Goal: Task Accomplishment & Management: Manage account settings

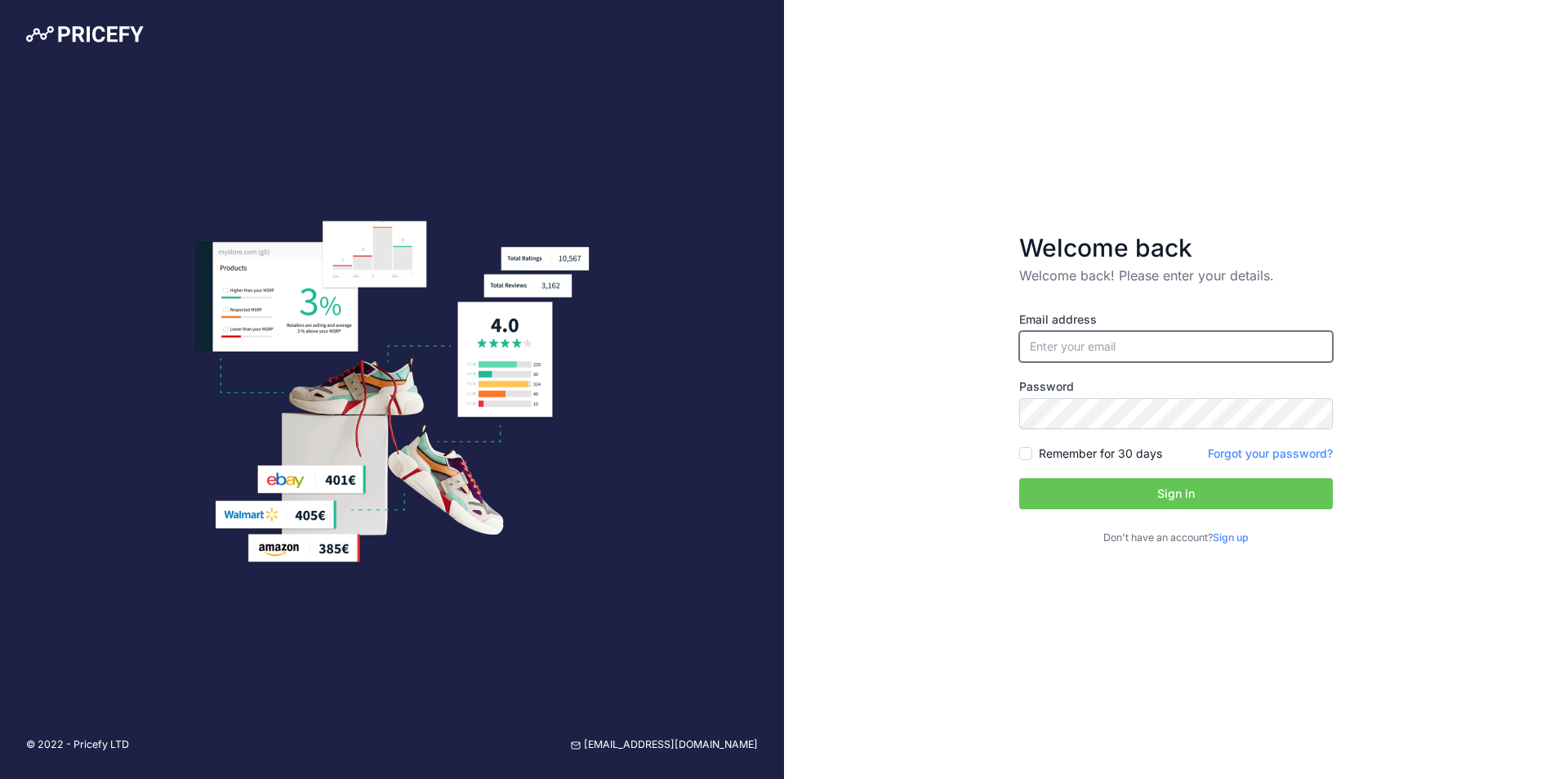
type input "[EMAIL_ADDRESS][DOMAIN_NAME]"
click at [1184, 487] on button "Sign in" at bounding box center [1175, 492] width 313 height 31
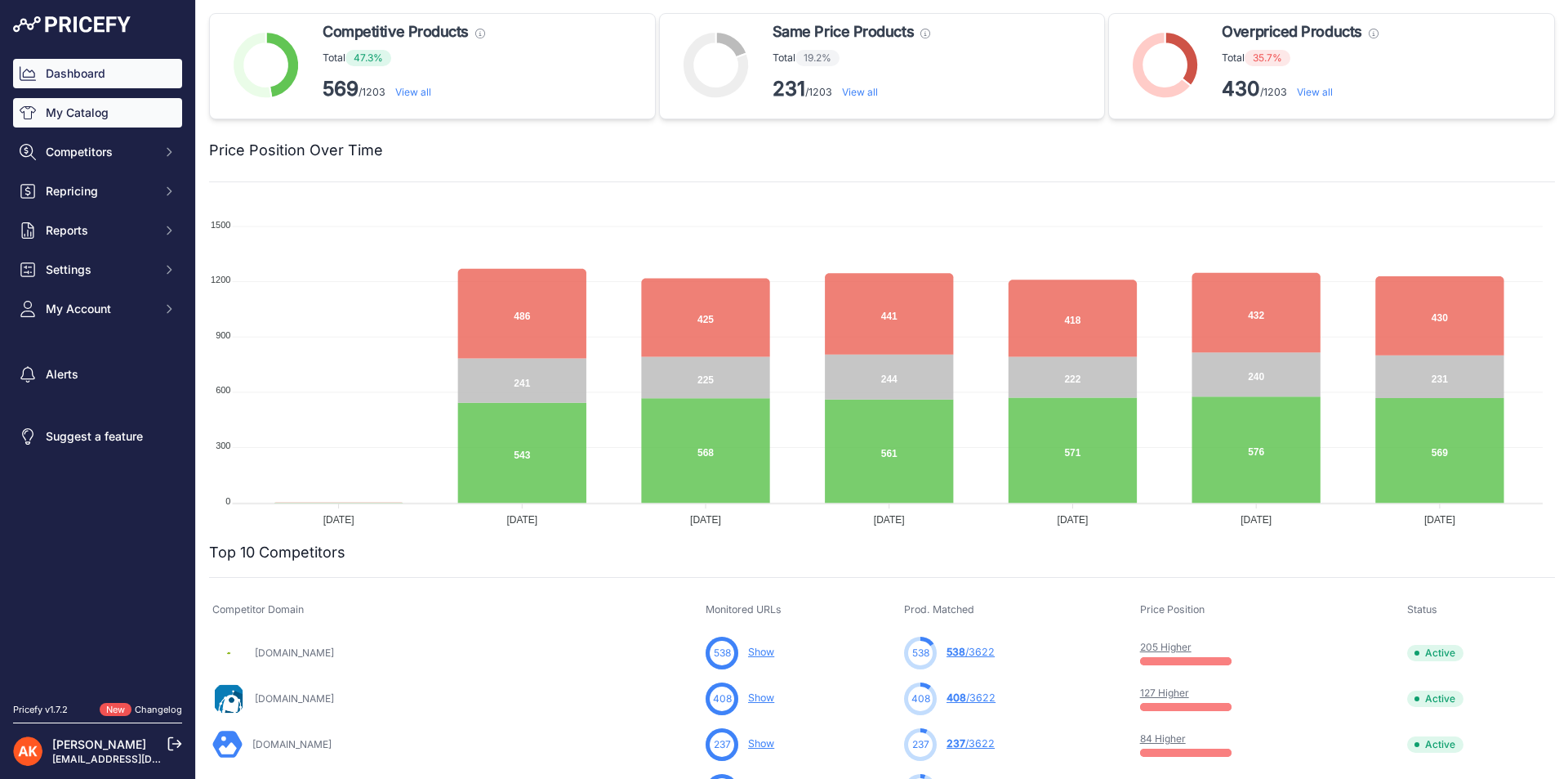
click at [139, 105] on link "My Catalog" at bounding box center [97, 113] width 169 height 30
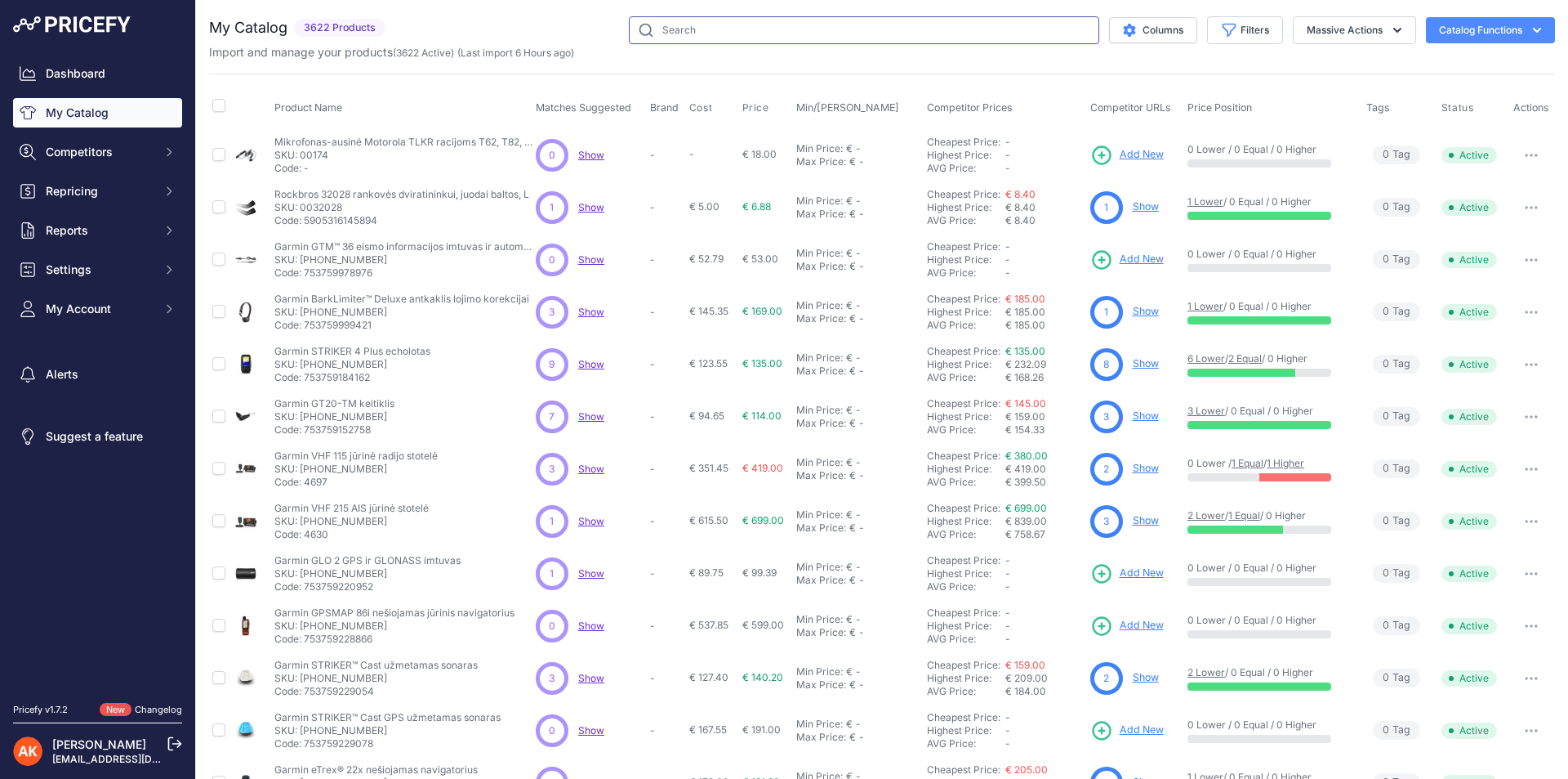
click at [729, 25] on input "text" at bounding box center [863, 30] width 470 height 28
type input "mio"
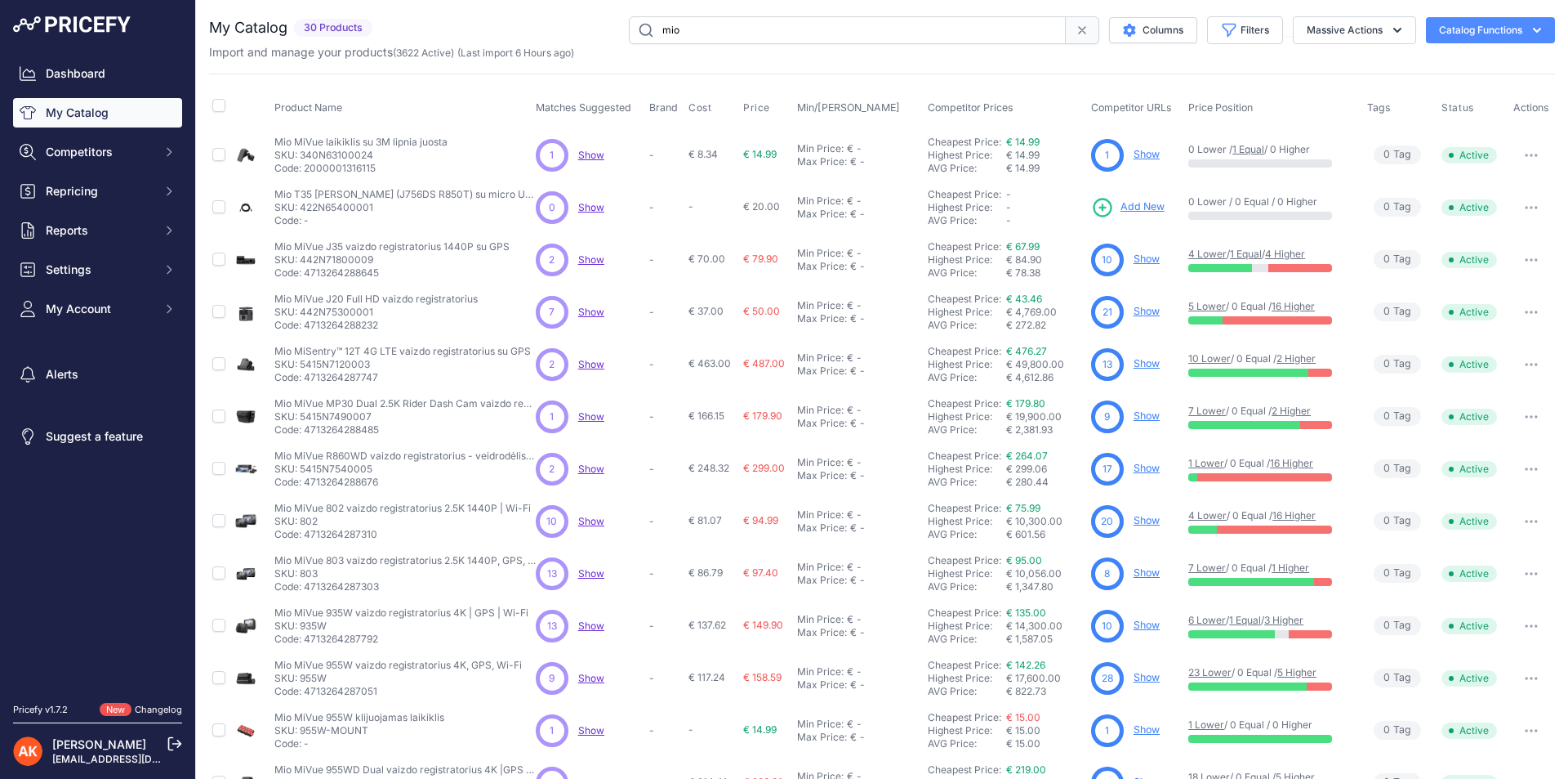
click at [714, 28] on input "mio" at bounding box center [846, 30] width 436 height 28
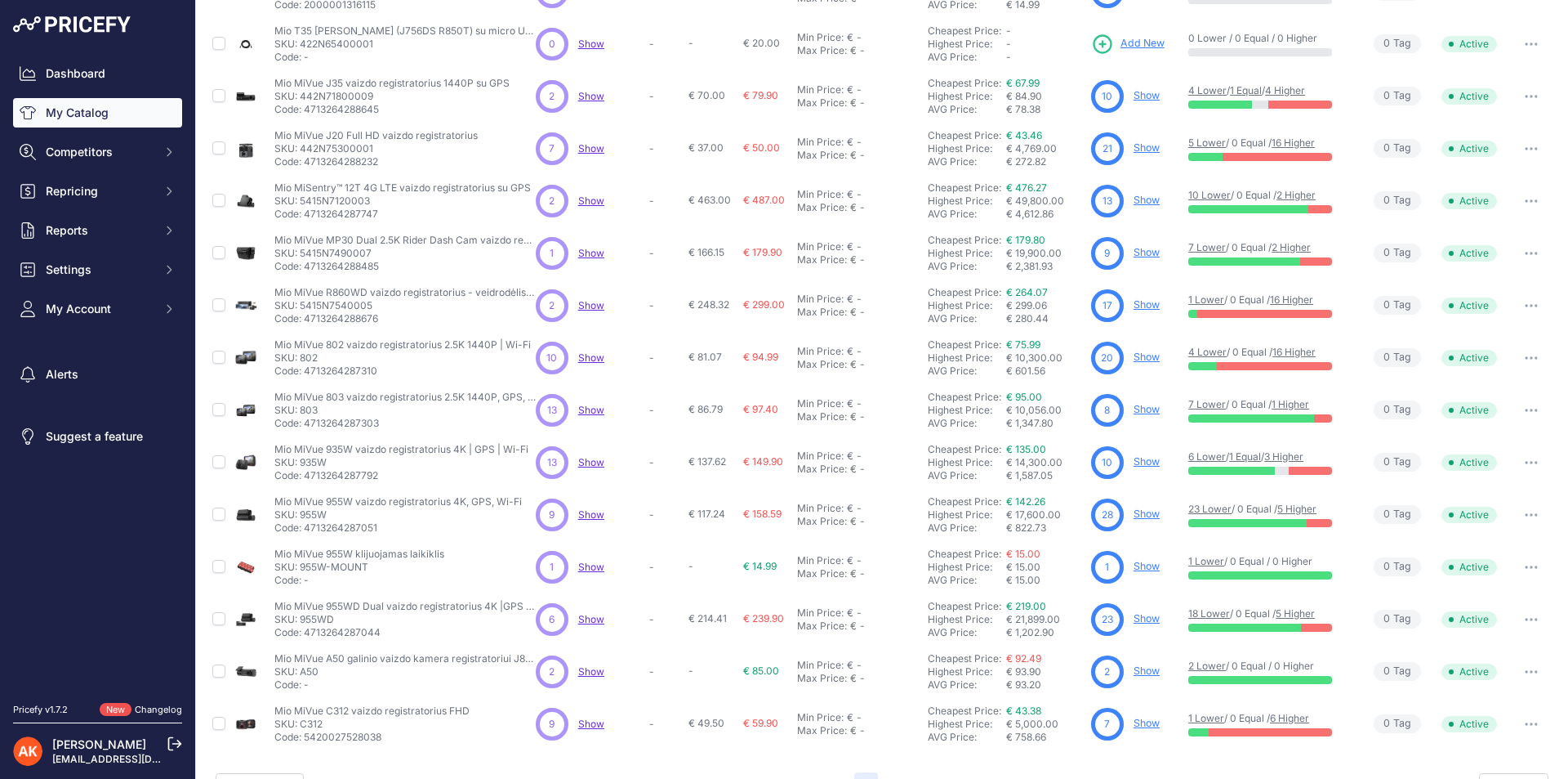
scroll to position [203, 0]
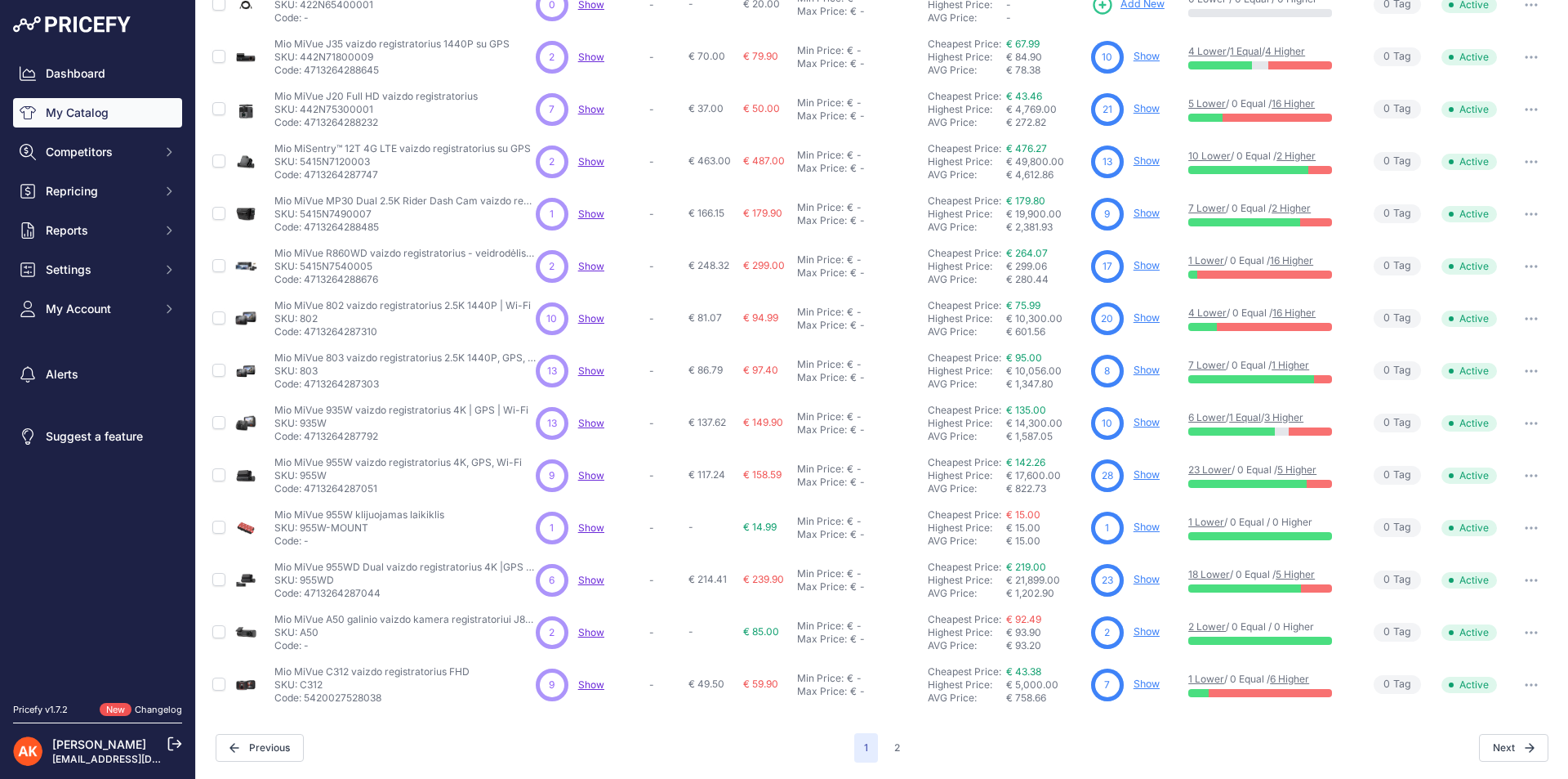
drag, startPoint x: 371, startPoint y: 242, endPoint x: 342, endPoint y: 382, distance: 143.0
click at [342, 382] on p "Code: 4713264287303" at bounding box center [405, 383] width 261 height 13
drag, startPoint x: 692, startPoint y: 368, endPoint x: 728, endPoint y: 369, distance: 36.0
click at [728, 369] on td "€ 86.79" at bounding box center [712, 371] width 55 height 53
click at [699, 422] on span "€ 137.62" at bounding box center [707, 422] width 38 height 12
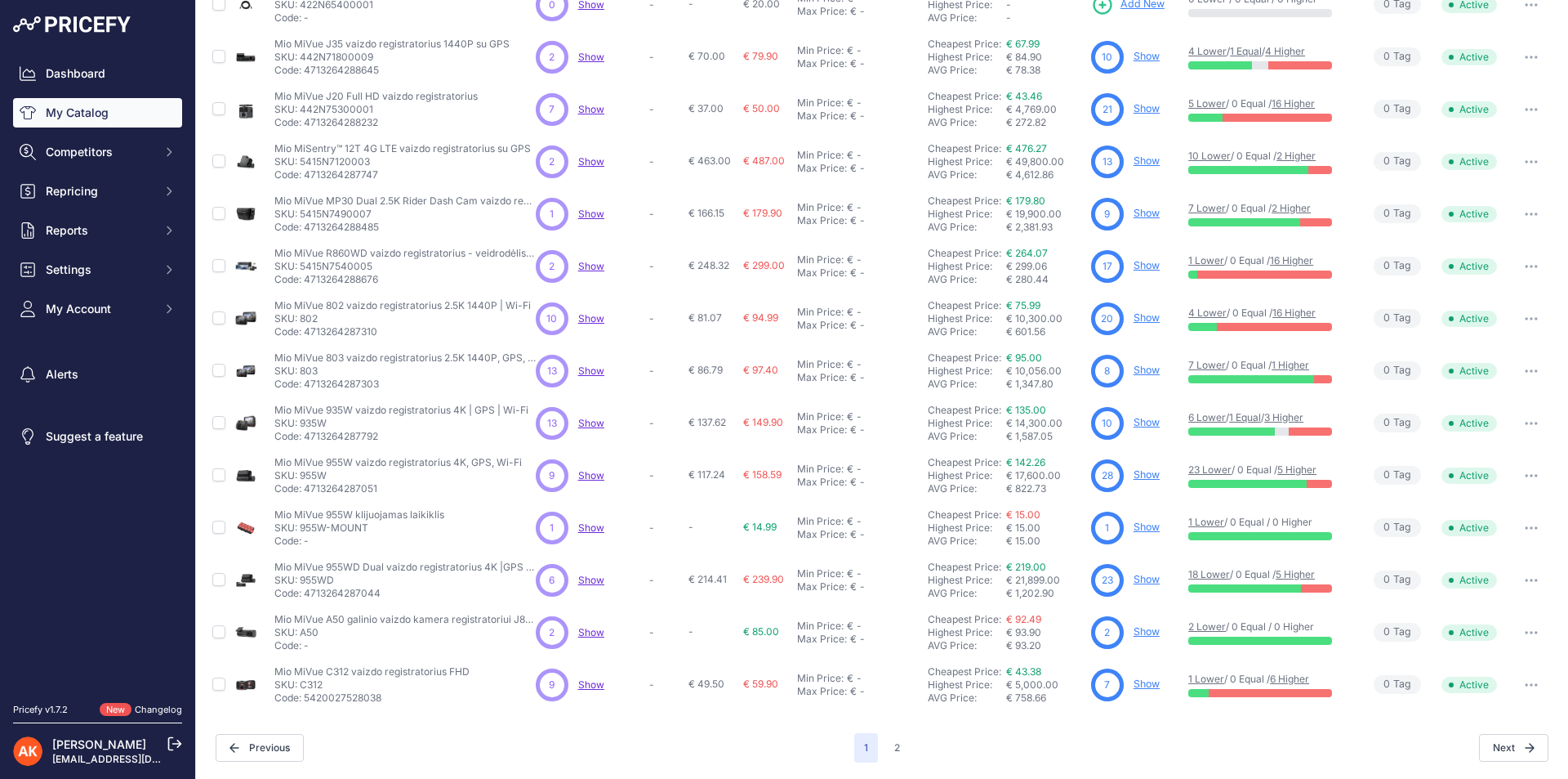
drag, startPoint x: 699, startPoint y: 422, endPoint x: 722, endPoint y: 422, distance: 23.0
click at [722, 422] on span "€ 137.62" at bounding box center [707, 422] width 38 height 12
click at [337, 433] on p "Code: 4713264287792" at bounding box center [401, 436] width 254 height 13
copy p "4713264287792"
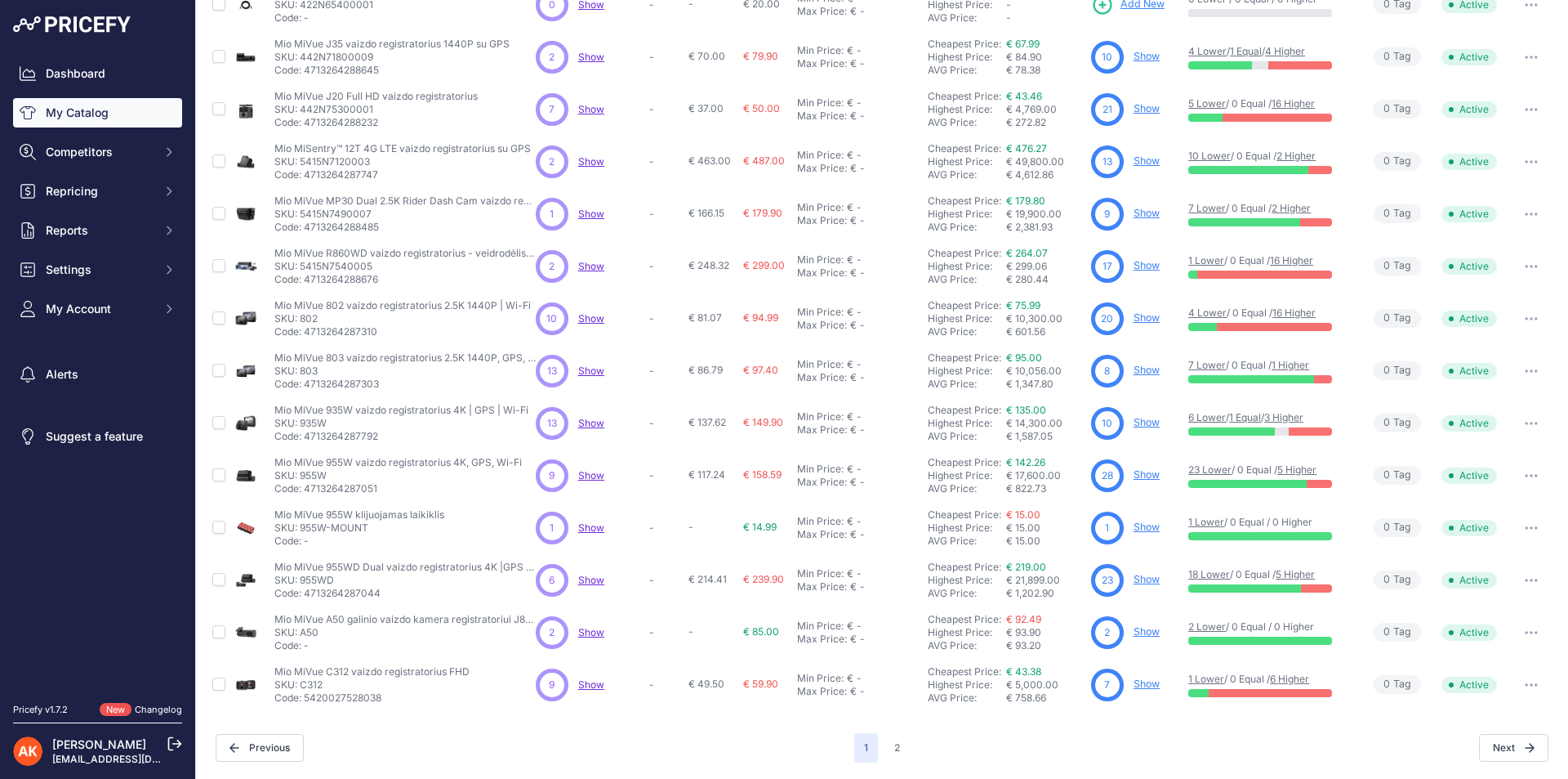
click at [351, 487] on p "Code: 4713264287051" at bounding box center [398, 487] width 248 height 13
copy p "4713264287051"
click at [335, 592] on p "Code: 4713264287044" at bounding box center [405, 593] width 261 height 13
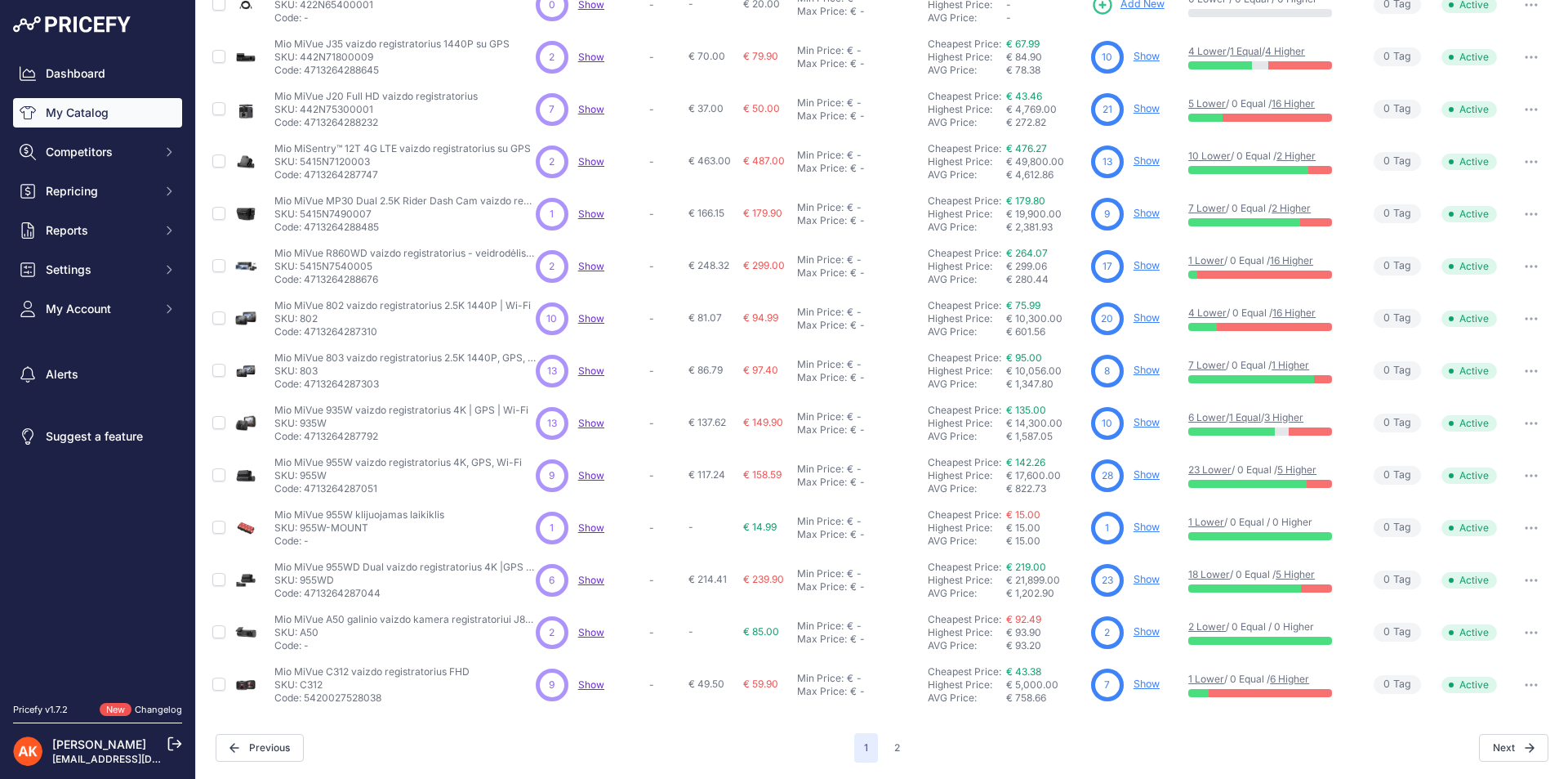
click at [335, 592] on p "Code: 4713264287044" at bounding box center [405, 593] width 261 height 13
copy p "4713264287044"
click at [340, 593] on p "Code: 4713264287044" at bounding box center [405, 593] width 261 height 13
click at [337, 695] on p "Code: 5420027528038" at bounding box center [372, 697] width 195 height 13
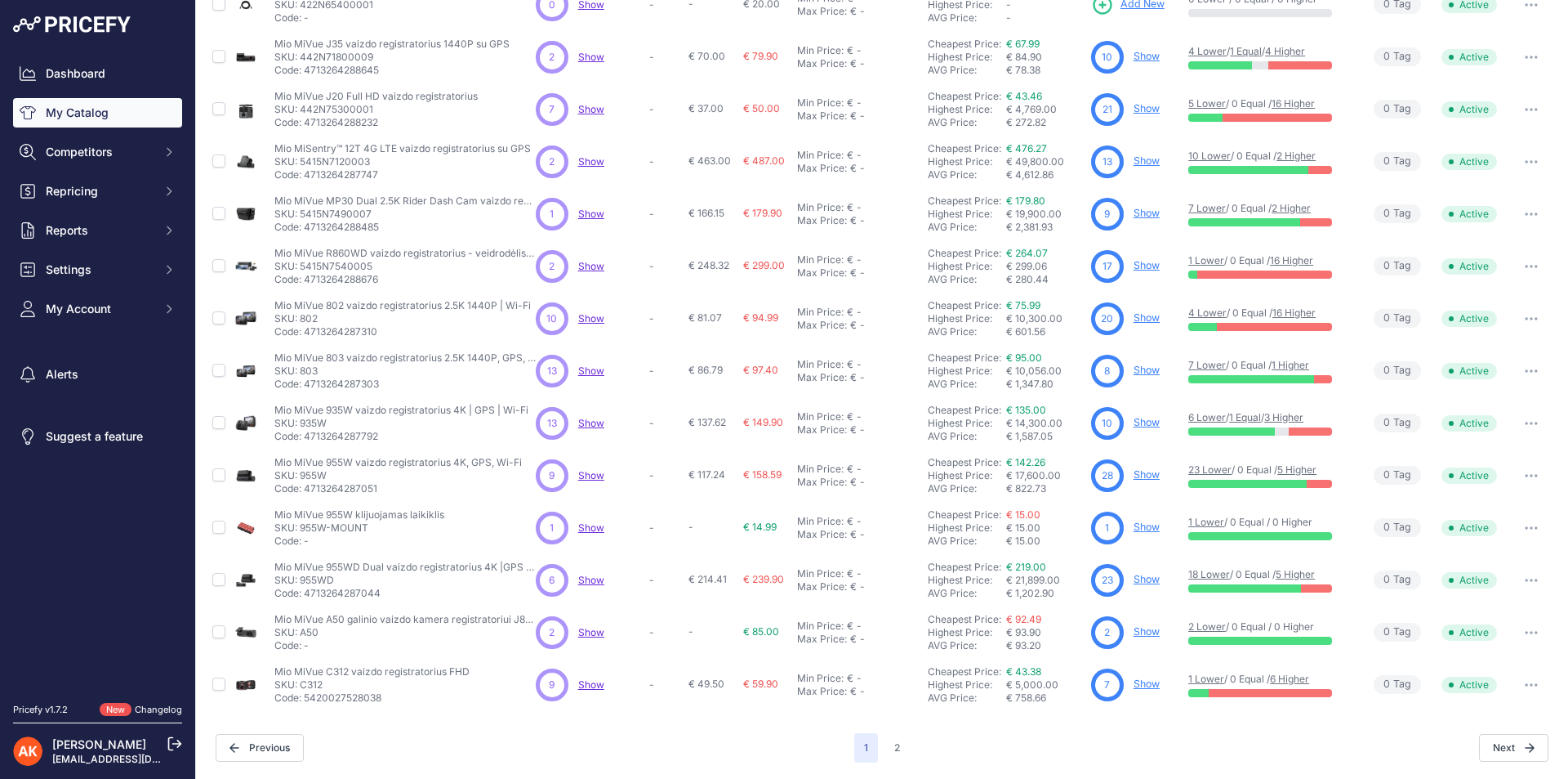
click at [337, 695] on p "Code: 5420027528038" at bounding box center [372, 697] width 195 height 13
copy p "5420027528038"
click at [347, 702] on p "Code: 5420027528038" at bounding box center [372, 697] width 195 height 13
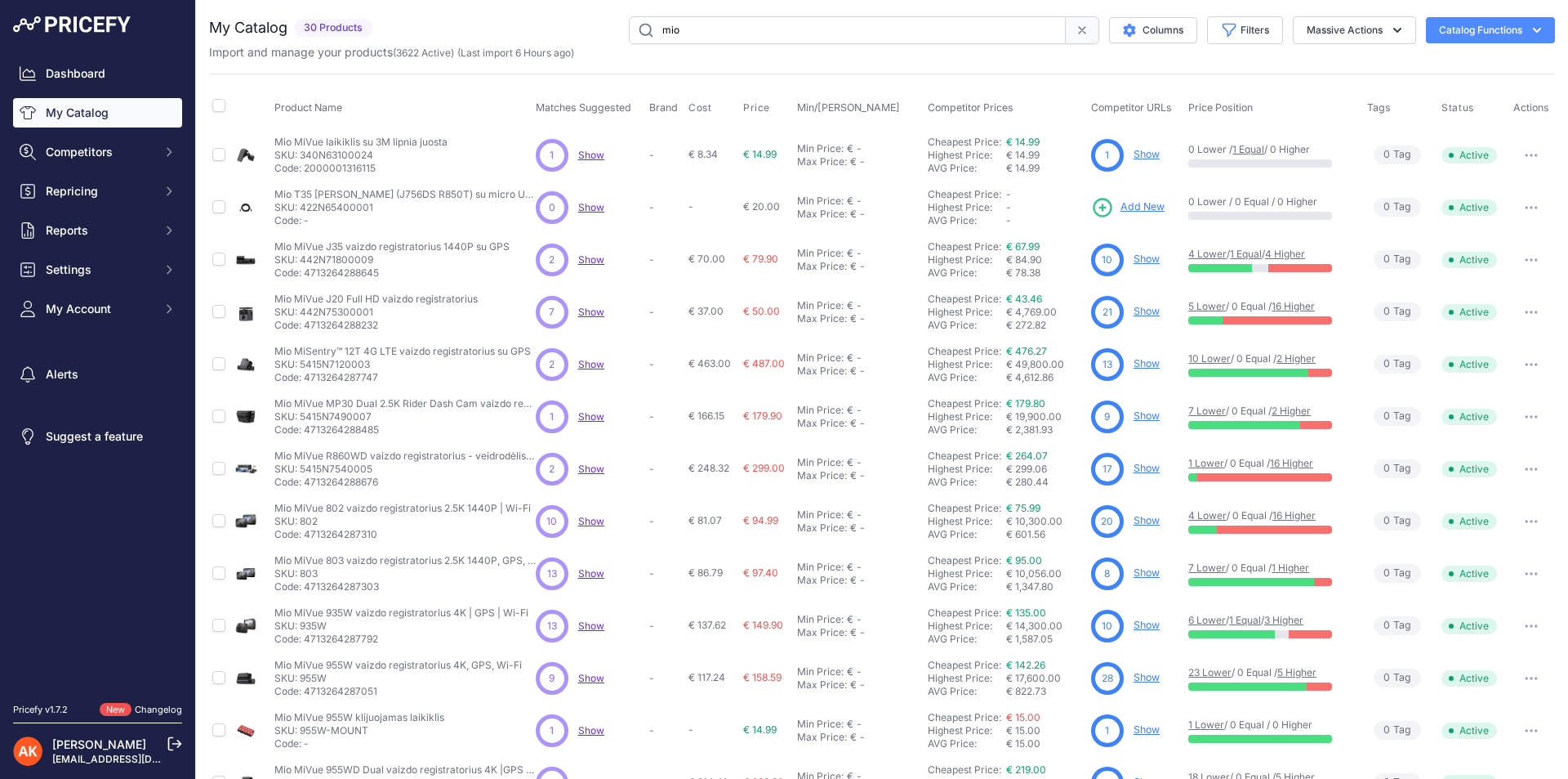
click at [341, 209] on p "SKU: 422N65400001" at bounding box center [405, 207] width 261 height 13
copy p "422N65400001"
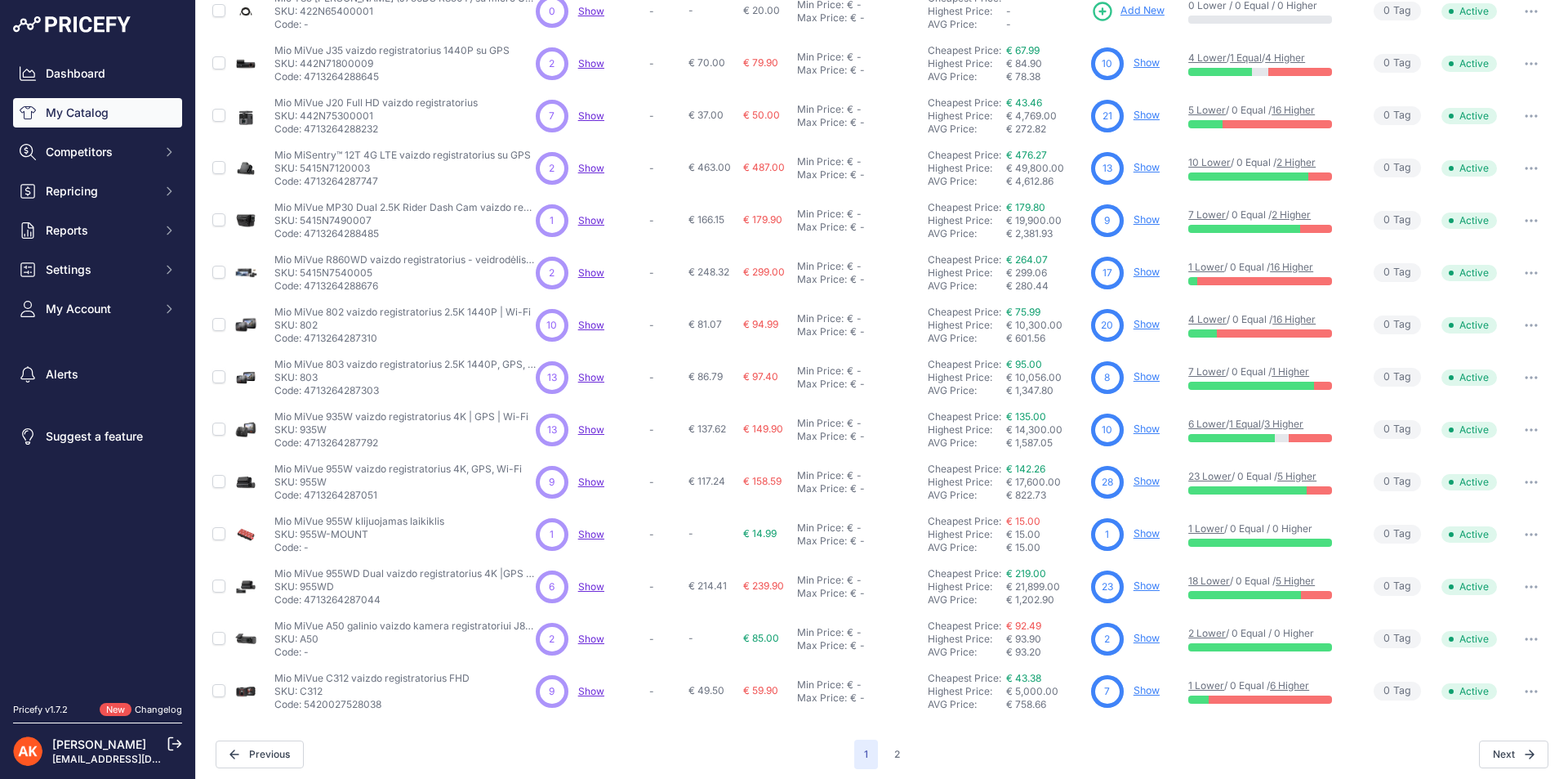
scroll to position [203, 0]
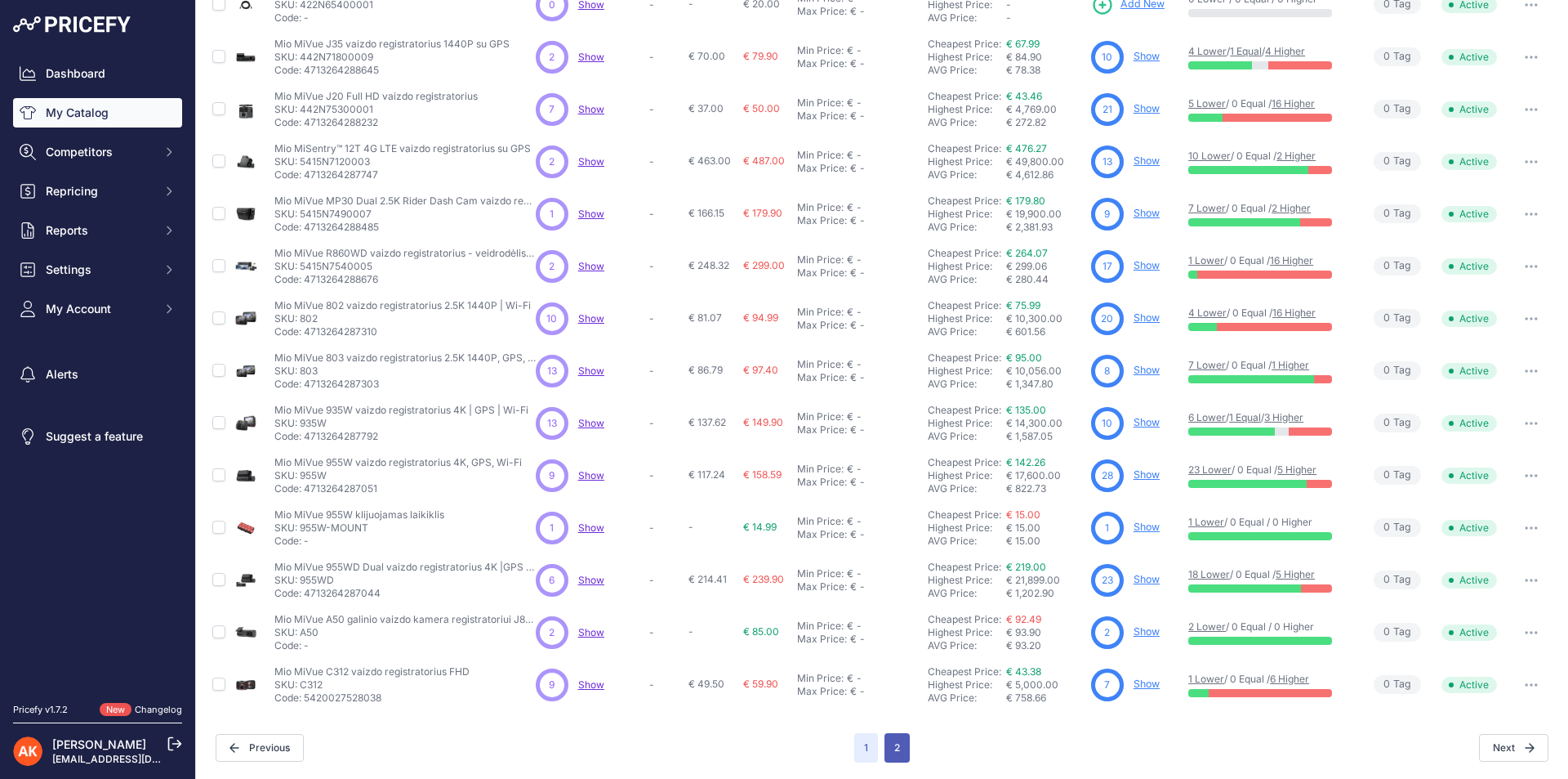
click at [888, 746] on button "2" at bounding box center [896, 748] width 25 height 30
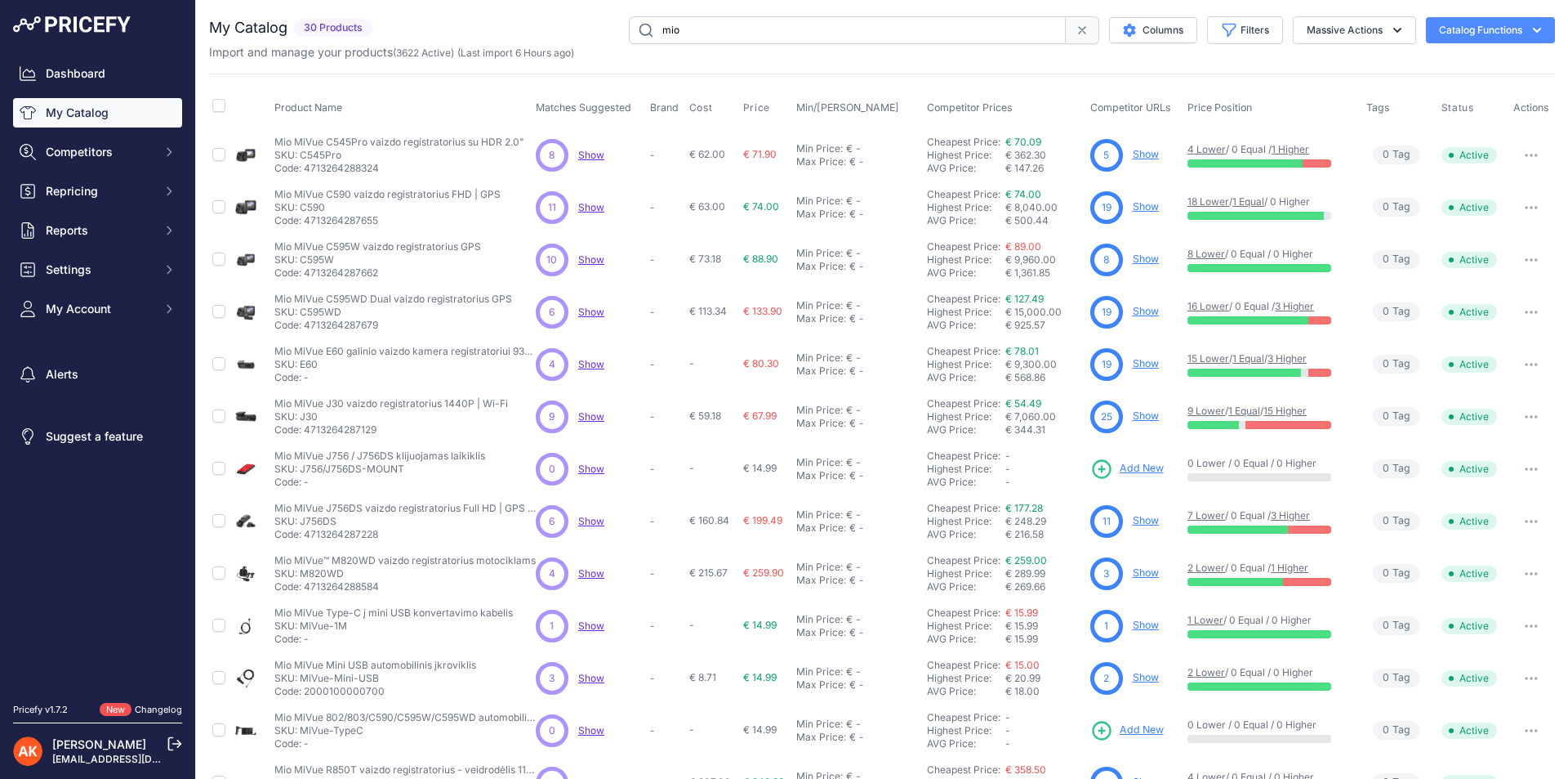
scroll to position [203, 0]
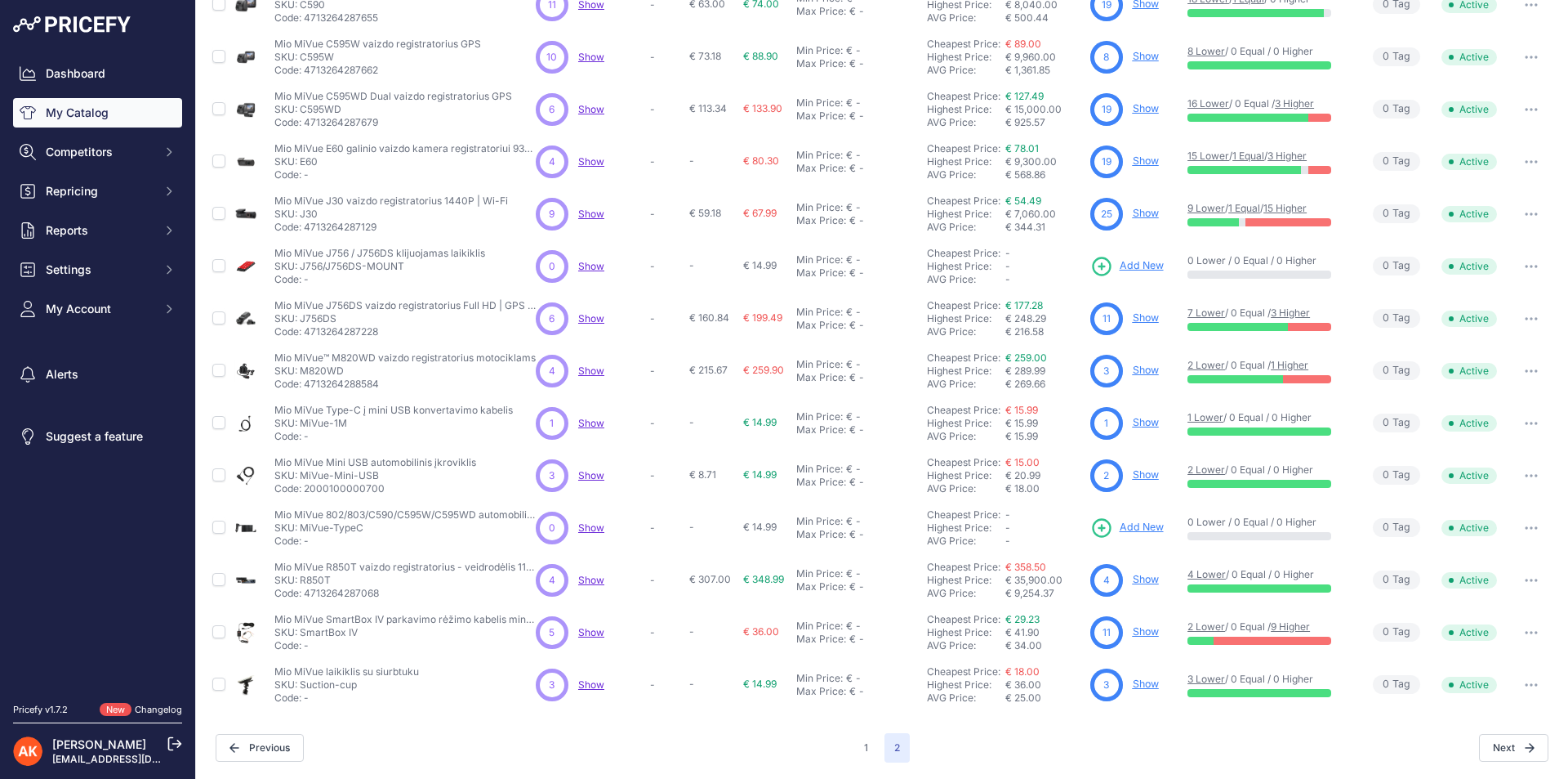
click at [344, 595] on p "Code: 4713264287068" at bounding box center [405, 593] width 261 height 13
copy p "4713264287068"
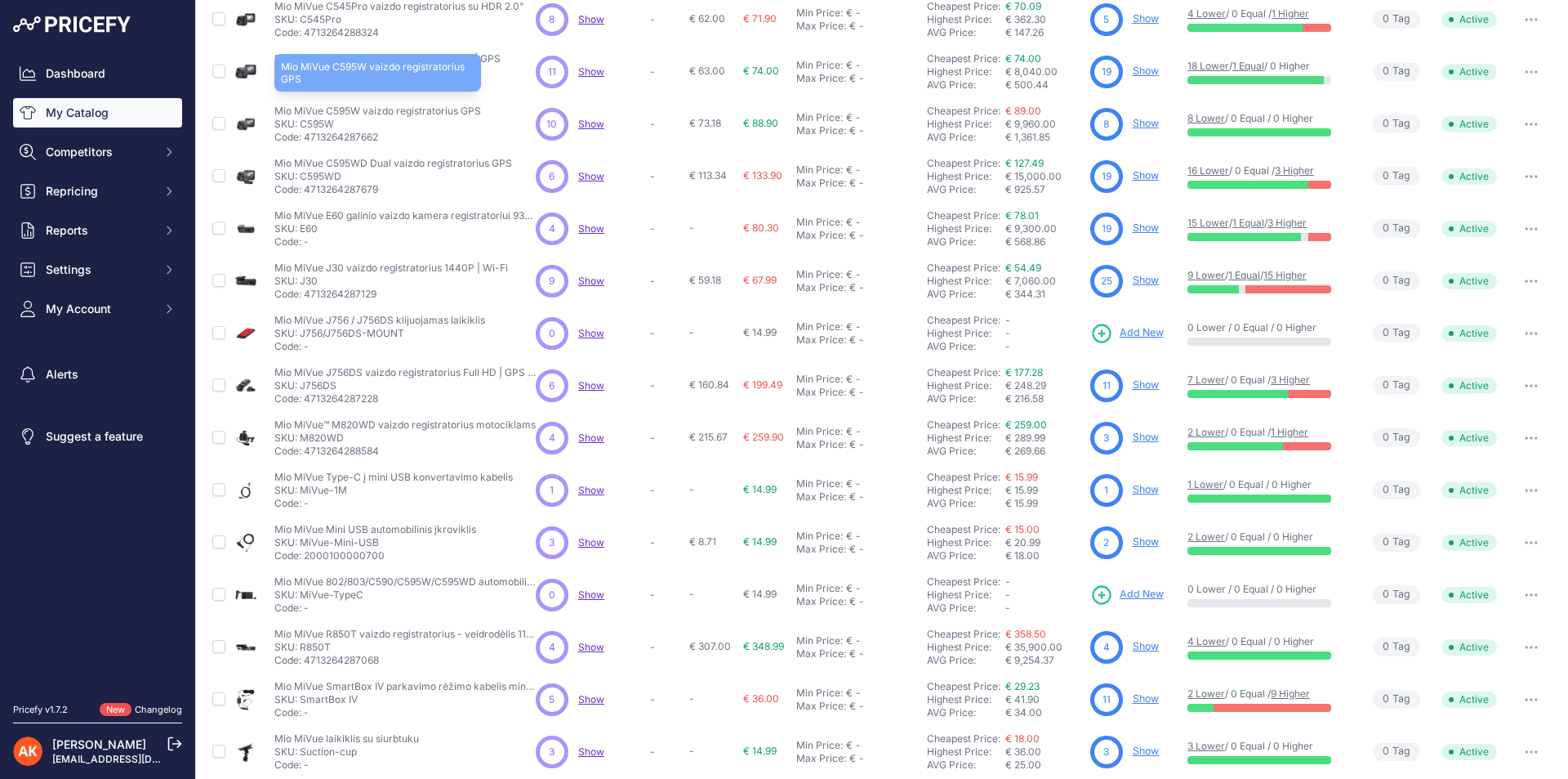
scroll to position [163, 0]
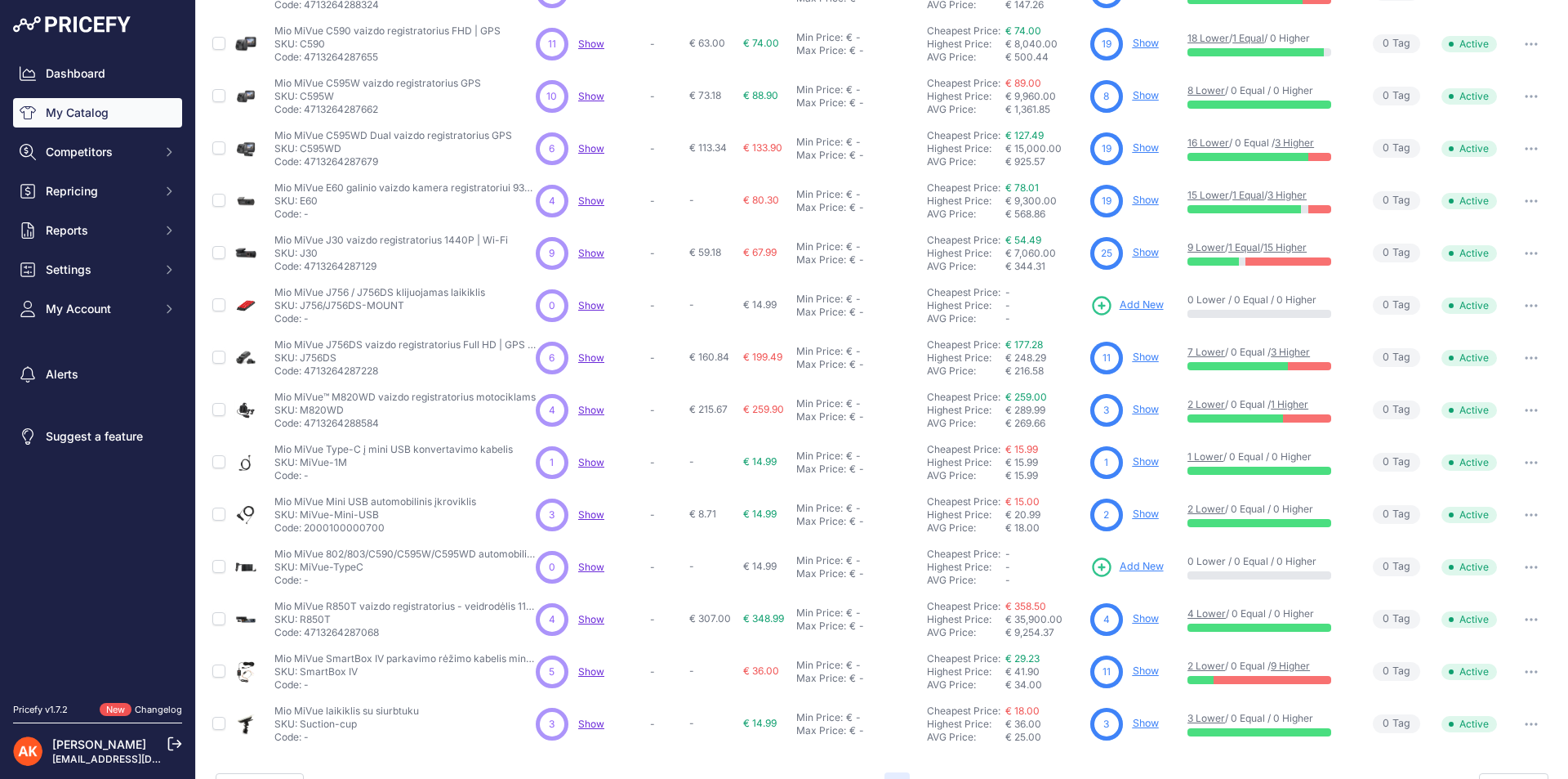
click at [306, 200] on p "SKU: E60" at bounding box center [405, 200] width 261 height 13
copy p "E60"
click at [312, 247] on p "SKU: J30" at bounding box center [391, 253] width 234 height 13
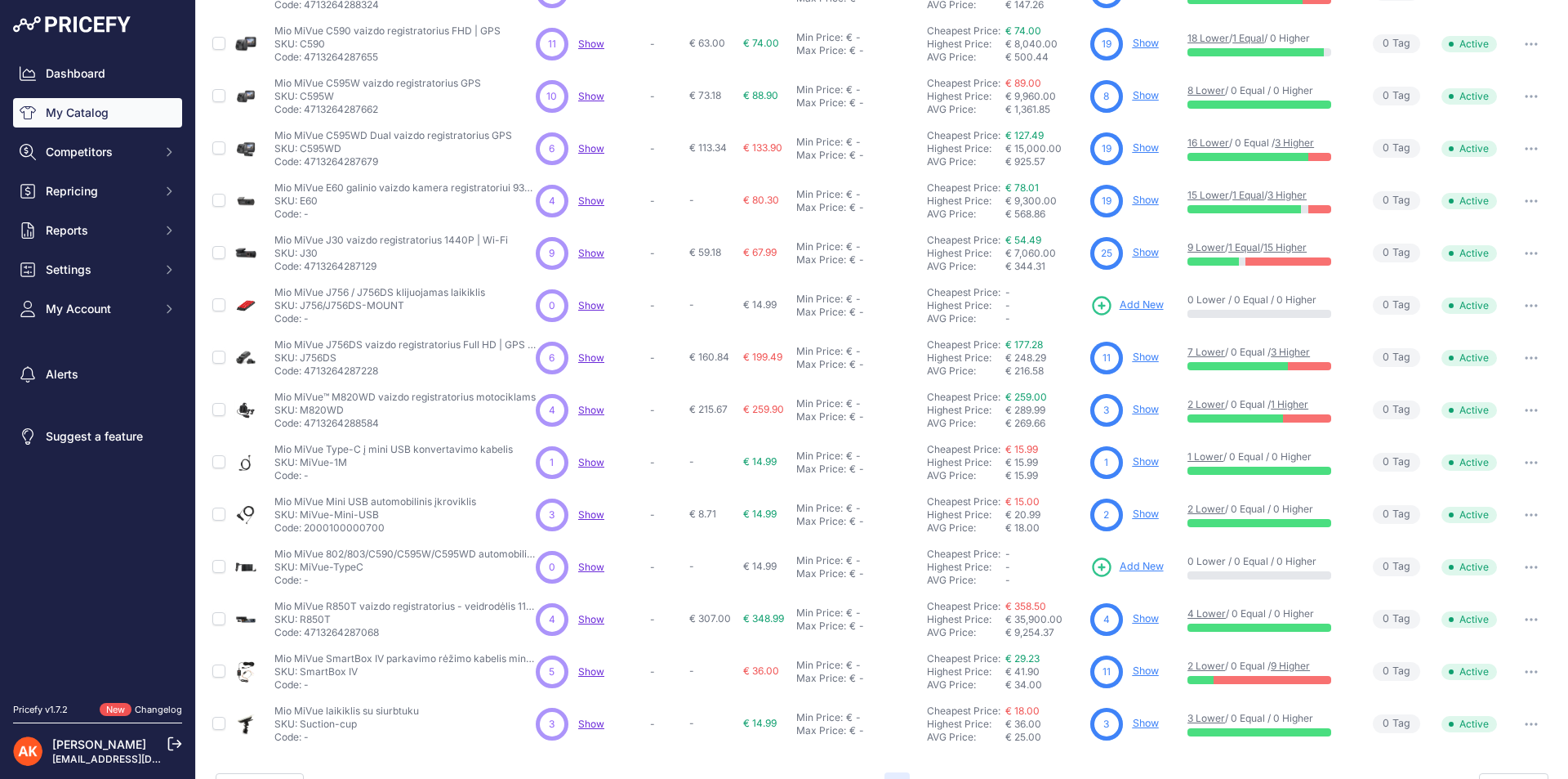
copy p "J30"
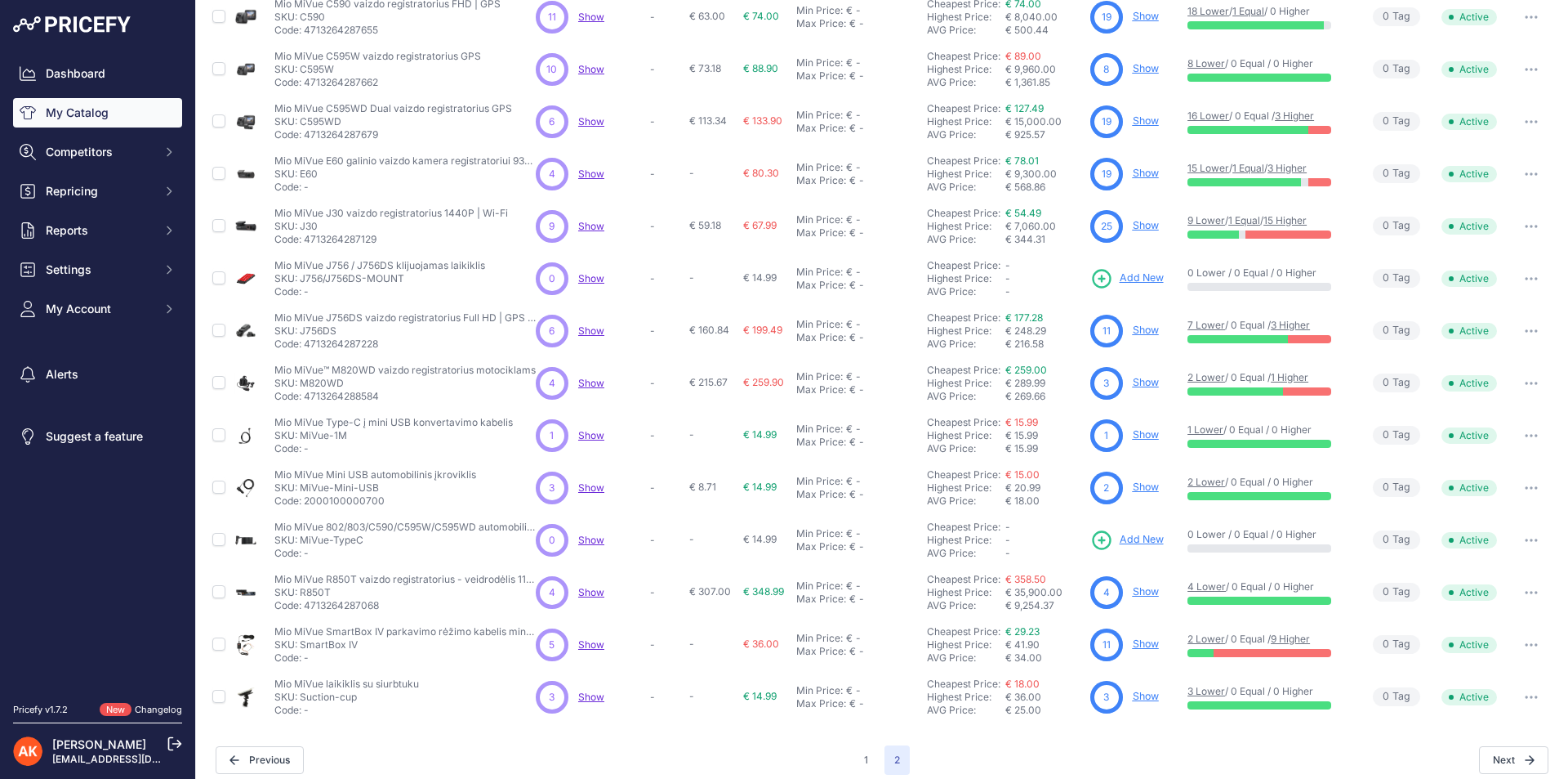
scroll to position [203, 0]
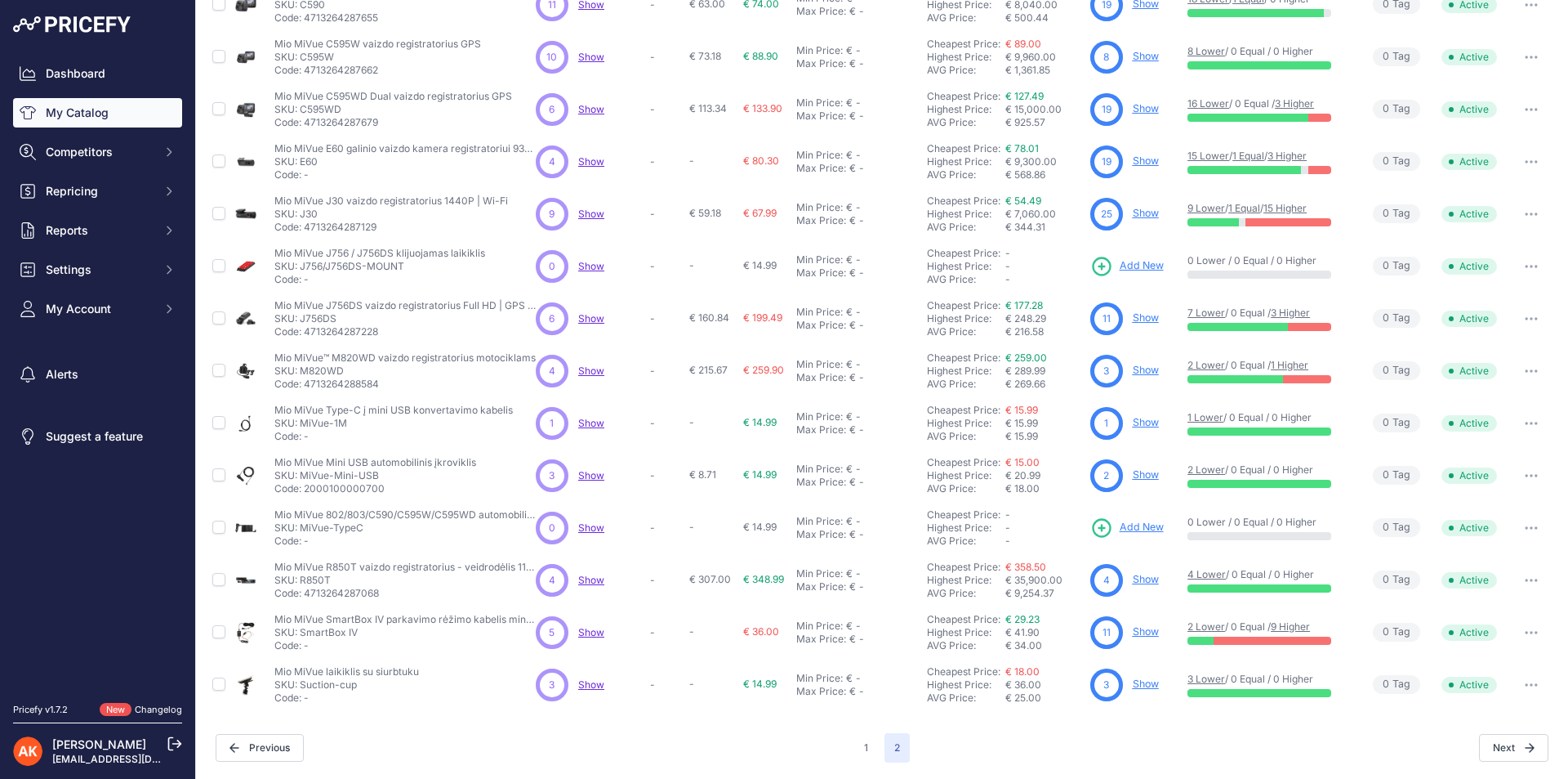
click at [317, 318] on p "SKU: J756DS" at bounding box center [405, 318] width 261 height 13
copy p "J756DS"
click at [305, 313] on p "SKU: J756DS" at bounding box center [405, 318] width 261 height 13
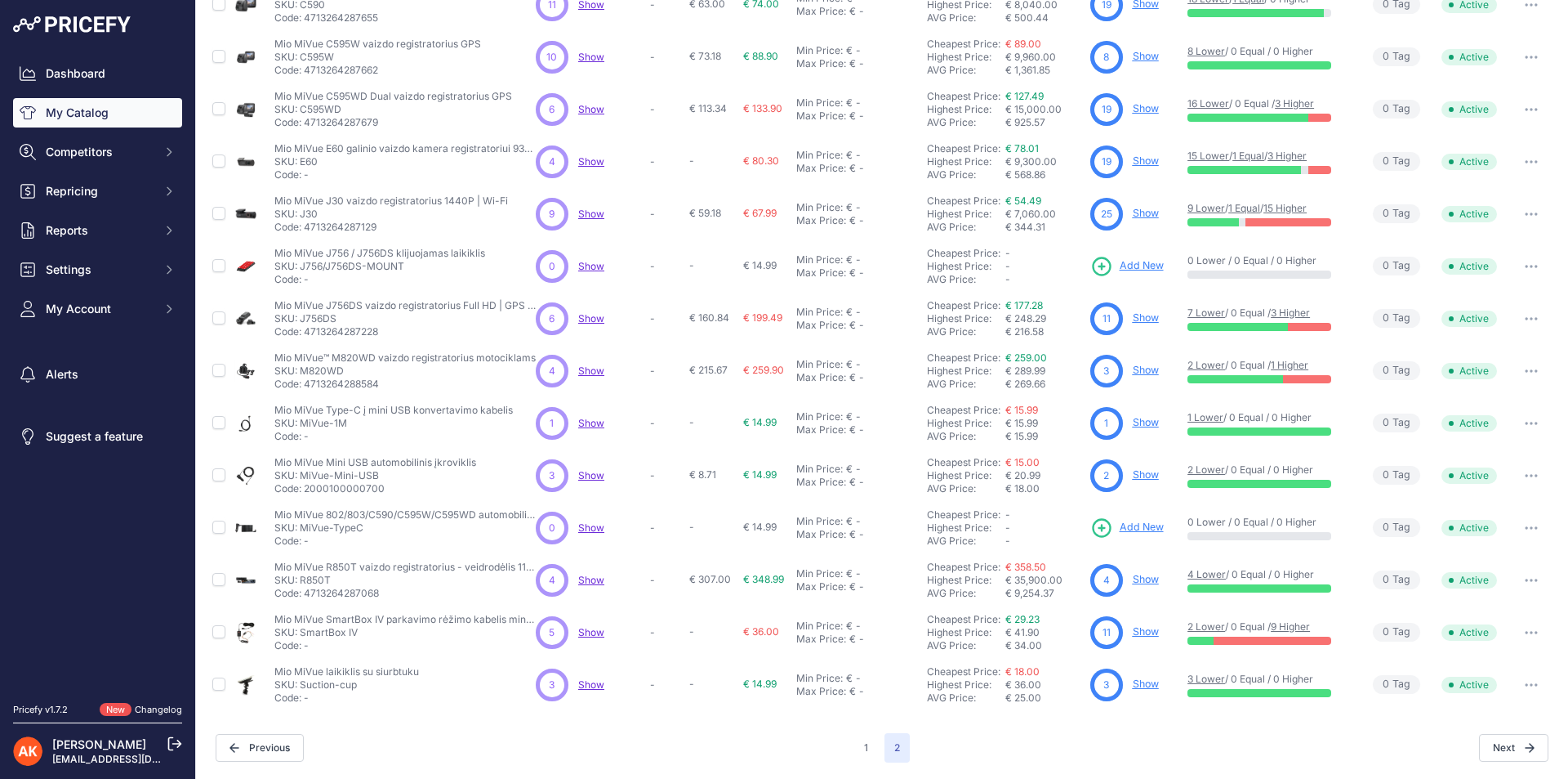
drag, startPoint x: 299, startPoint y: 637, endPoint x: 367, endPoint y: 637, distance: 68.0
click at [367, 637] on p "SKU: SmartBox IV" at bounding box center [405, 632] width 261 height 13
click at [856, 746] on button "1" at bounding box center [866, 748] width 24 height 30
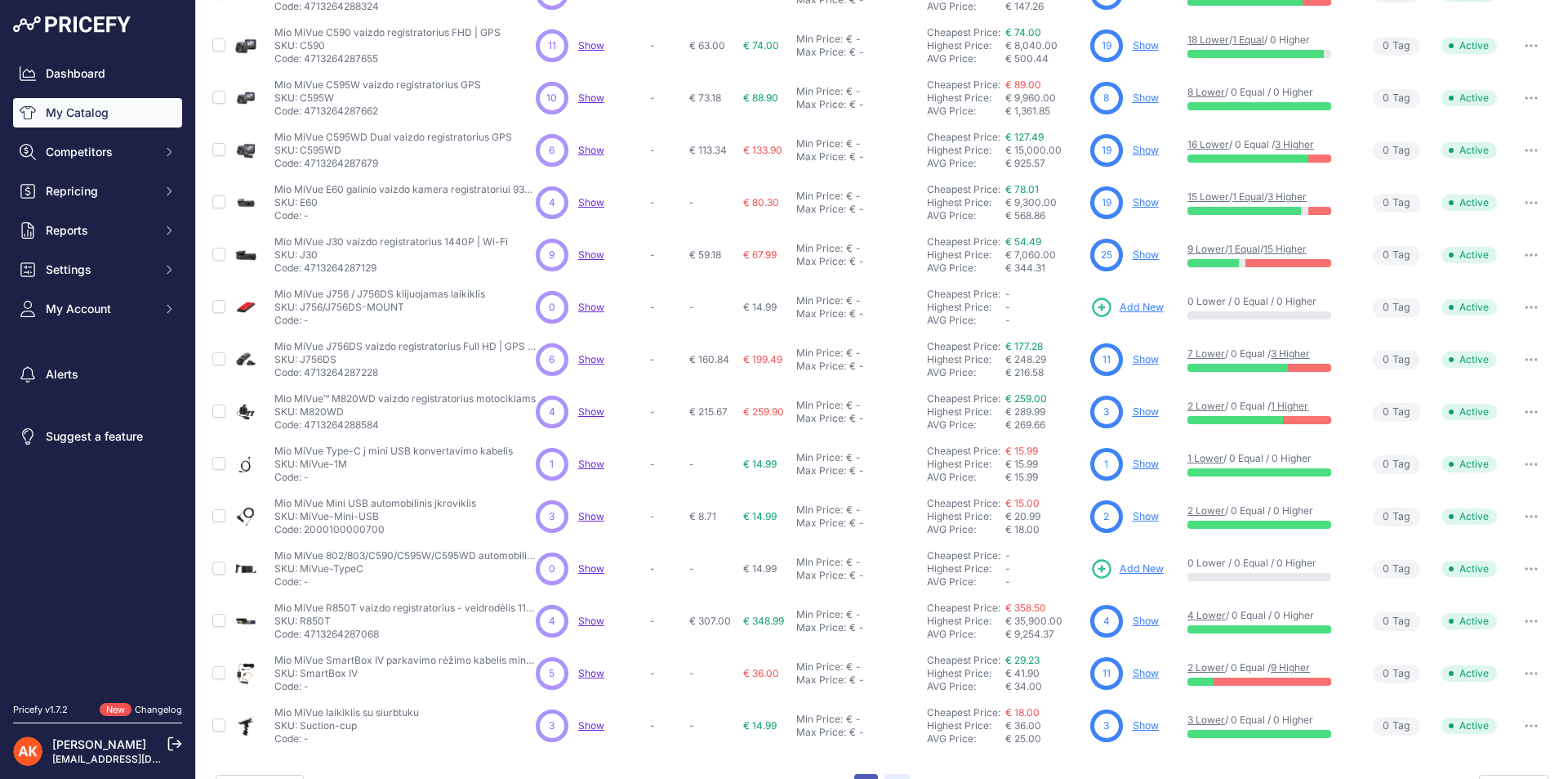
scroll to position [244, 0]
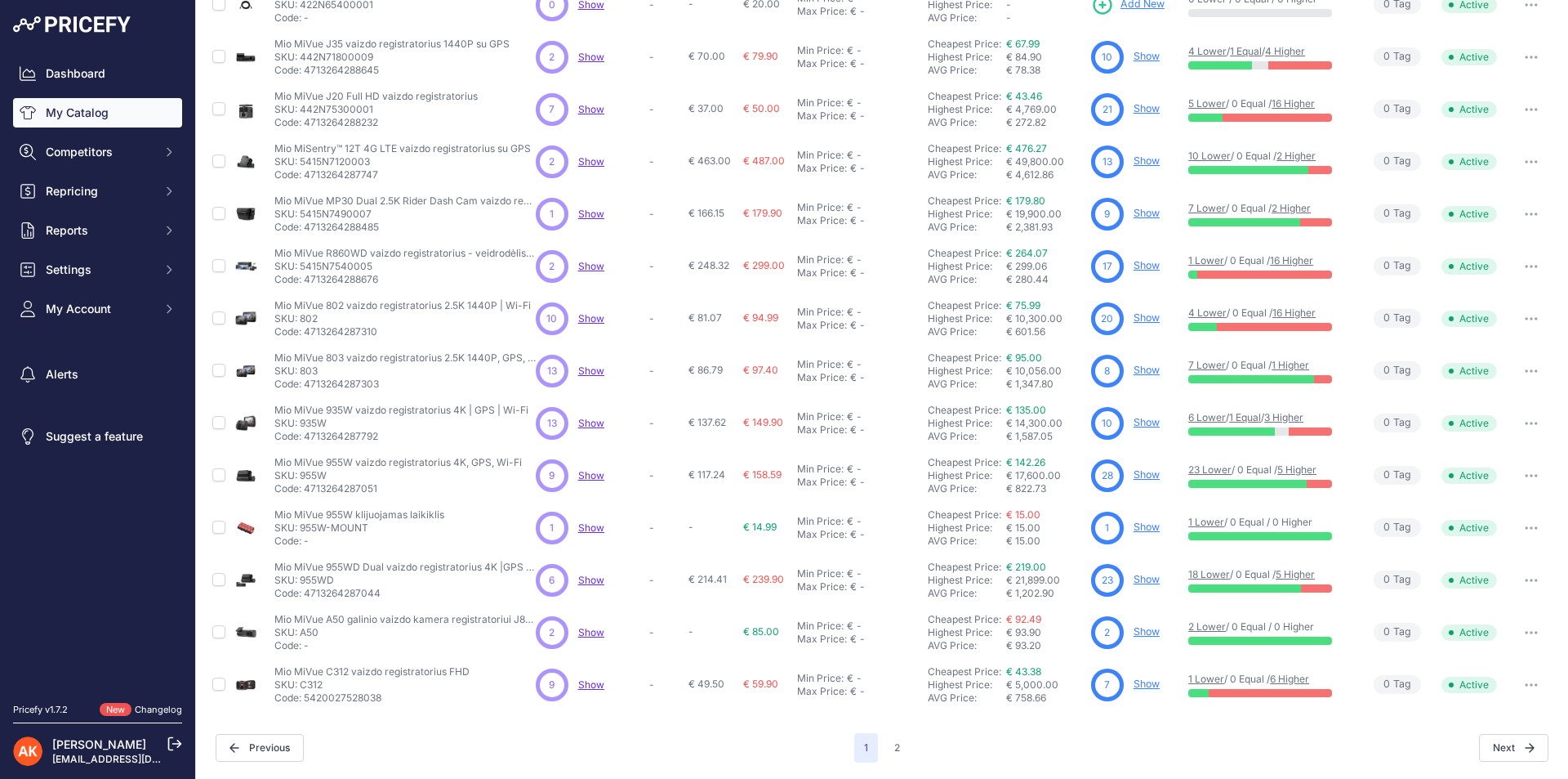
scroll to position [202, 0]
click at [345, 212] on p "SKU: 5415N7490007" at bounding box center [405, 214] width 261 height 13
click at [345, 224] on p "Code: 4713264288485" at bounding box center [405, 228] width 261 height 13
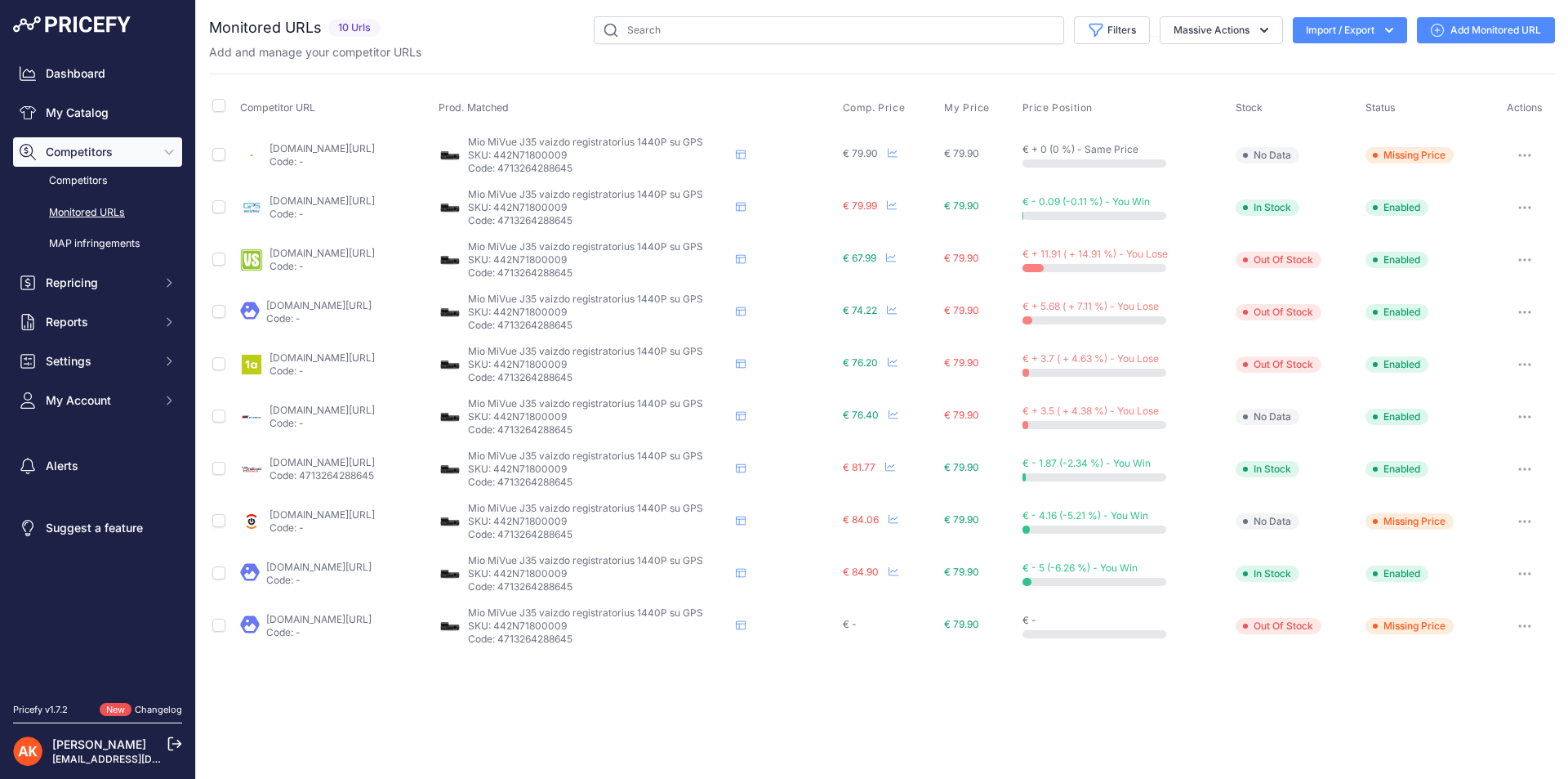
click at [331, 254] on link "vssistemos.lt/automobiliams/vaizdo-registratoriai/vaizdo-registratoriai-mio/mio…" at bounding box center [322, 253] width 105 height 12
click at [375, 409] on link "kilobaitas.lt/kitos_prekes/automobiline_iranga/vaizdo_registratoriai/mio__wi-fi…" at bounding box center [322, 410] width 105 height 12
click at [1520, 415] on icon "button" at bounding box center [1523, 416] width 13 height 3
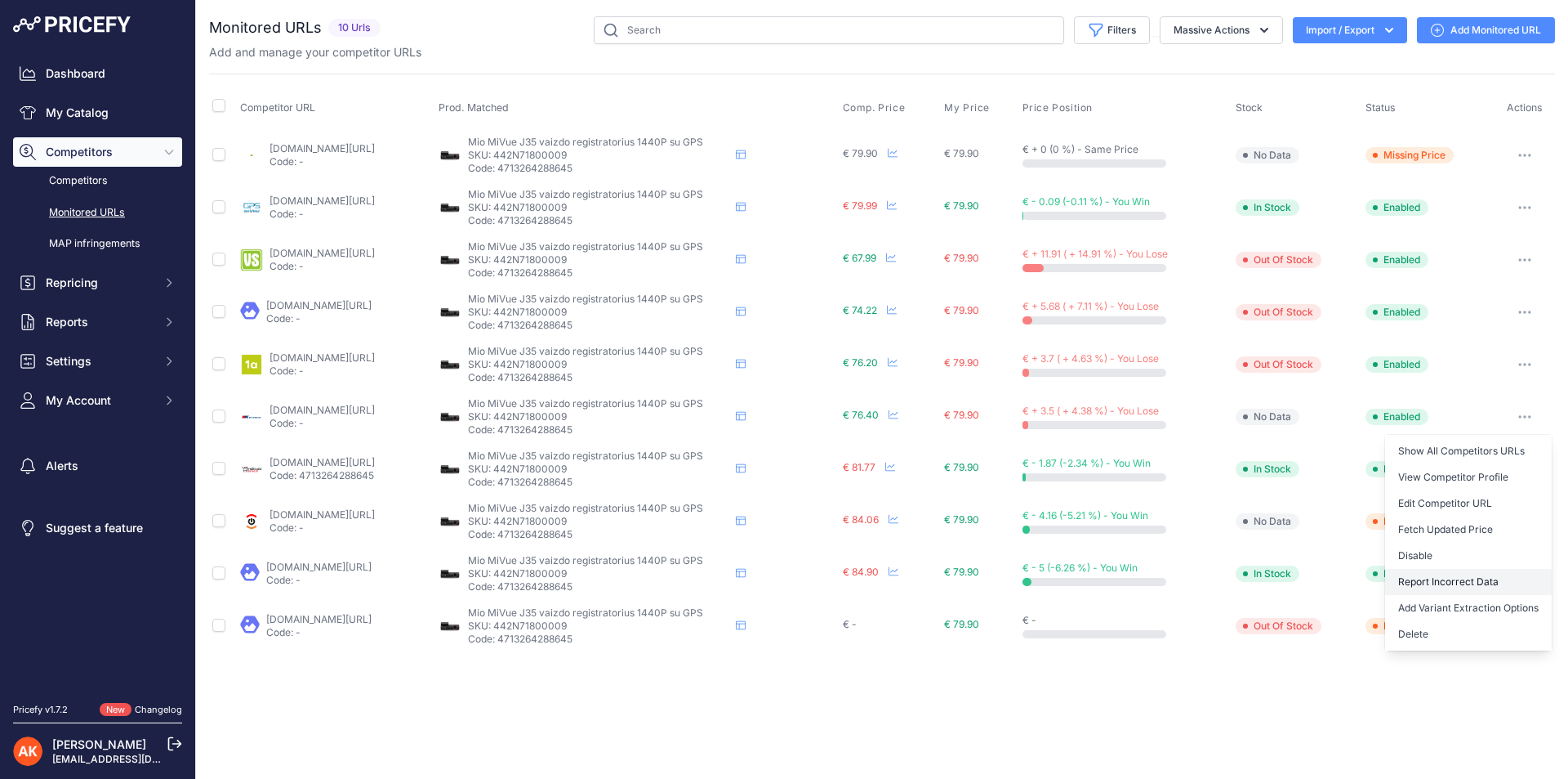
click at [1441, 582] on button "Report Incorrect Data" at bounding box center [1469, 582] width 167 height 26
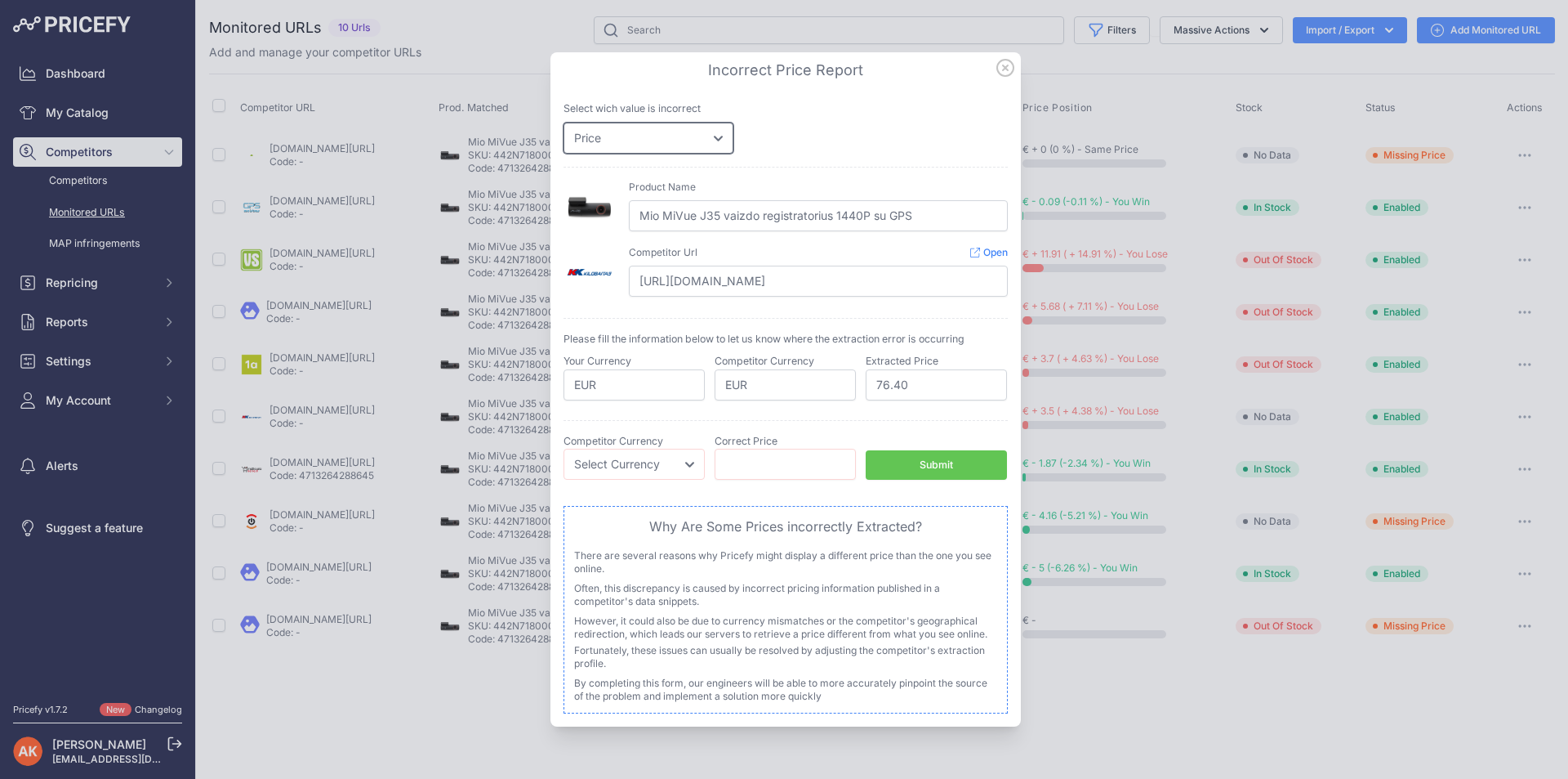
click at [660, 144] on select "Price Stock" at bounding box center [648, 137] width 170 height 31
select select "stock"
click at [564, 122] on select "Price Stock" at bounding box center [648, 137] width 170 height 31
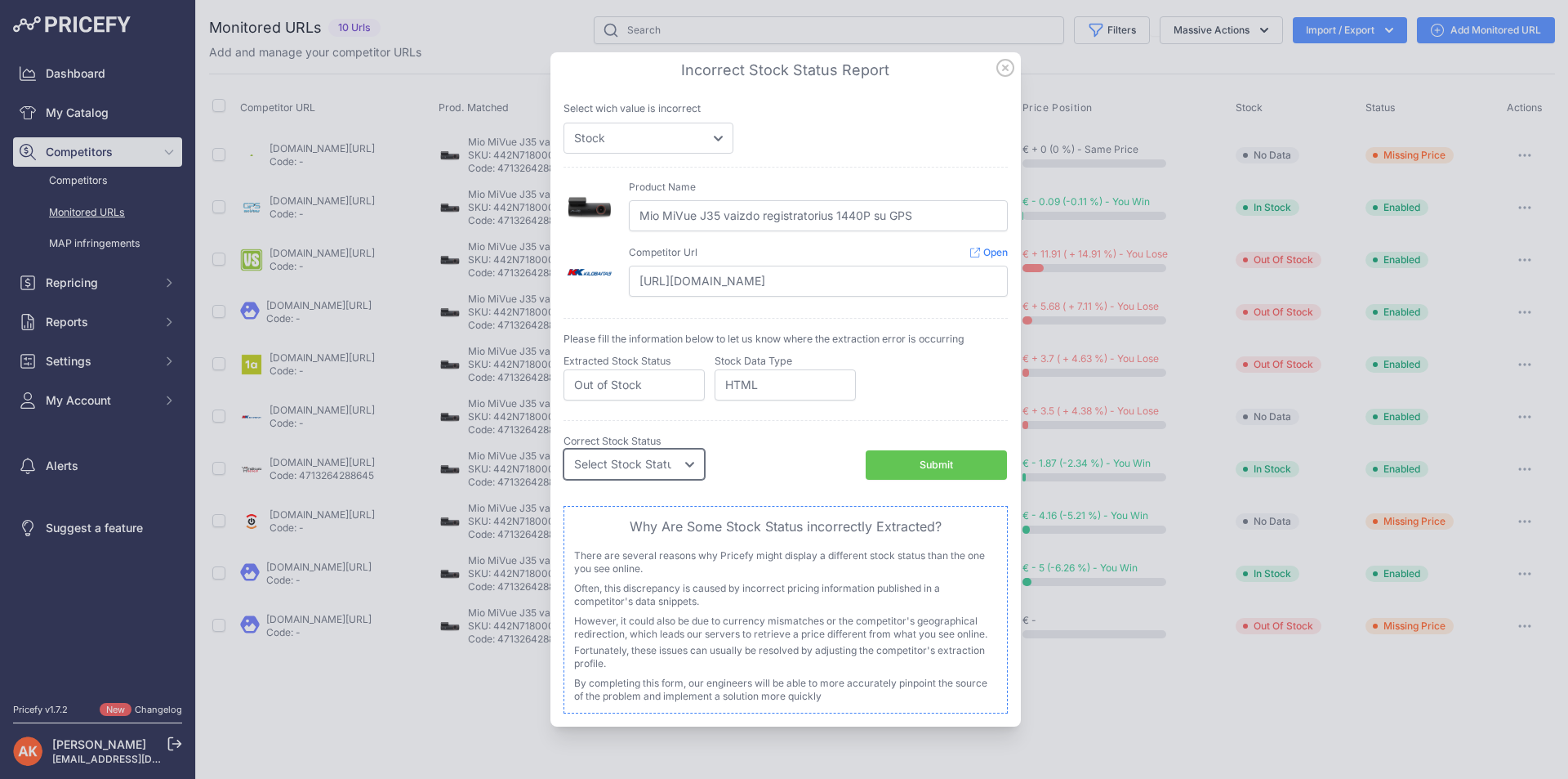
click at [650, 465] on select "Select Stock Status Out of Stock In Stock" at bounding box center [634, 464] width 141 height 31
click at [1006, 67] on icon at bounding box center [1005, 68] width 18 height 18
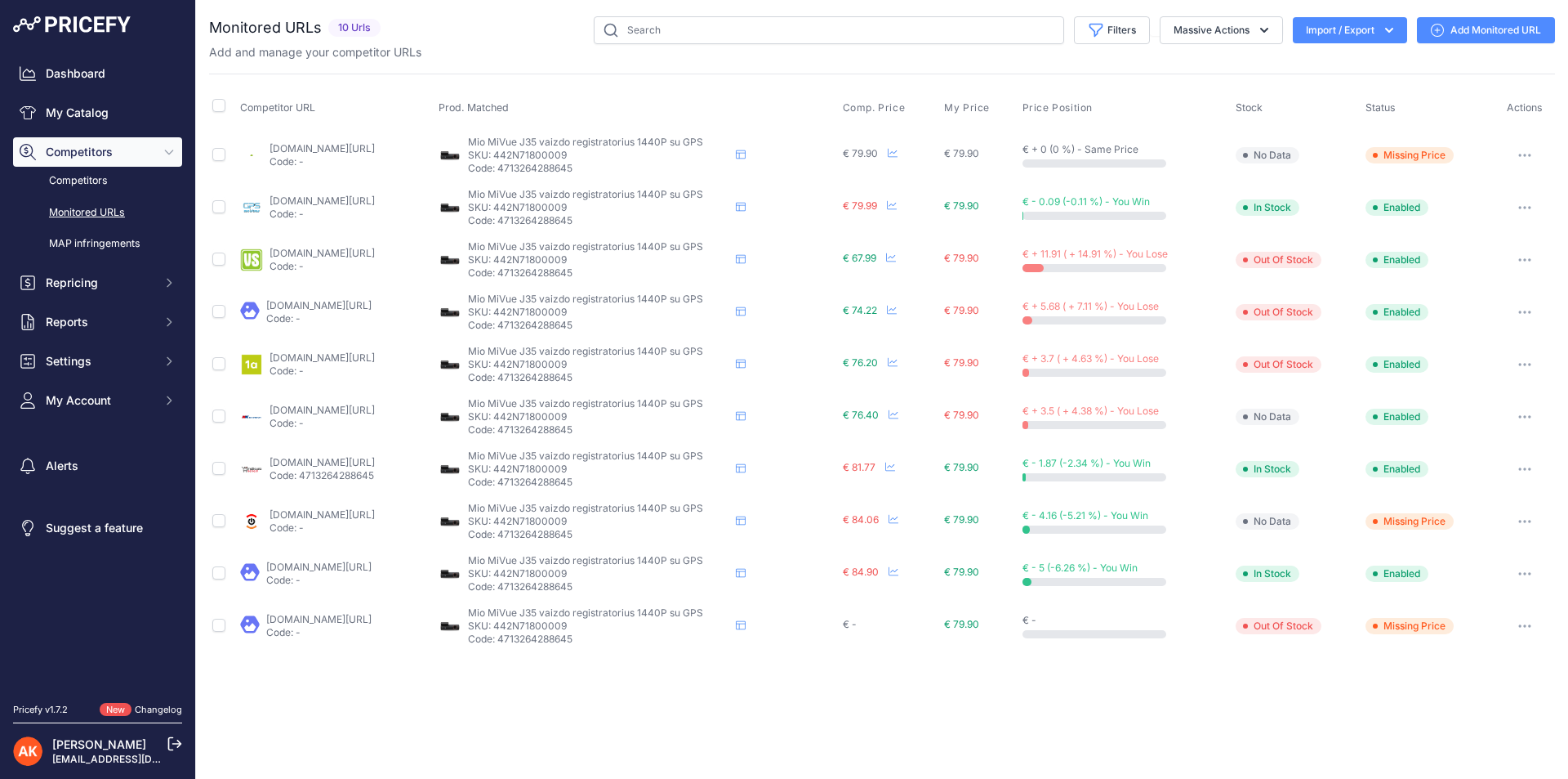
click at [1531, 411] on button "button" at bounding box center [1524, 416] width 33 height 23
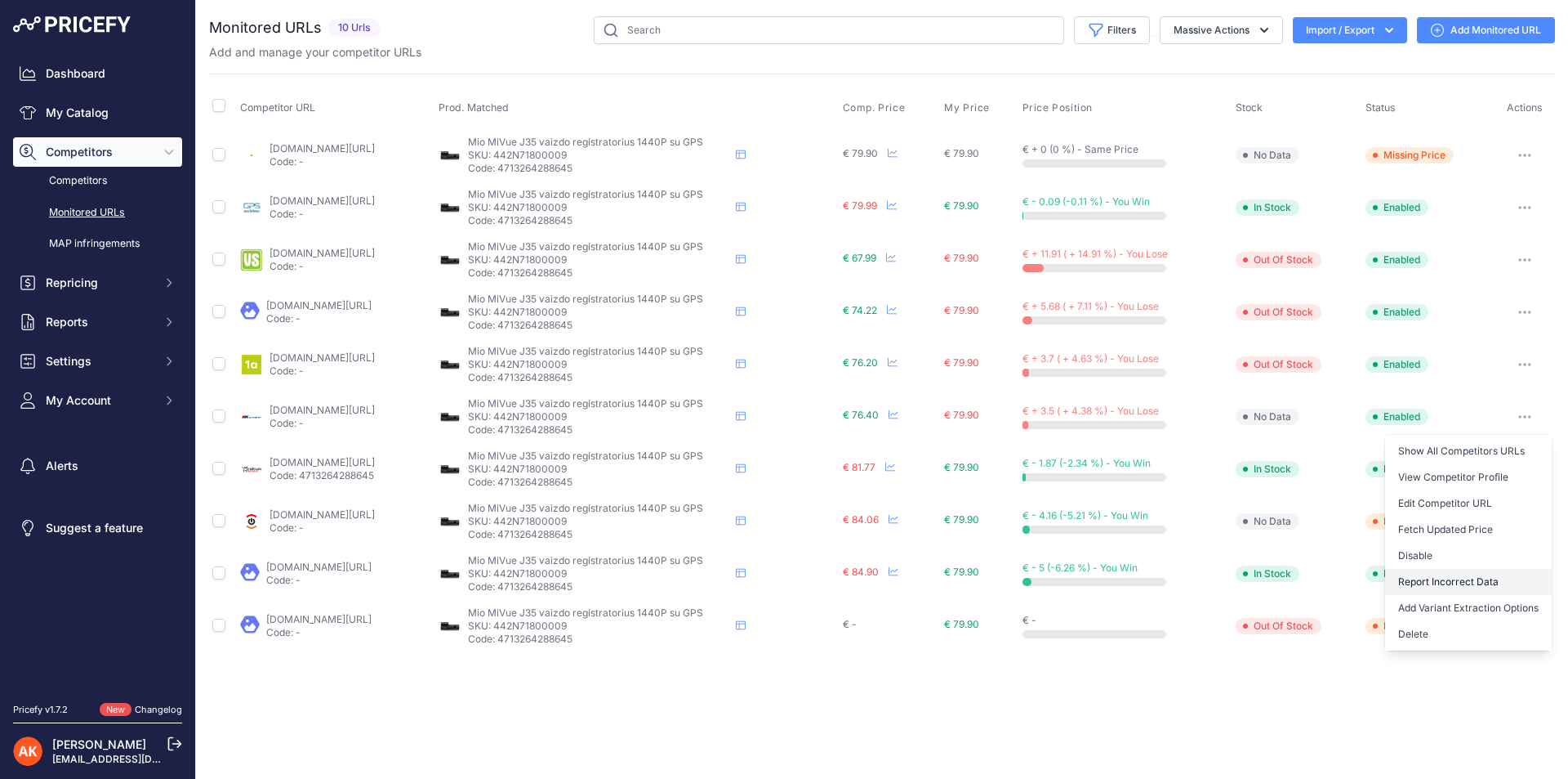
click at [1454, 570] on button "Report Incorrect Data" at bounding box center [1469, 582] width 167 height 26
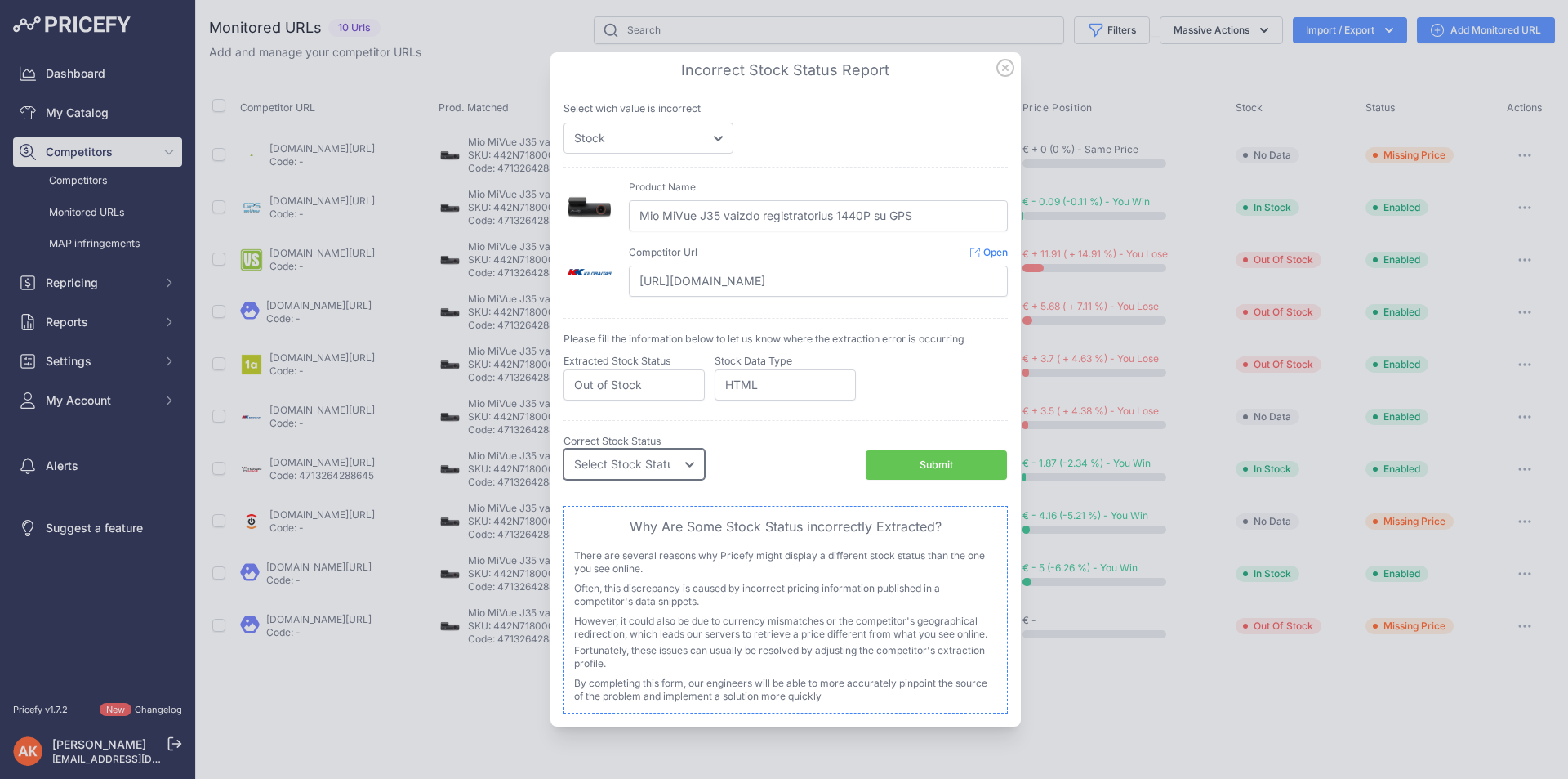
click at [636, 465] on select "Select Stock Status Out of Stock In Stock" at bounding box center [634, 464] width 141 height 31
select select "out_of_stock"
click at [564, 449] on select "Select Stock Status Out of Stock In Stock" at bounding box center [634, 464] width 141 height 31
click at [892, 461] on button "Submit" at bounding box center [936, 465] width 141 height 30
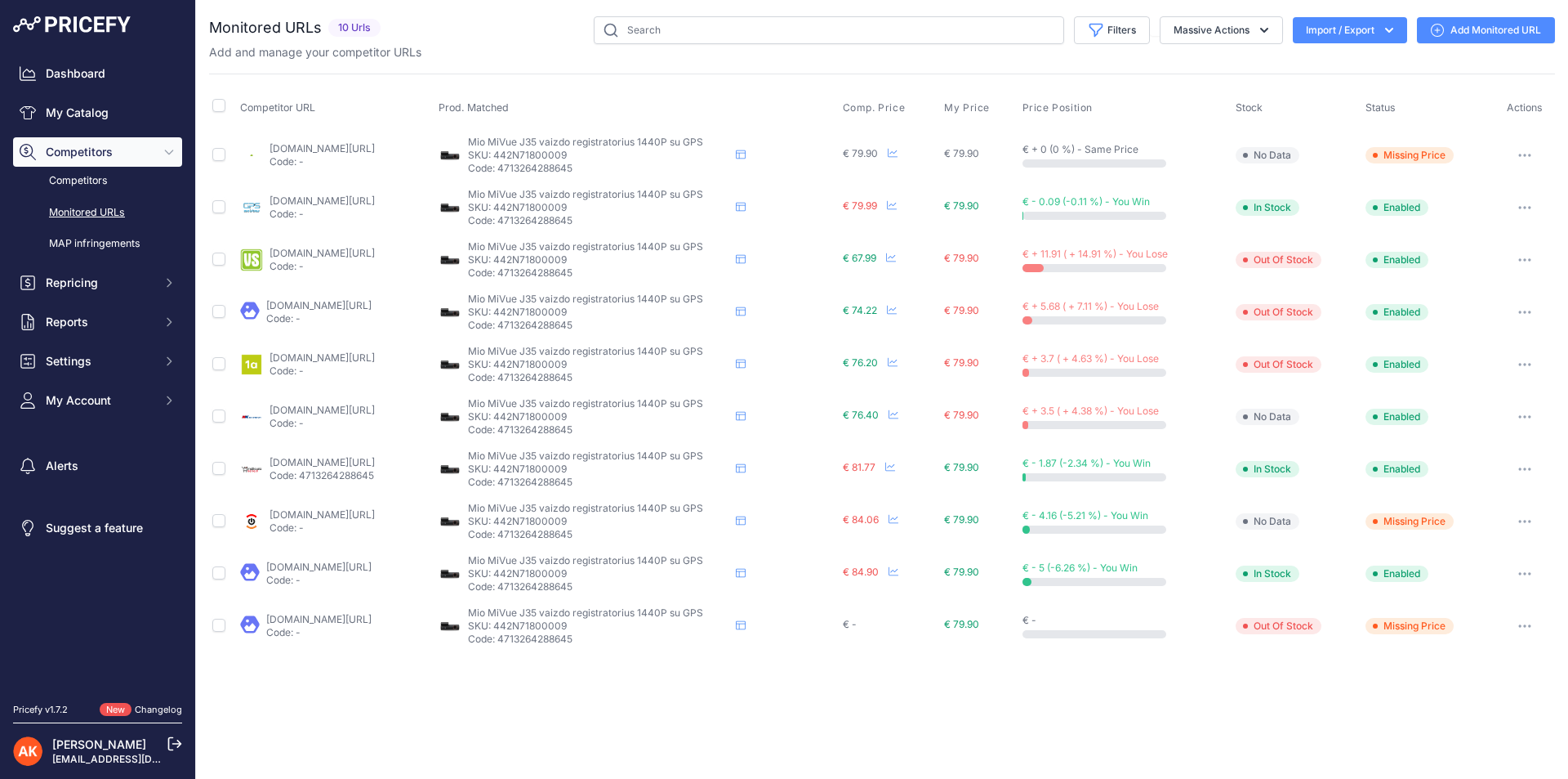
click at [375, 199] on link "gpsmeistras.lt/mio-mivue-j35-vaizdo-registratorius?sort=p.price&order=asc&limit…" at bounding box center [322, 200] width 105 height 12
click at [366, 144] on link "varle.lt/vaizdo-registratoriai-kameros/vaizdo-registratorius-mio-mivuetm-j35-i-…" at bounding box center [322, 148] width 105 height 12
click at [1522, 153] on icon "button" at bounding box center [1523, 154] width 13 height 3
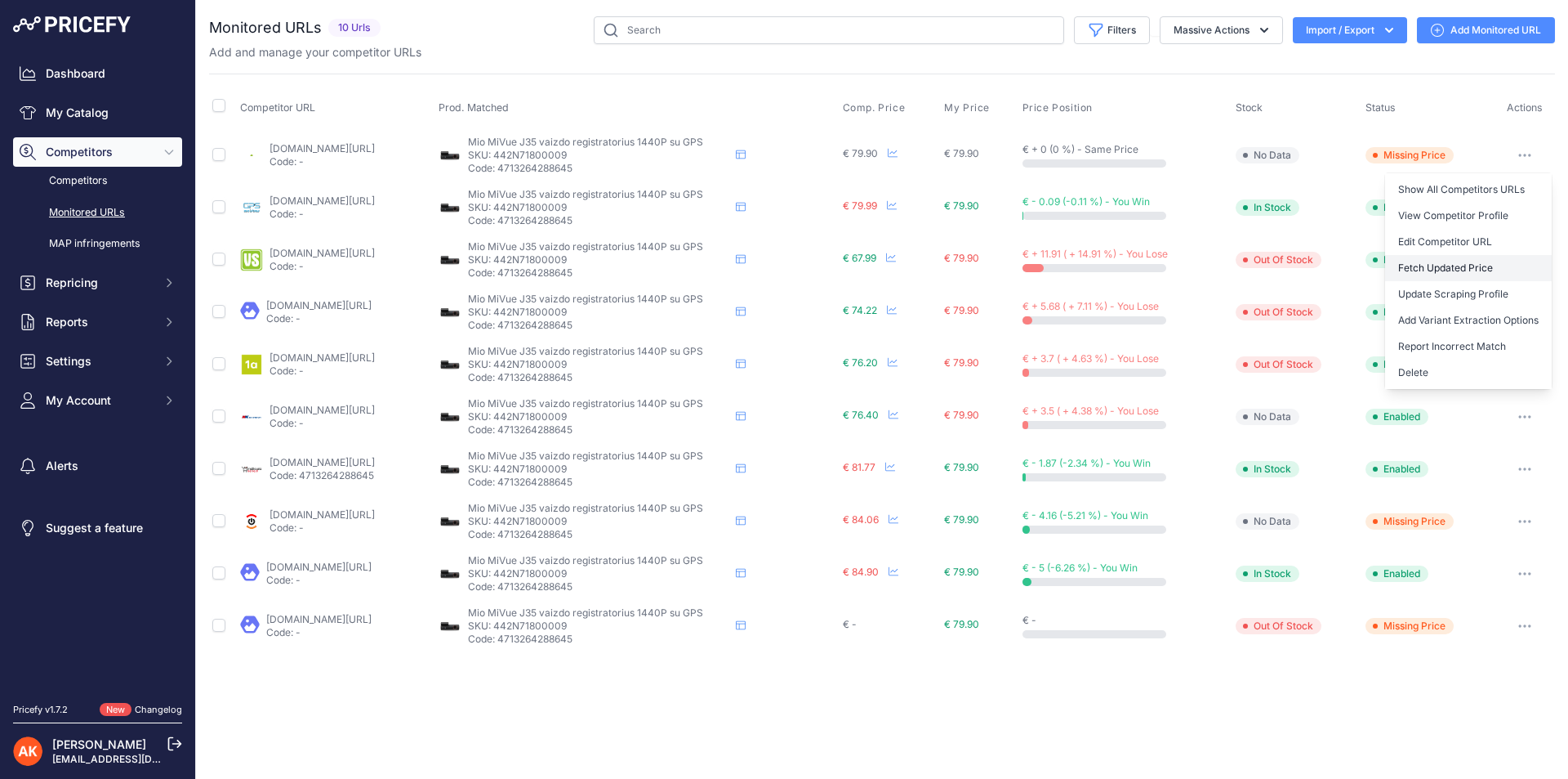
click at [1473, 265] on button "Fetch Updated Price" at bounding box center [1469, 268] width 167 height 26
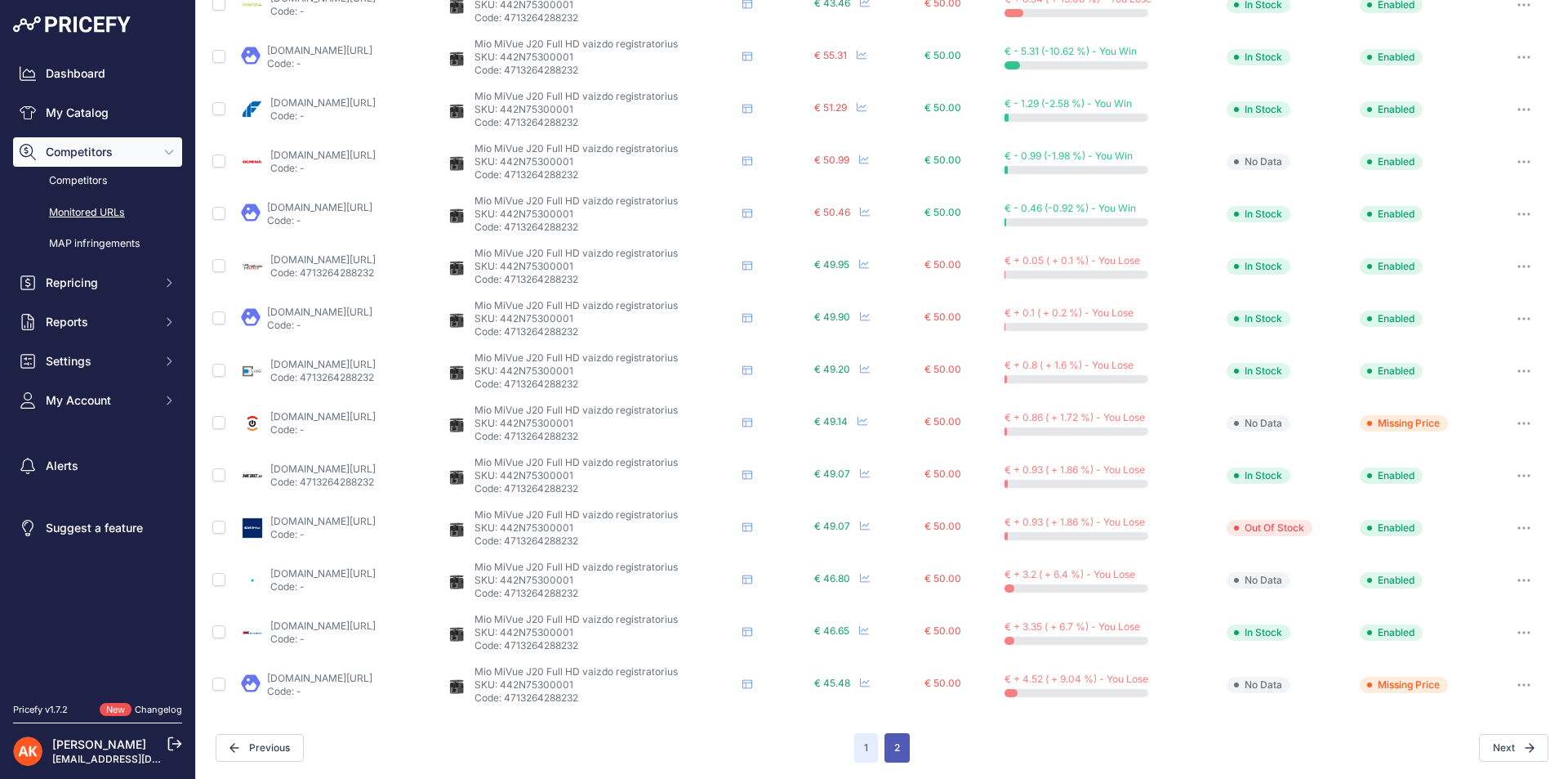
click at [897, 748] on button "2" at bounding box center [896, 748] width 25 height 30
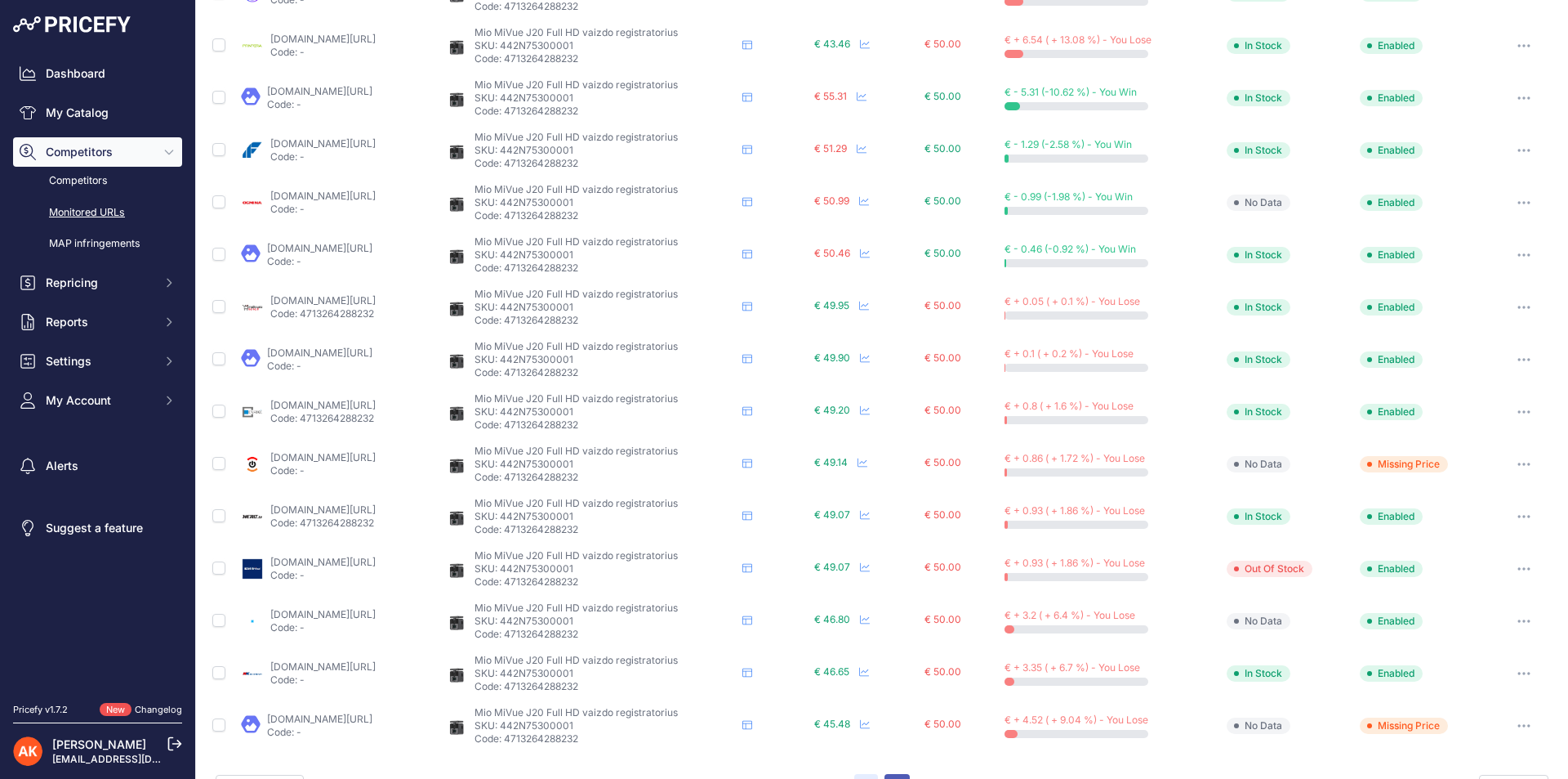
scroll to position [504, 0]
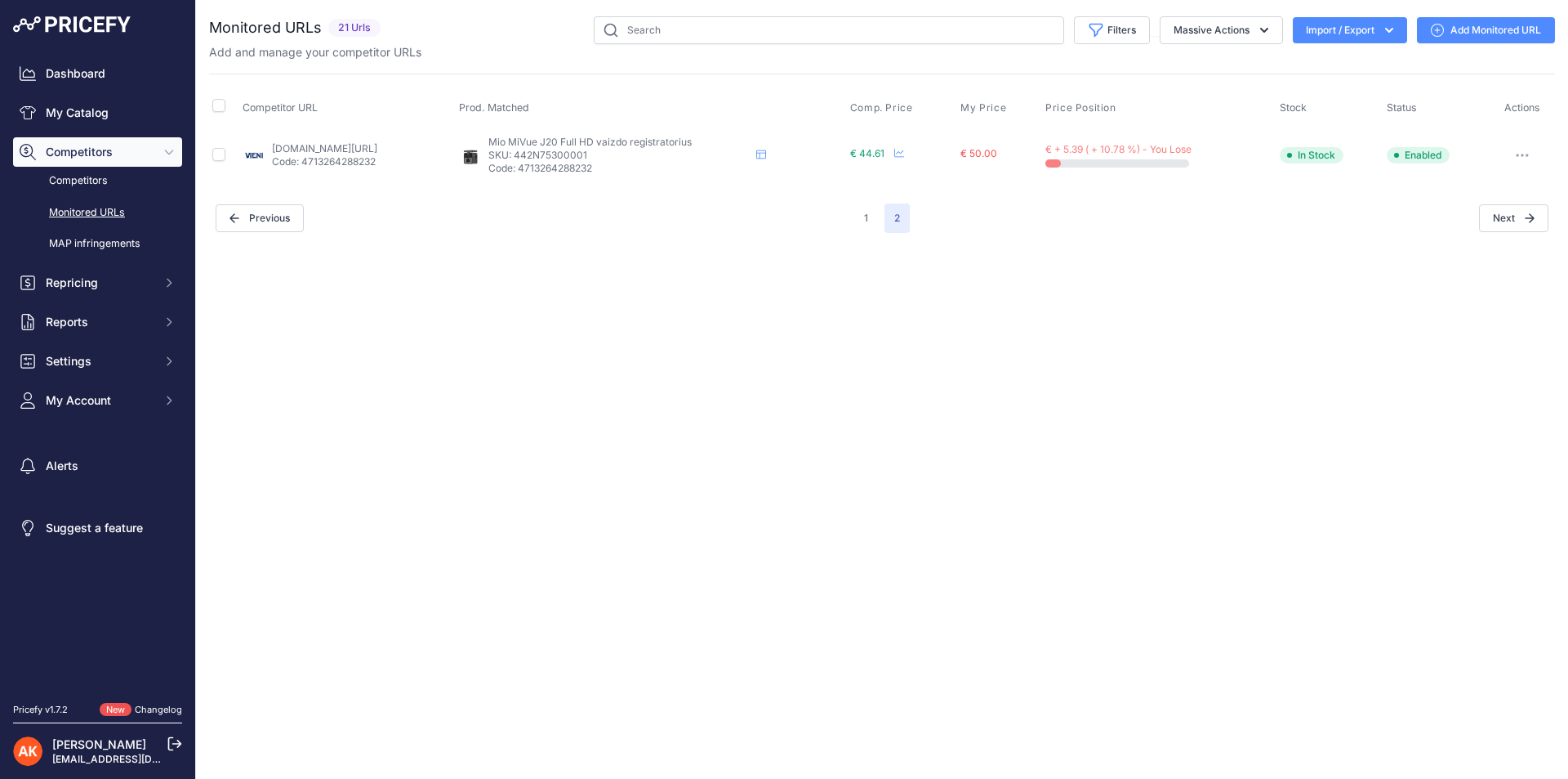
click at [865, 218] on button "1" at bounding box center [866, 218] width 24 height 30
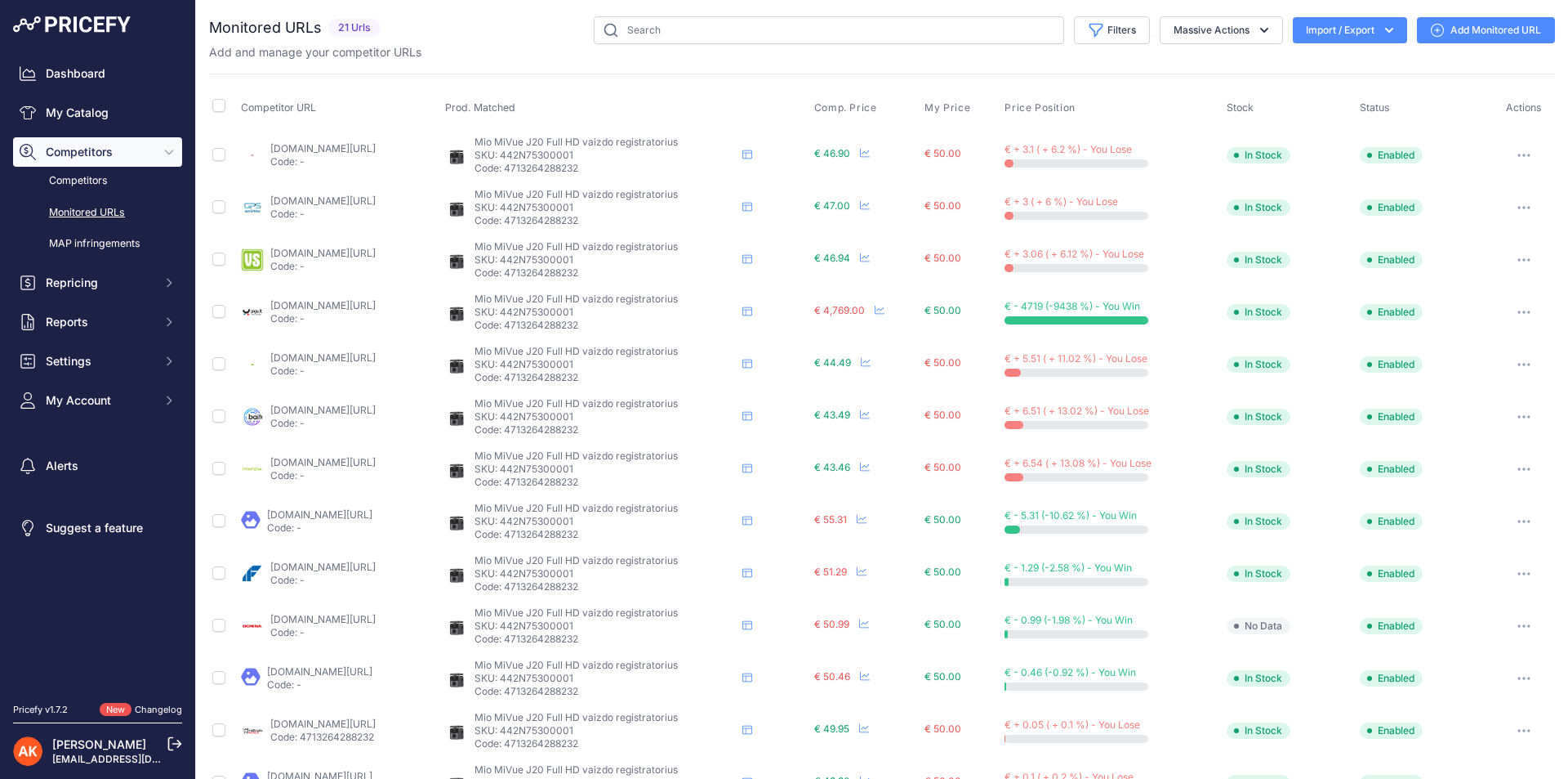
click at [312, 407] on link "[DOMAIN_NAME][URL]" at bounding box center [323, 410] width 105 height 12
click at [376, 303] on link "[DOMAIN_NAME][URL]" at bounding box center [323, 305] width 105 height 12
click at [1513, 304] on button "button" at bounding box center [1523, 311] width 33 height 23
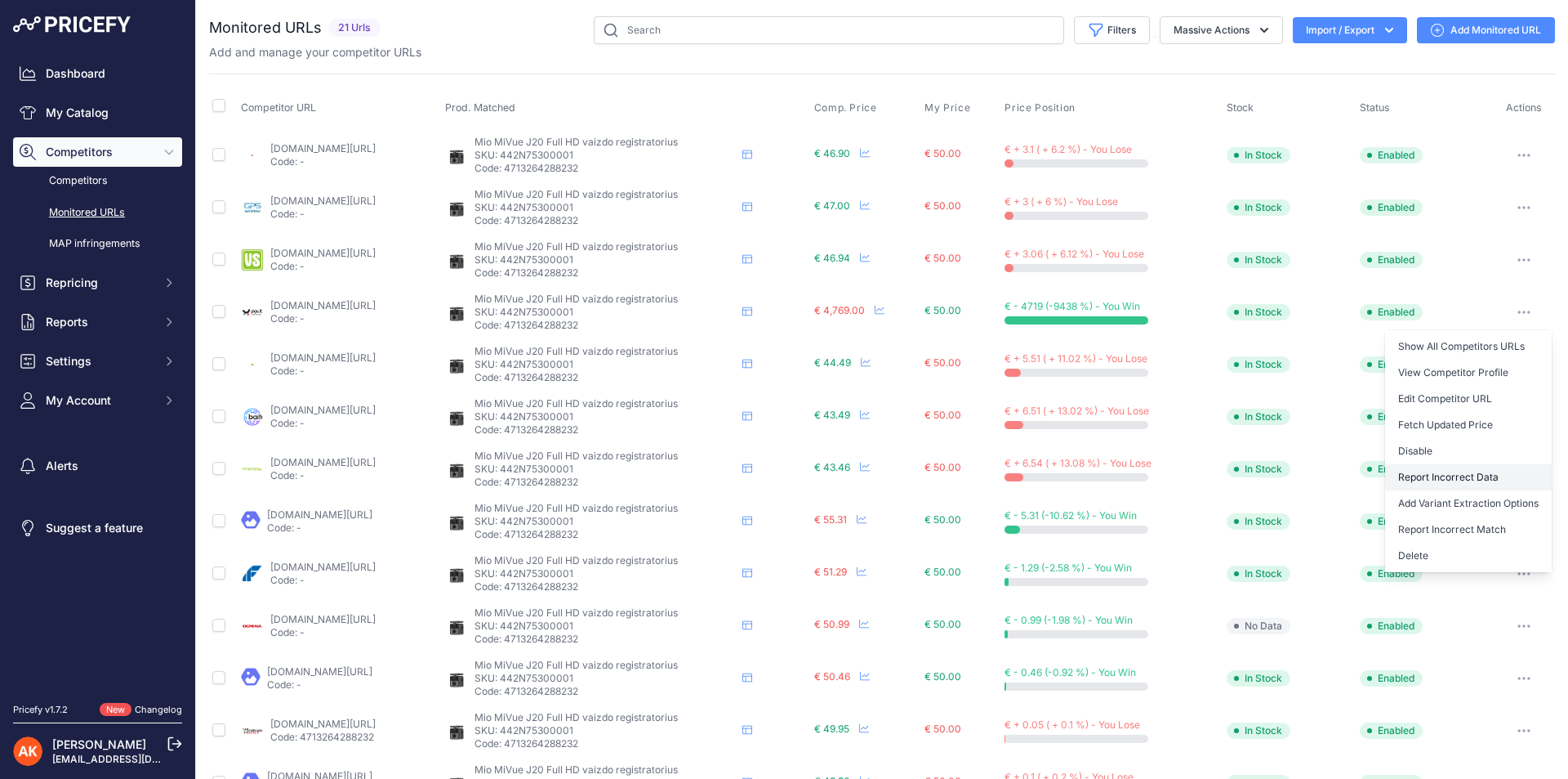
click at [1463, 478] on button "Report Incorrect Data" at bounding box center [1469, 477] width 167 height 26
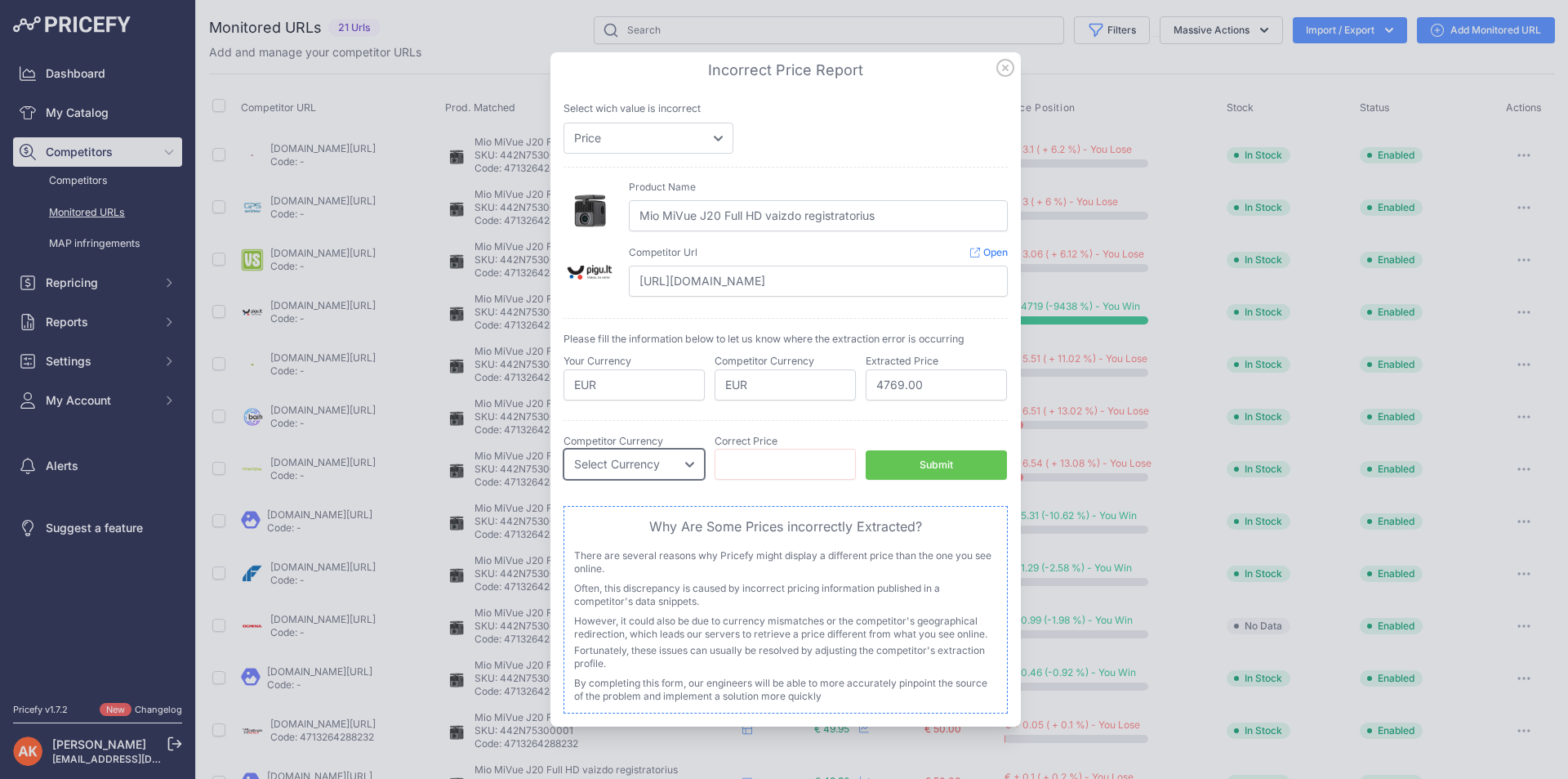
click at [613, 464] on select "Select Currency EUR CAD CNY JPY PLN" at bounding box center [634, 464] width 141 height 31
select select "EUR"
click at [564, 449] on select "Select Currency EUR CAD CNY JPY PLN" at bounding box center [634, 464] width 141 height 31
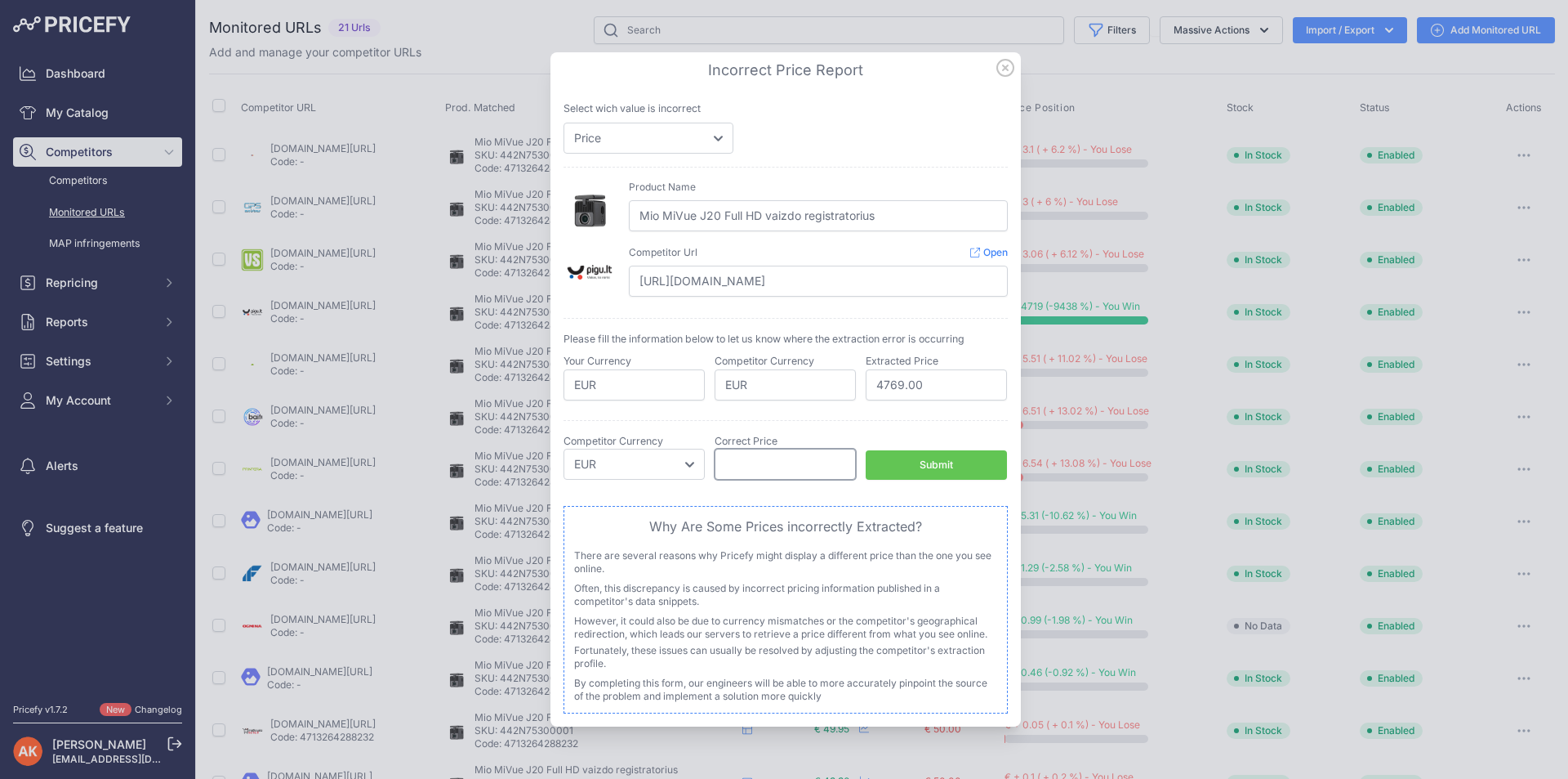
click at [801, 468] on input "number" at bounding box center [784, 464] width 141 height 31
type input "47.69"
click at [930, 459] on div "Submit" at bounding box center [937, 466] width 34 height 16
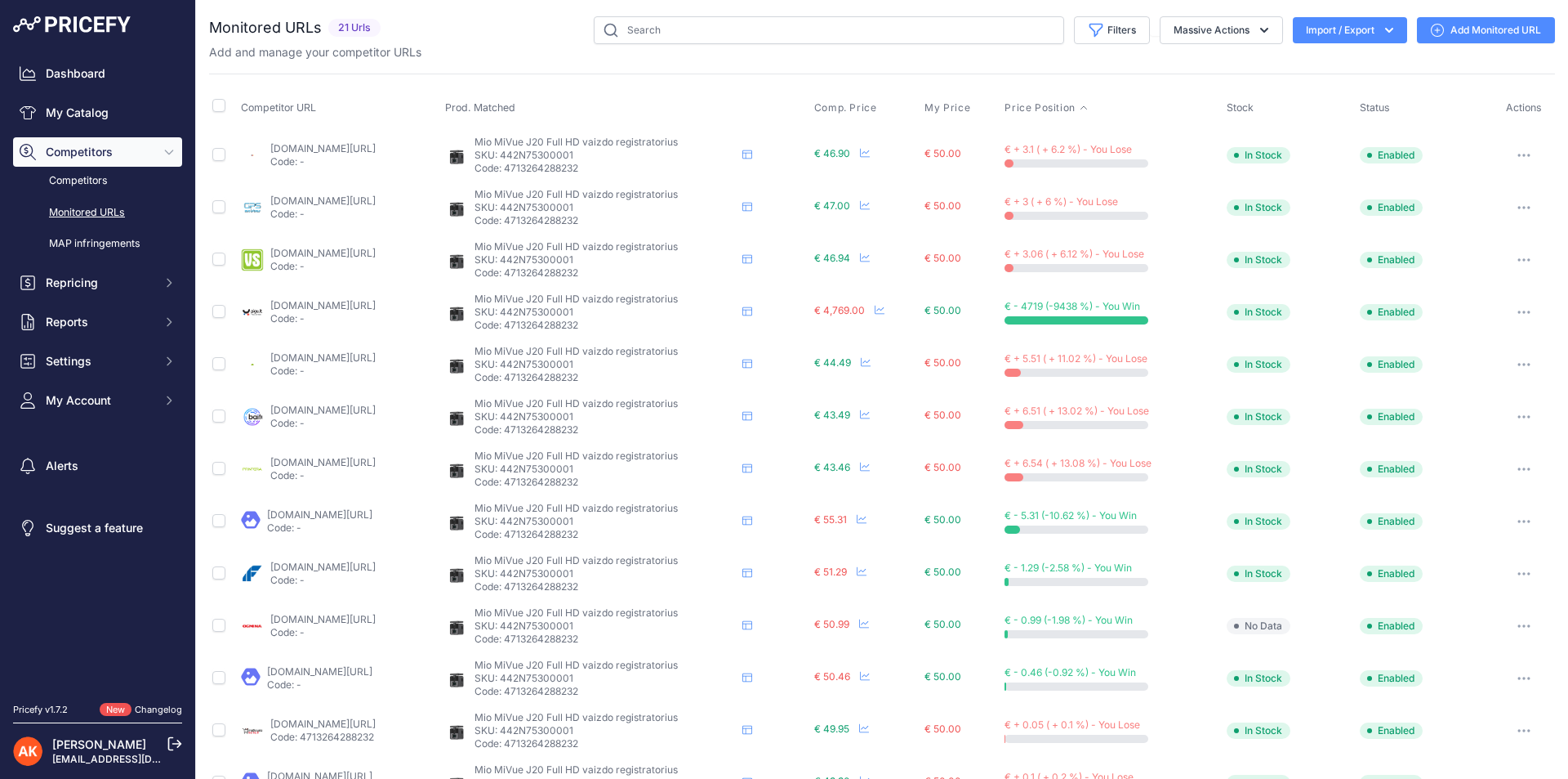
click at [1075, 108] on span "Price Position" at bounding box center [1039, 107] width 71 height 13
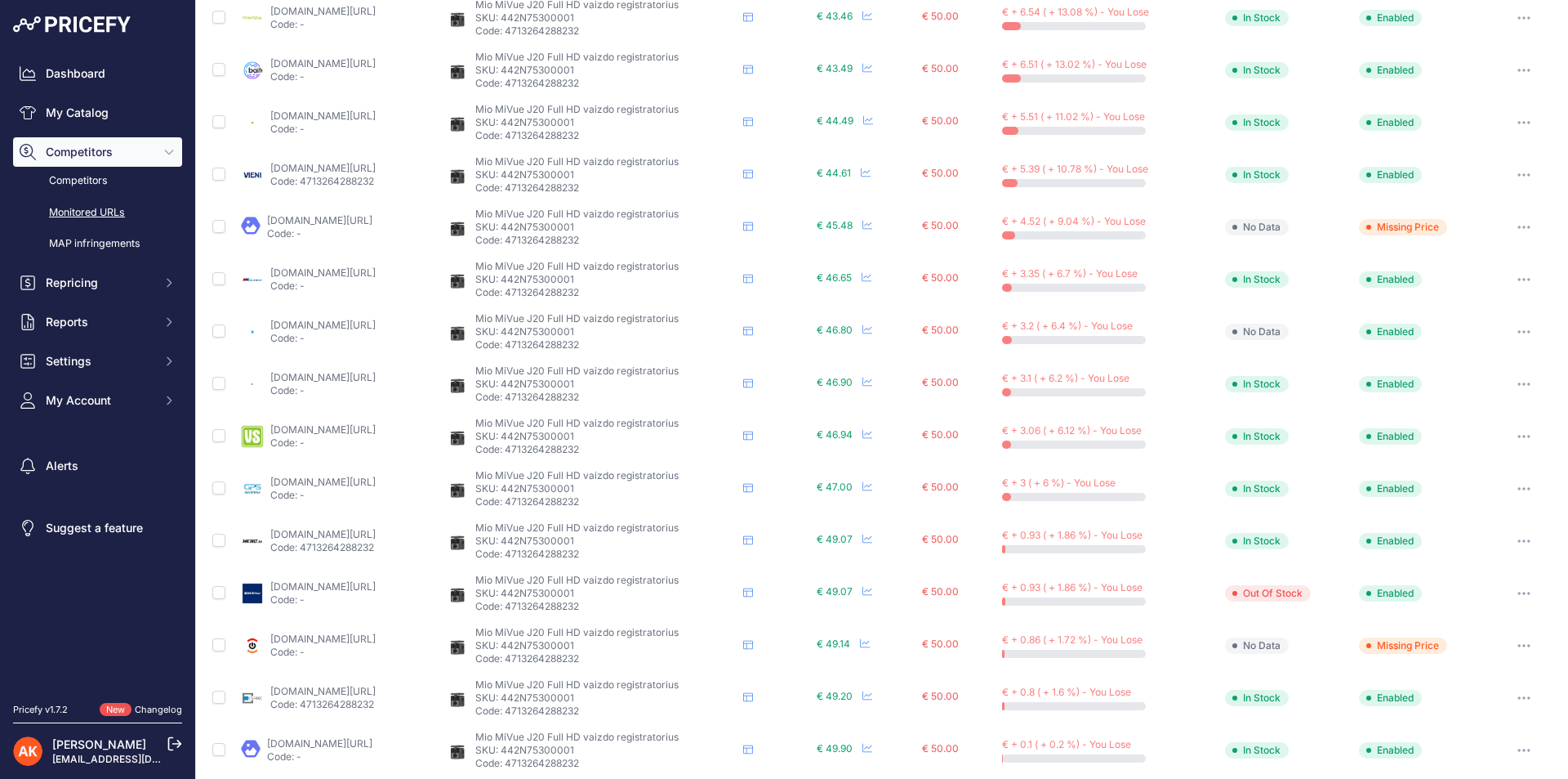
scroll to position [85, 0]
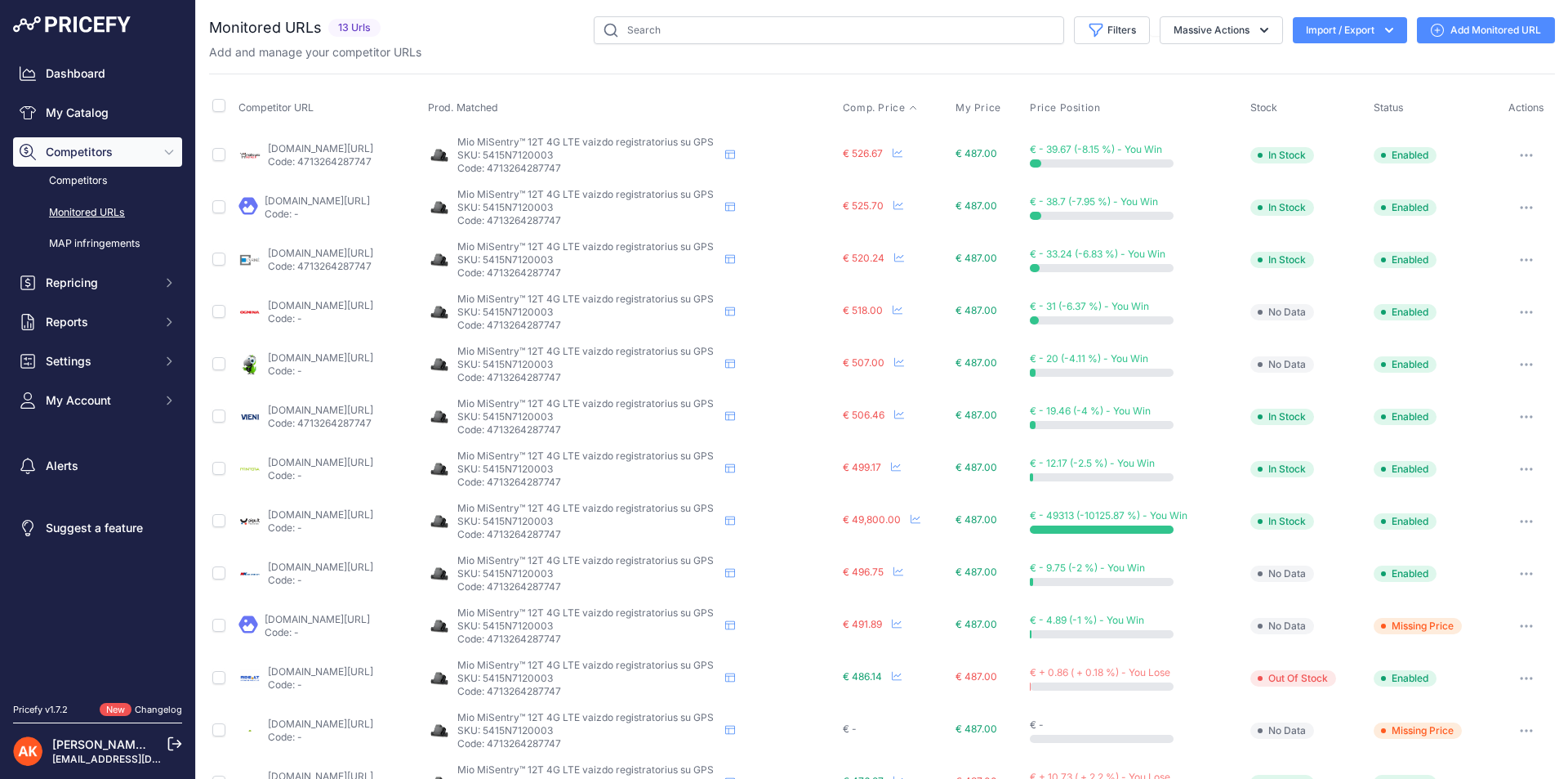
click at [906, 104] on span "Comp. Price" at bounding box center [873, 107] width 63 height 13
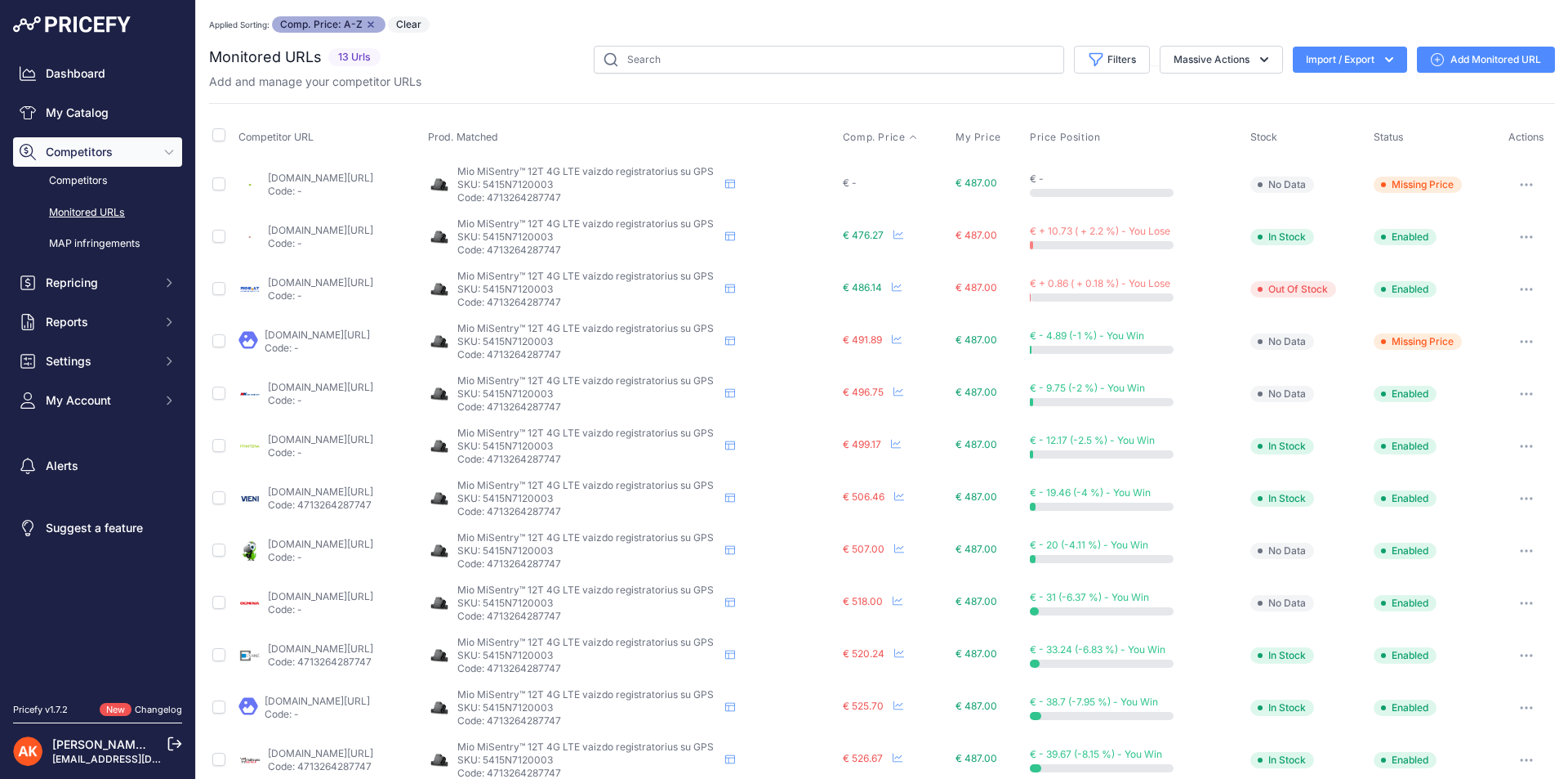
click at [373, 281] on link "[DOMAIN_NAME][URL]" at bounding box center [320, 283] width 105 height 12
click at [296, 231] on link "[DOMAIN_NAME][URL]" at bounding box center [320, 230] width 105 height 12
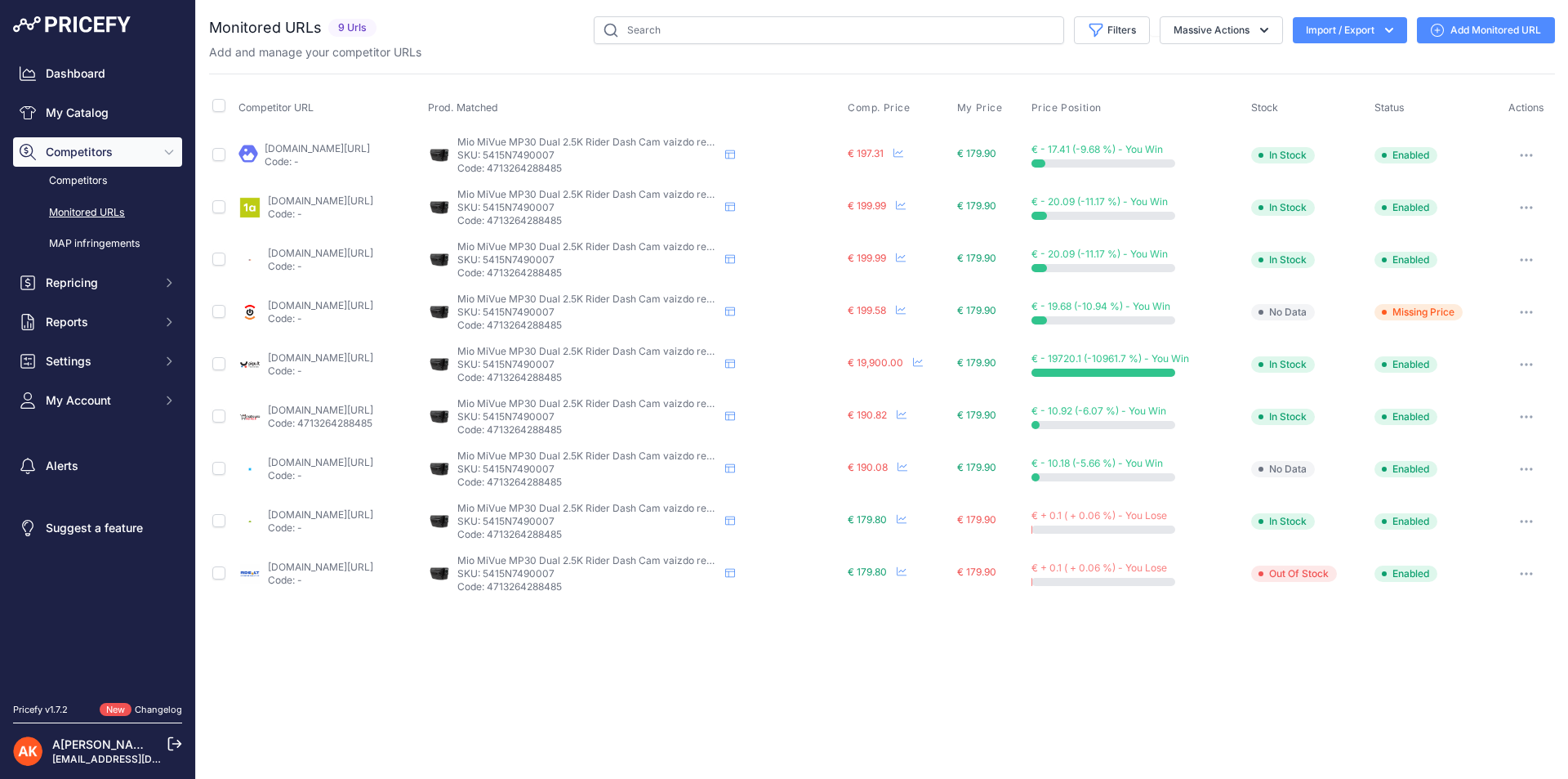
click at [582, 577] on p "SKU: 5415N7490007" at bounding box center [588, 573] width 261 height 13
copy p "5415N7490007"
click at [331, 515] on link "varle.lt/vaizdo-registratoriai-kameros/vaizdo-registratorius-motociklui-mio-miv…" at bounding box center [320, 514] width 105 height 12
click at [323, 642] on div "Close You are not connected to the internet." at bounding box center [881, 389] width 1371 height 779
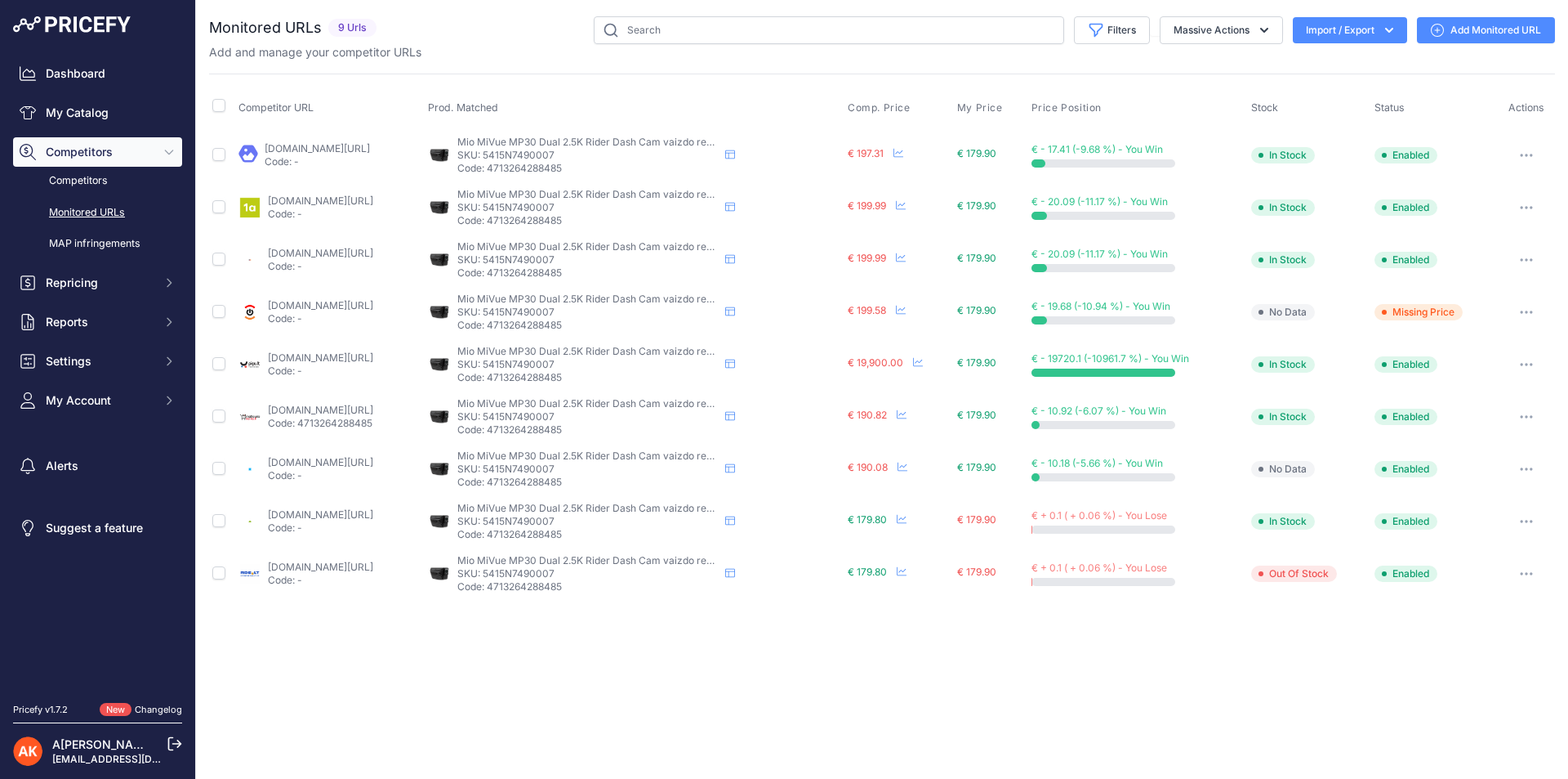
click at [359, 566] on link "rde.lt/products/lt/382/1517805/sort/5/filter/0_0_0_0/mivue-mp30-gps-vaizdo-regi…" at bounding box center [320, 566] width 105 height 12
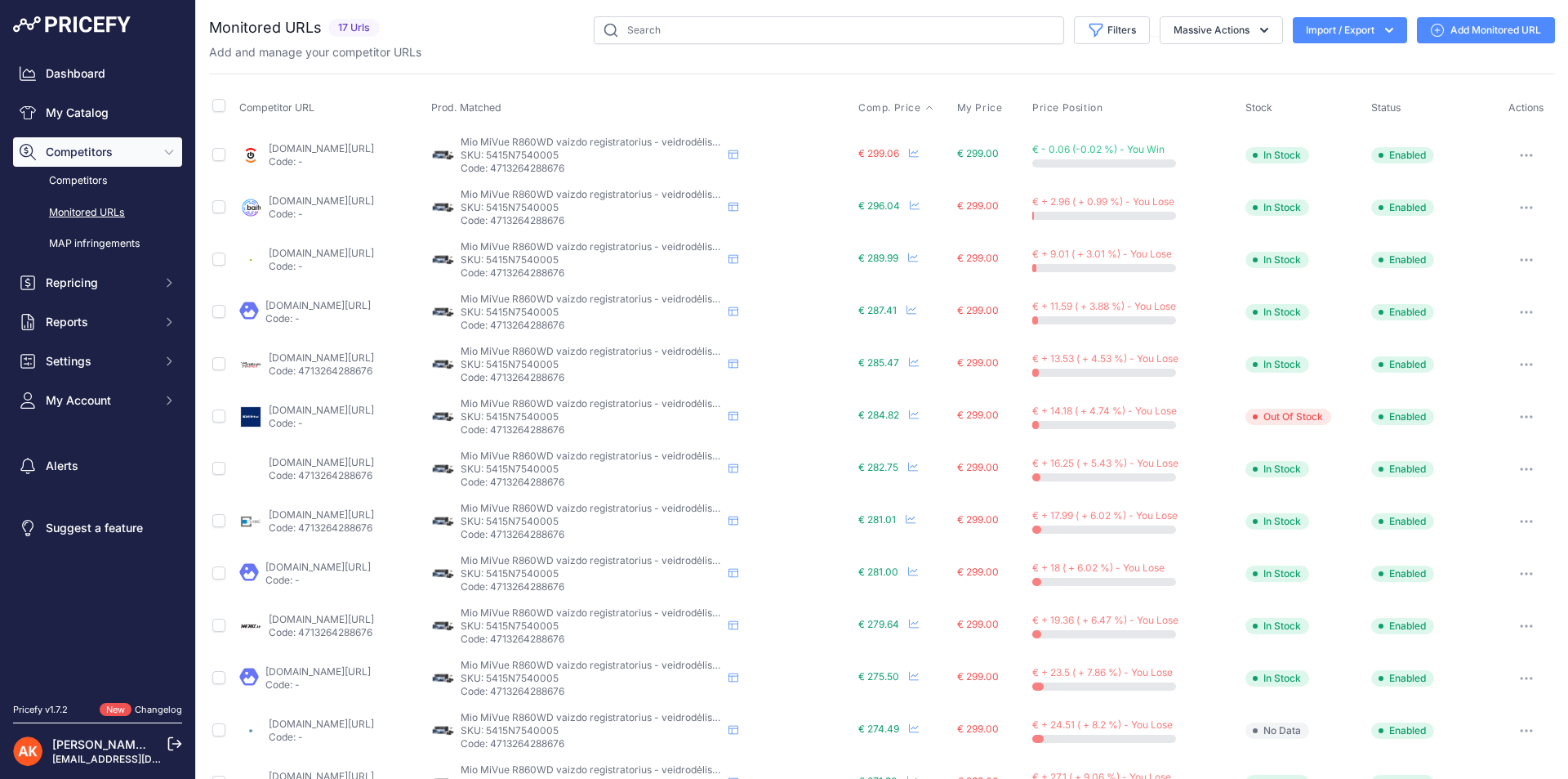
click at [921, 104] on span "Comp. Price" at bounding box center [889, 107] width 63 height 13
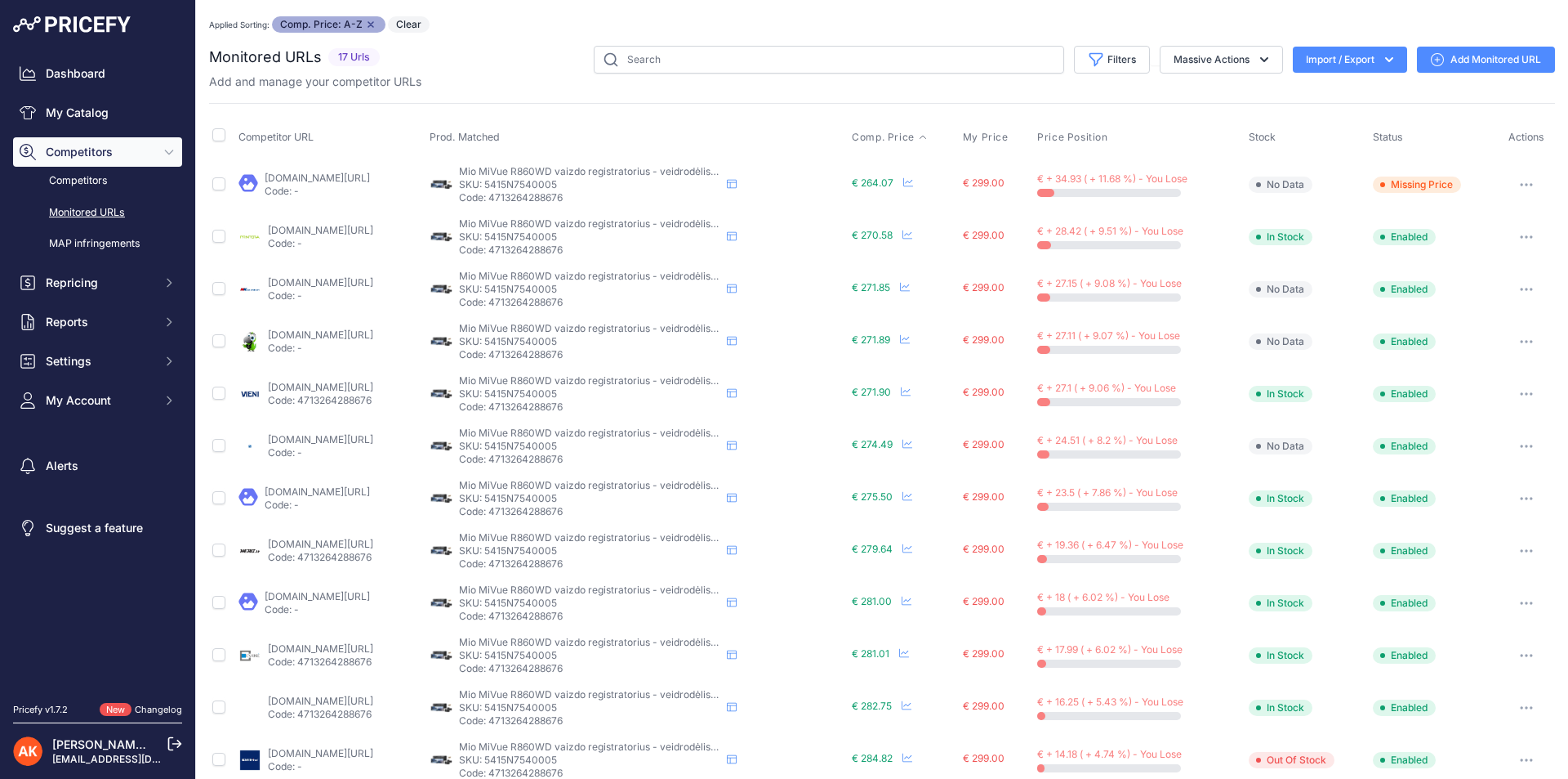
click at [571, 183] on p "SKU: 5415N7540005" at bounding box center [589, 184] width 261 height 13
copy p "5415N7540005"
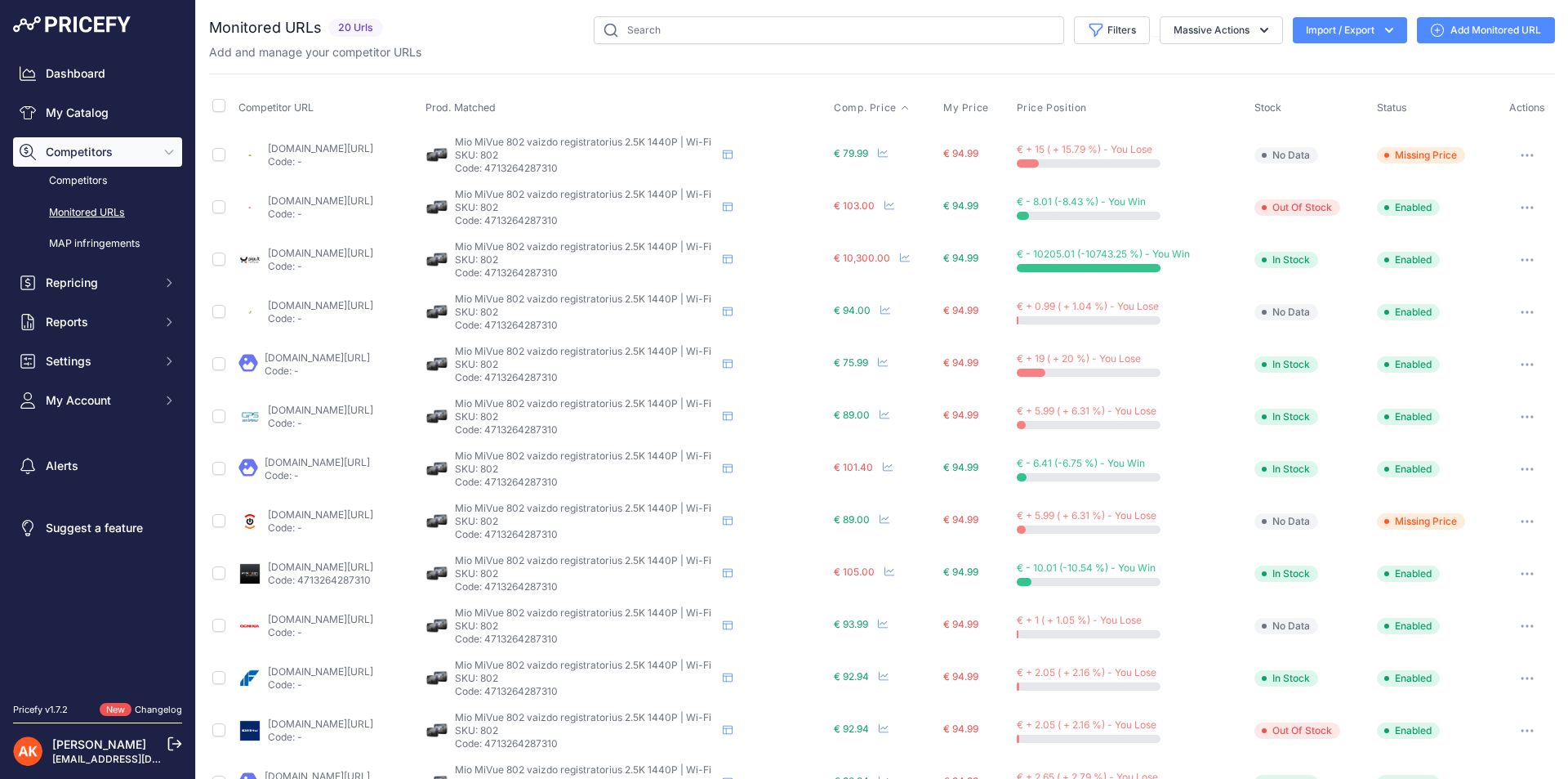
click at [897, 103] on span "Comp. Price" at bounding box center [864, 107] width 63 height 13
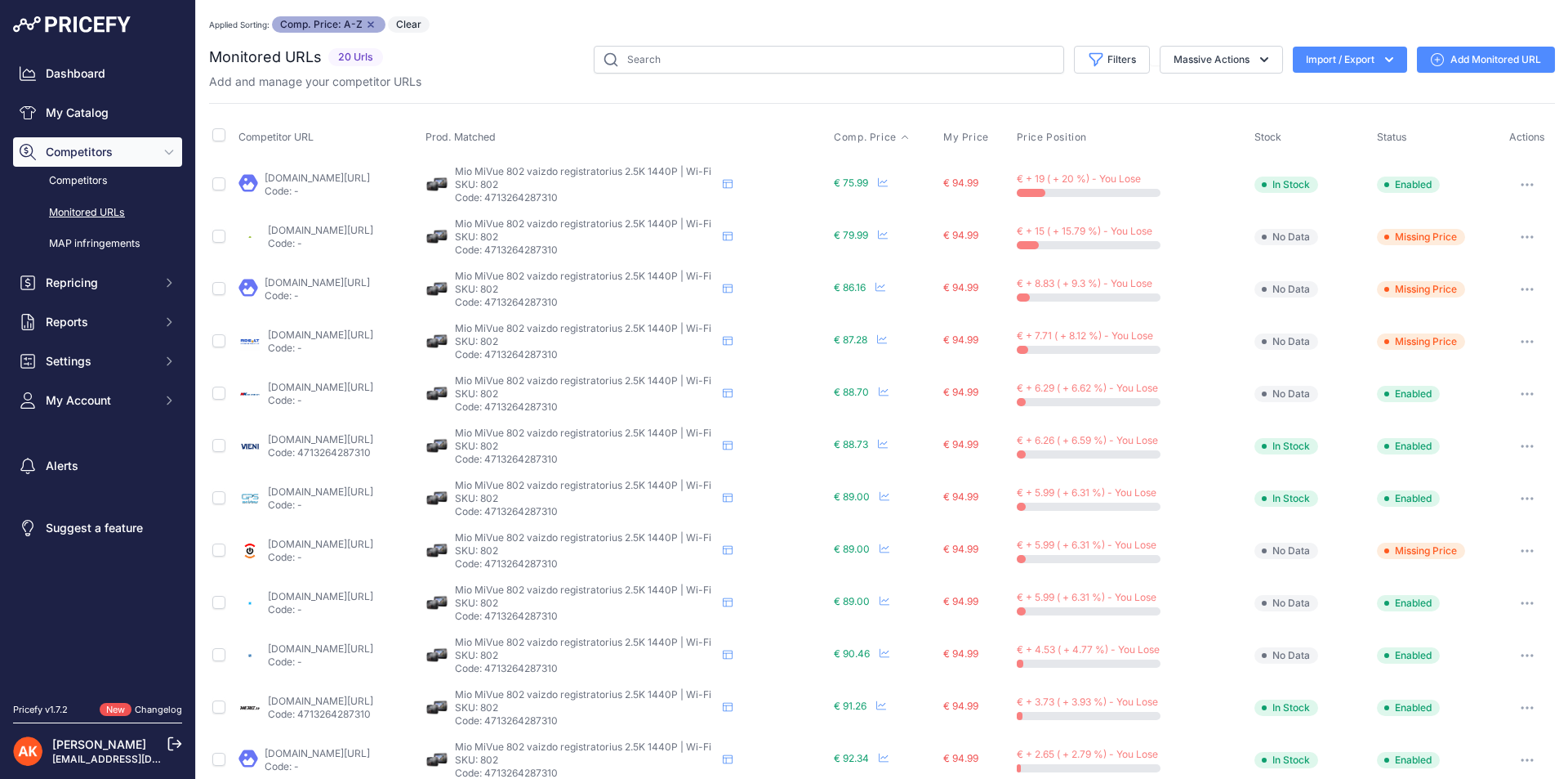
click at [589, 411] on p "Code: 4713264287310" at bounding box center [585, 406] width 261 height 13
copy p "4713264287310"
drag, startPoint x: 590, startPoint y: 382, endPoint x: 518, endPoint y: 381, distance: 72.0
click at [518, 381] on div "Mio MiVue 802 vaizdo registratorius 2.5K 1440P | Wi-Fi Mio MiVue 802 vaizdo reg…" at bounding box center [626, 393] width 402 height 39
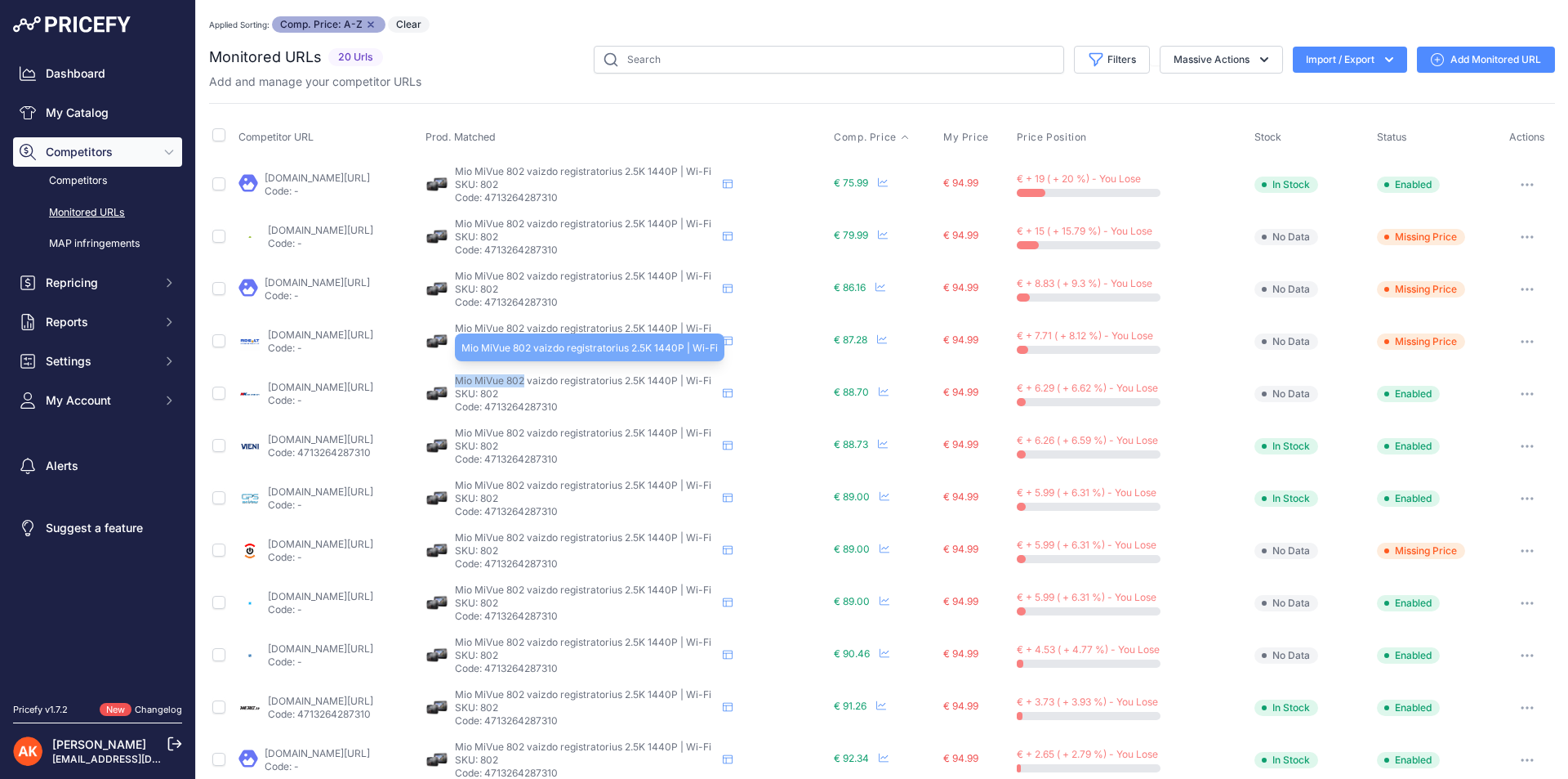
copy span "Mio MiVue 802"
click at [584, 408] on p "Code: 4713264287310" at bounding box center [585, 406] width 261 height 13
copy p "4713264287310"
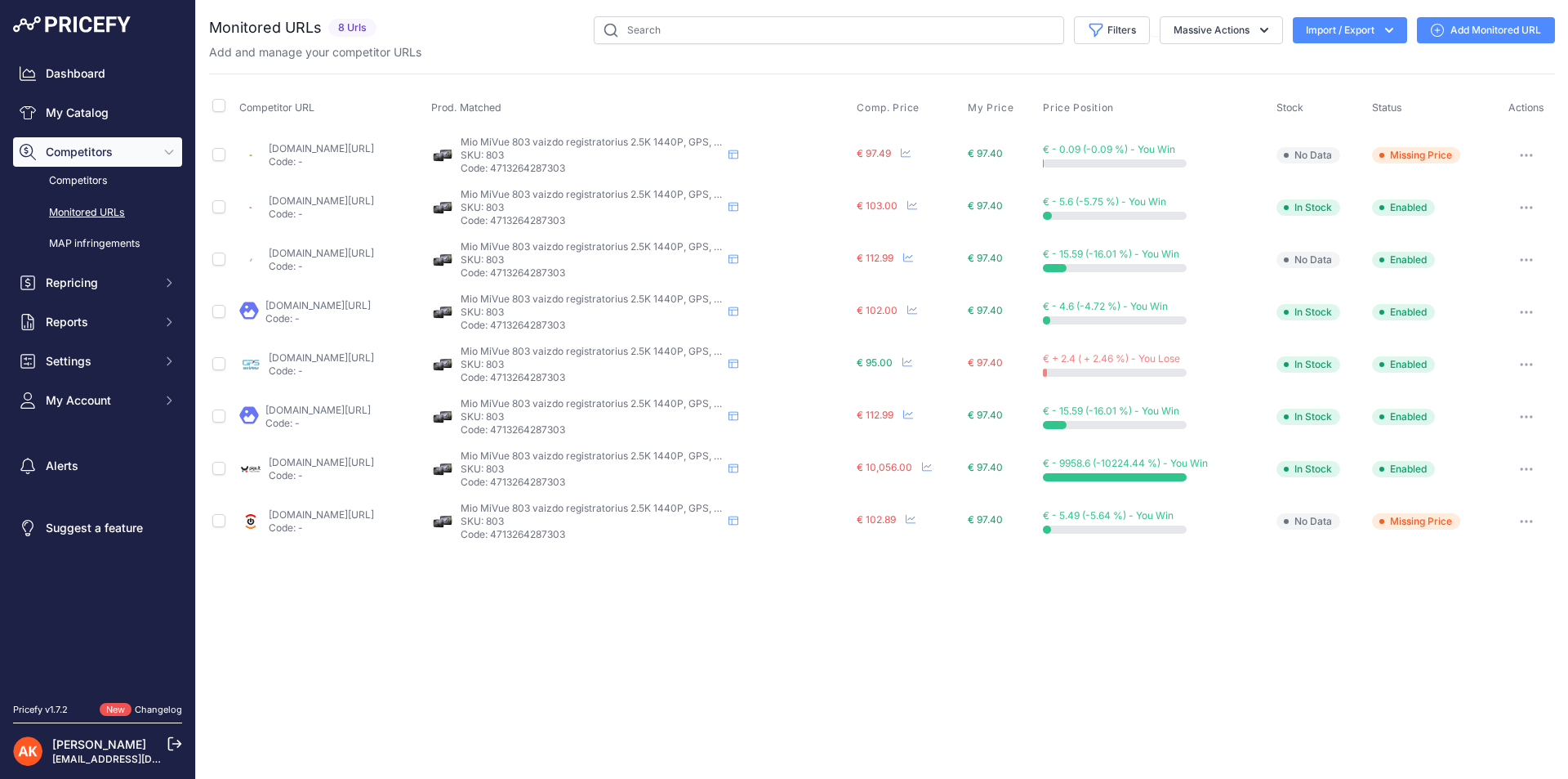
click at [342, 354] on link "[DOMAIN_NAME][URL]" at bounding box center [321, 357] width 105 height 12
click at [576, 381] on p "Code: 4713264287303" at bounding box center [591, 377] width 261 height 13
copy p "4713264287303"
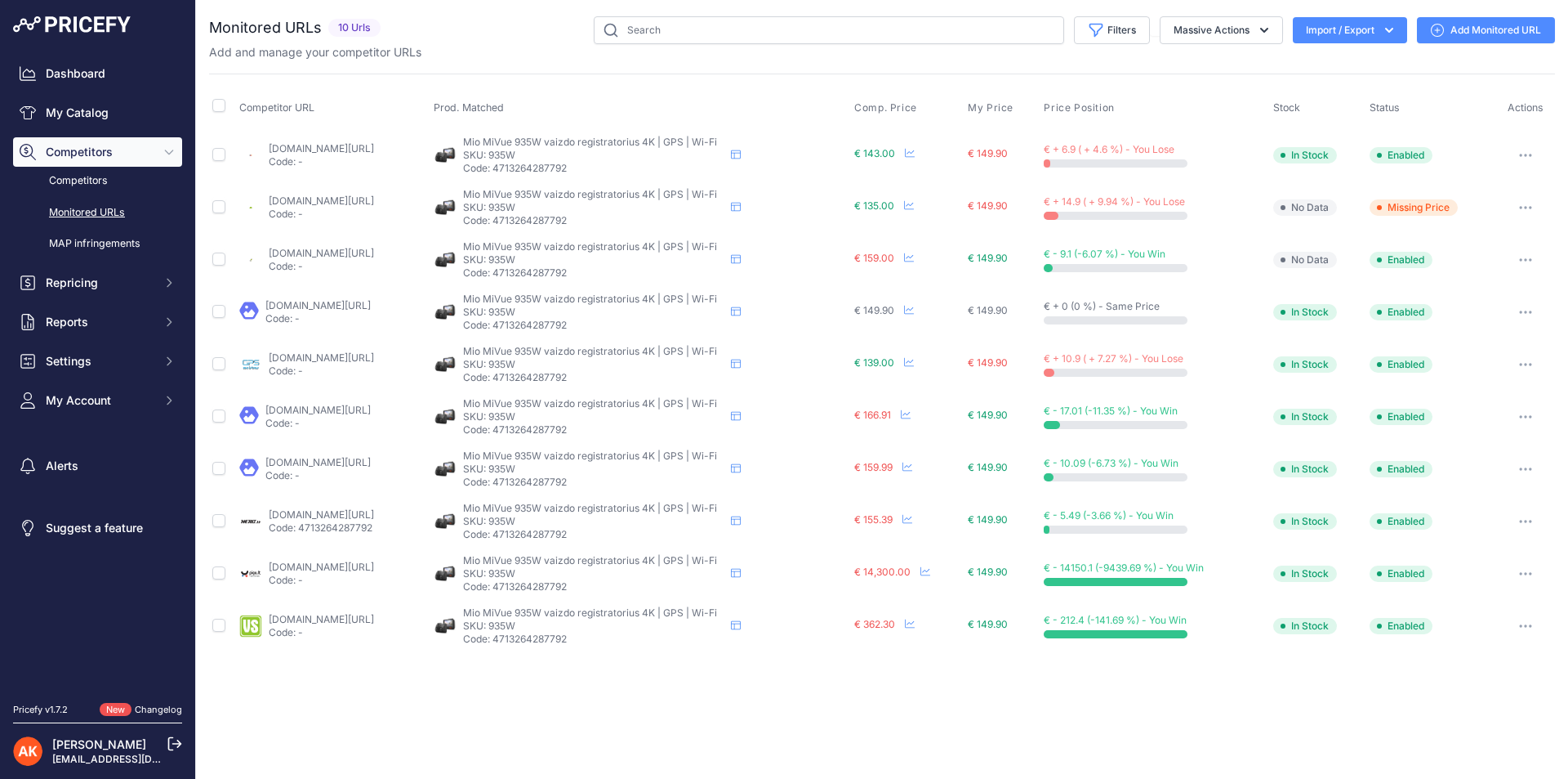
click at [618, 379] on p "Code: 4713264287792" at bounding box center [594, 377] width 261 height 13
click at [619, 379] on p "Code: 4713264287792" at bounding box center [594, 377] width 261 height 13
copy p "4713264287792"
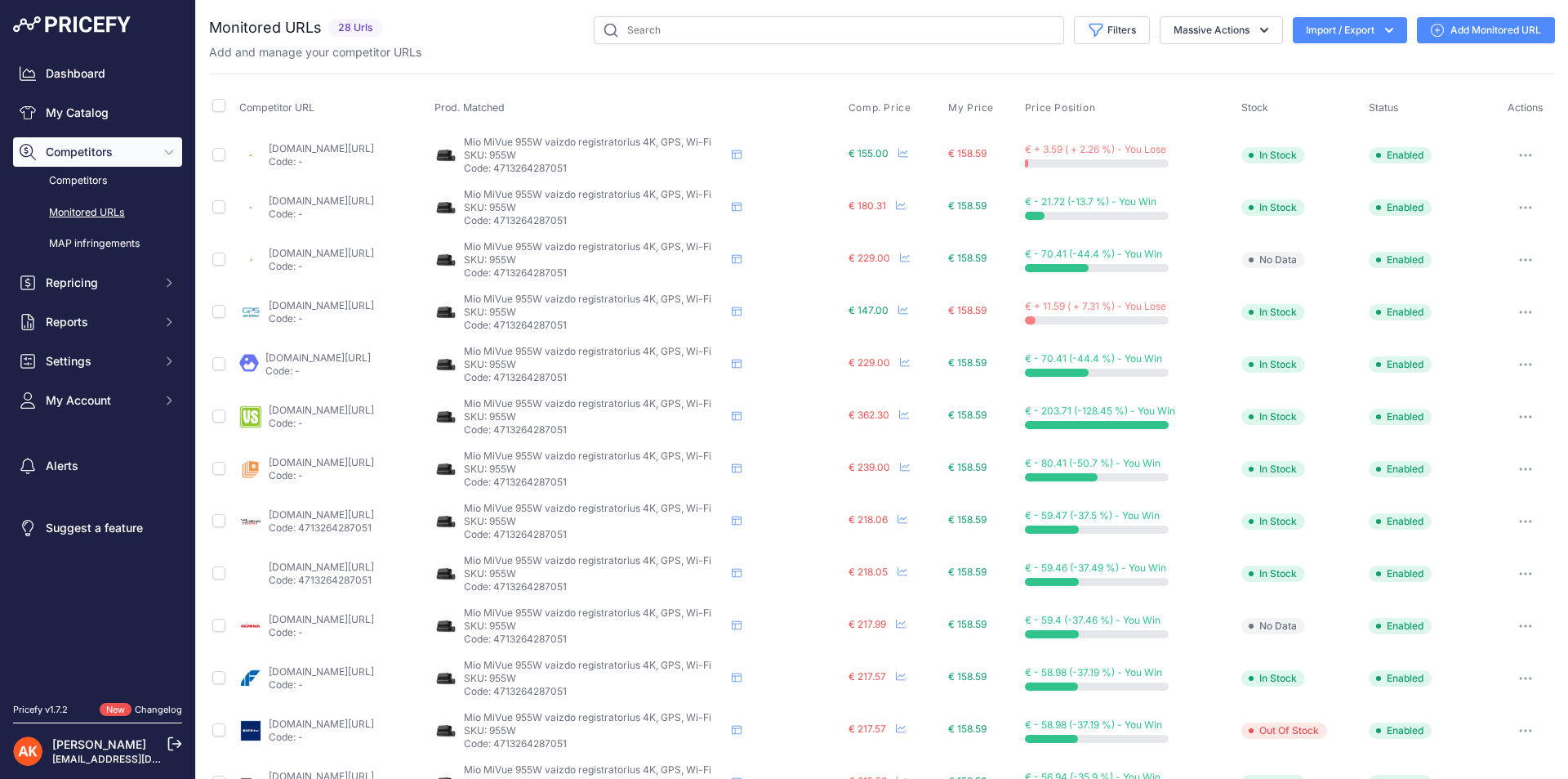
scroll to position [464, 0]
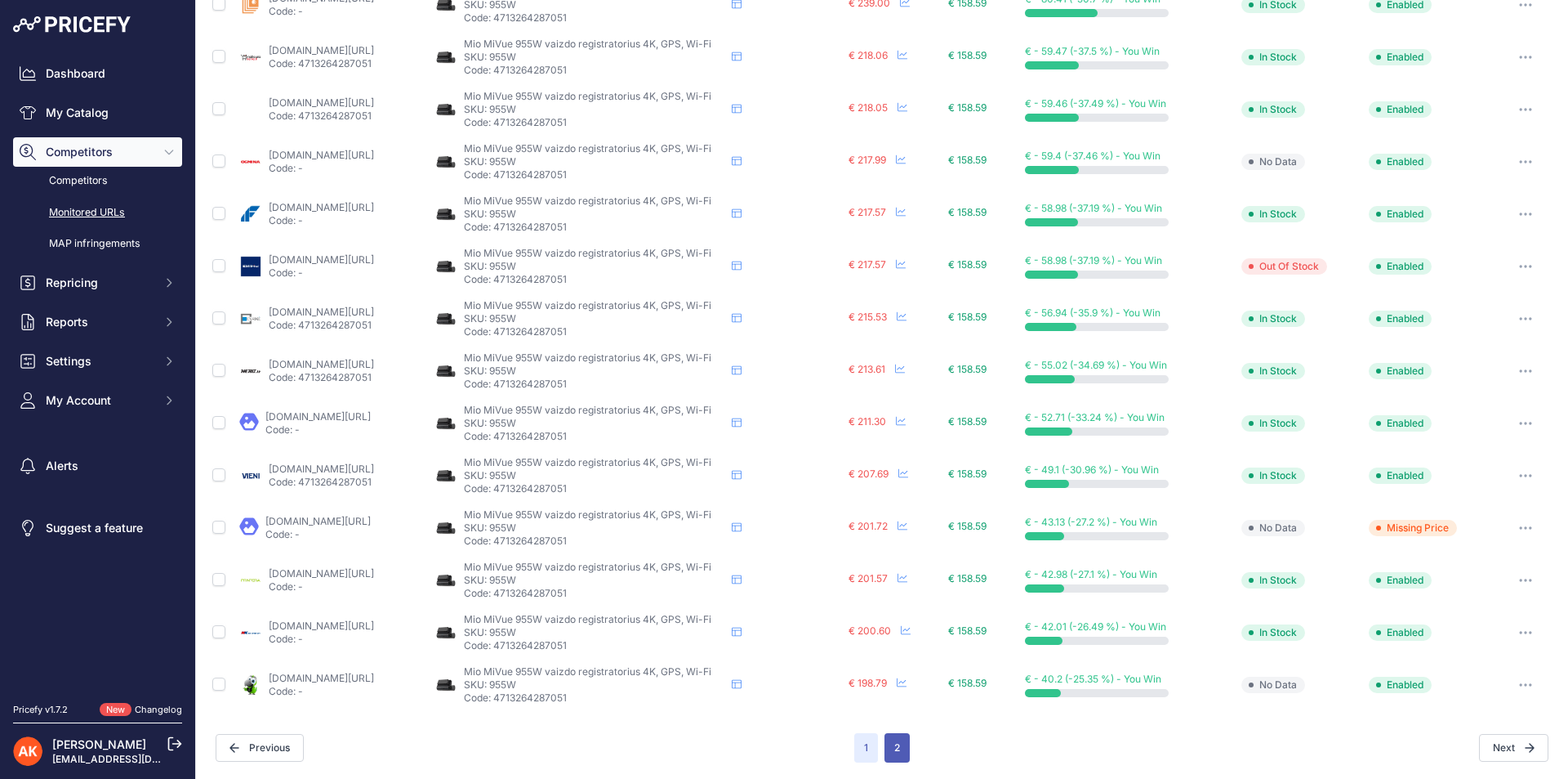
click at [894, 745] on button "2" at bounding box center [896, 748] width 25 height 30
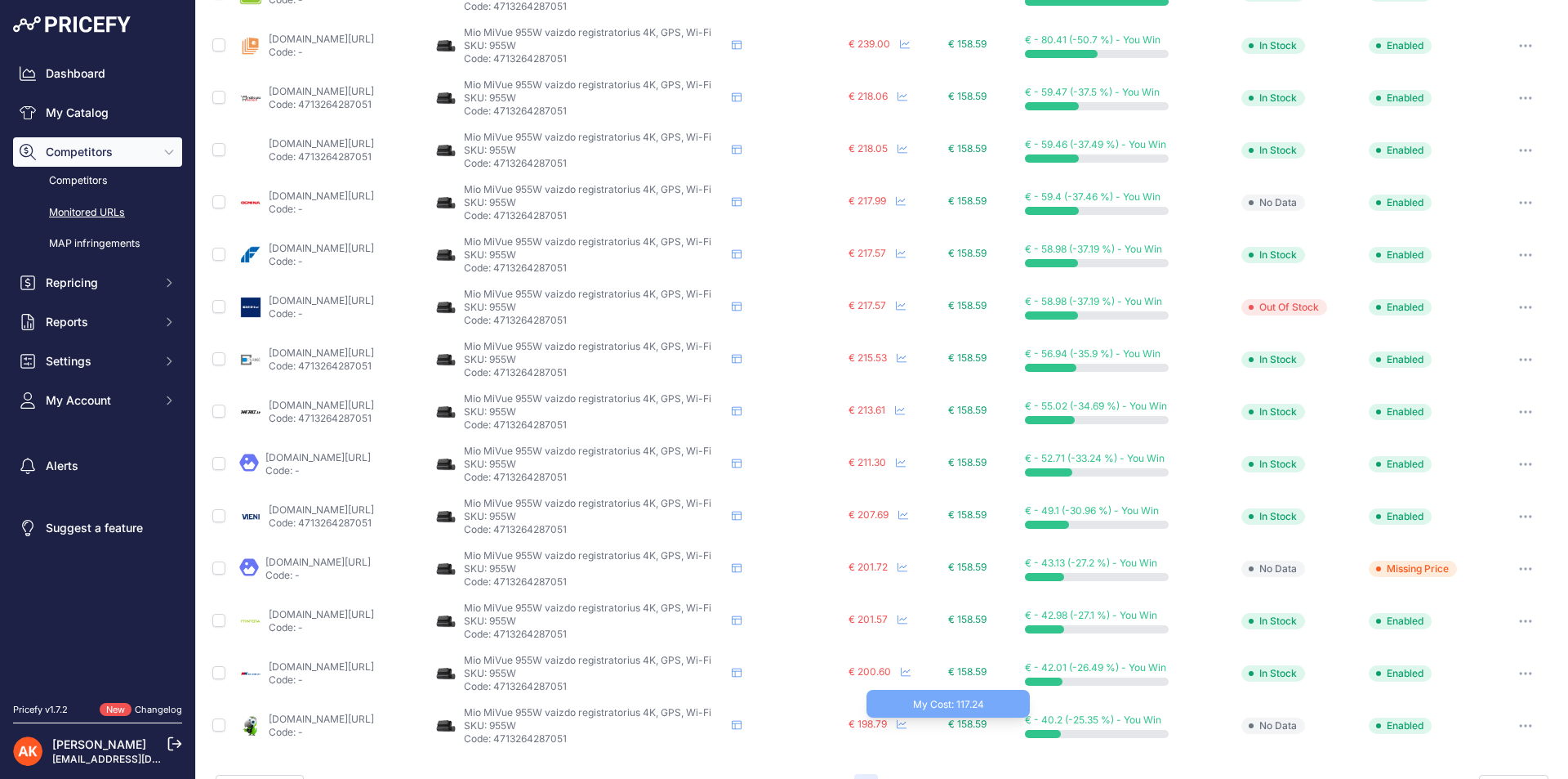
scroll to position [504, 0]
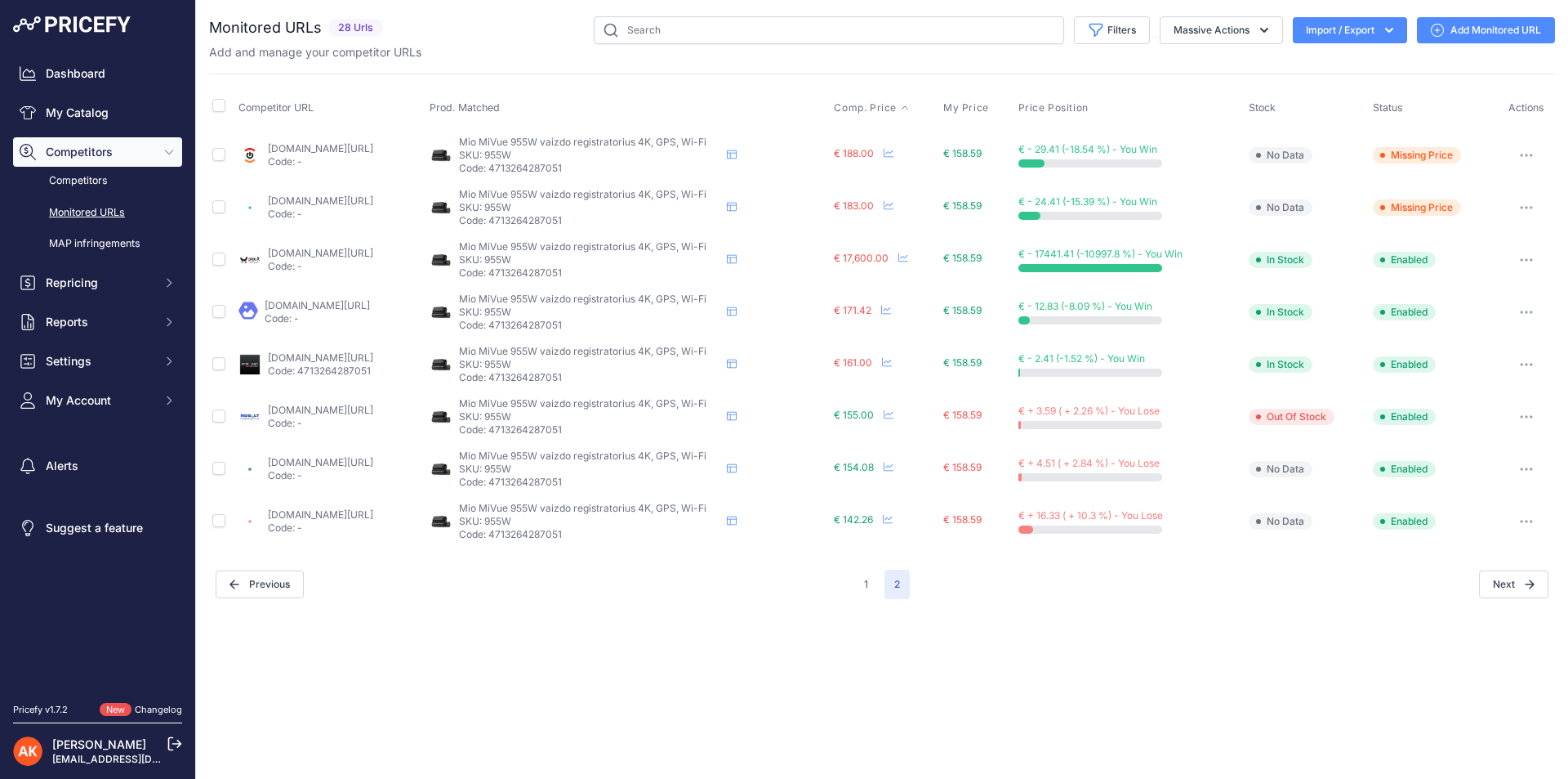
click at [897, 102] on span "Comp. Price" at bounding box center [864, 107] width 63 height 13
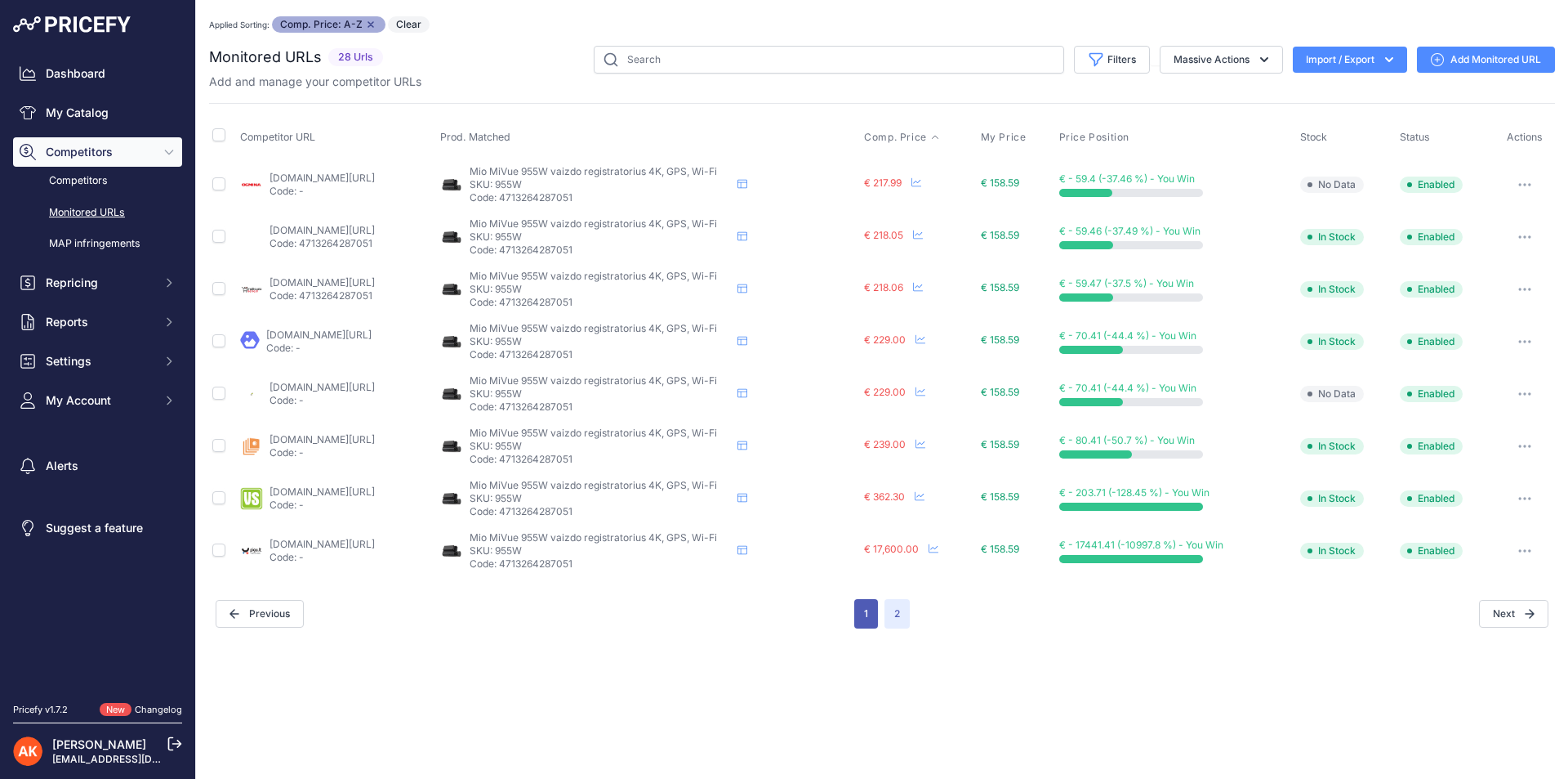
click at [861, 615] on button "1" at bounding box center [866, 614] width 24 height 30
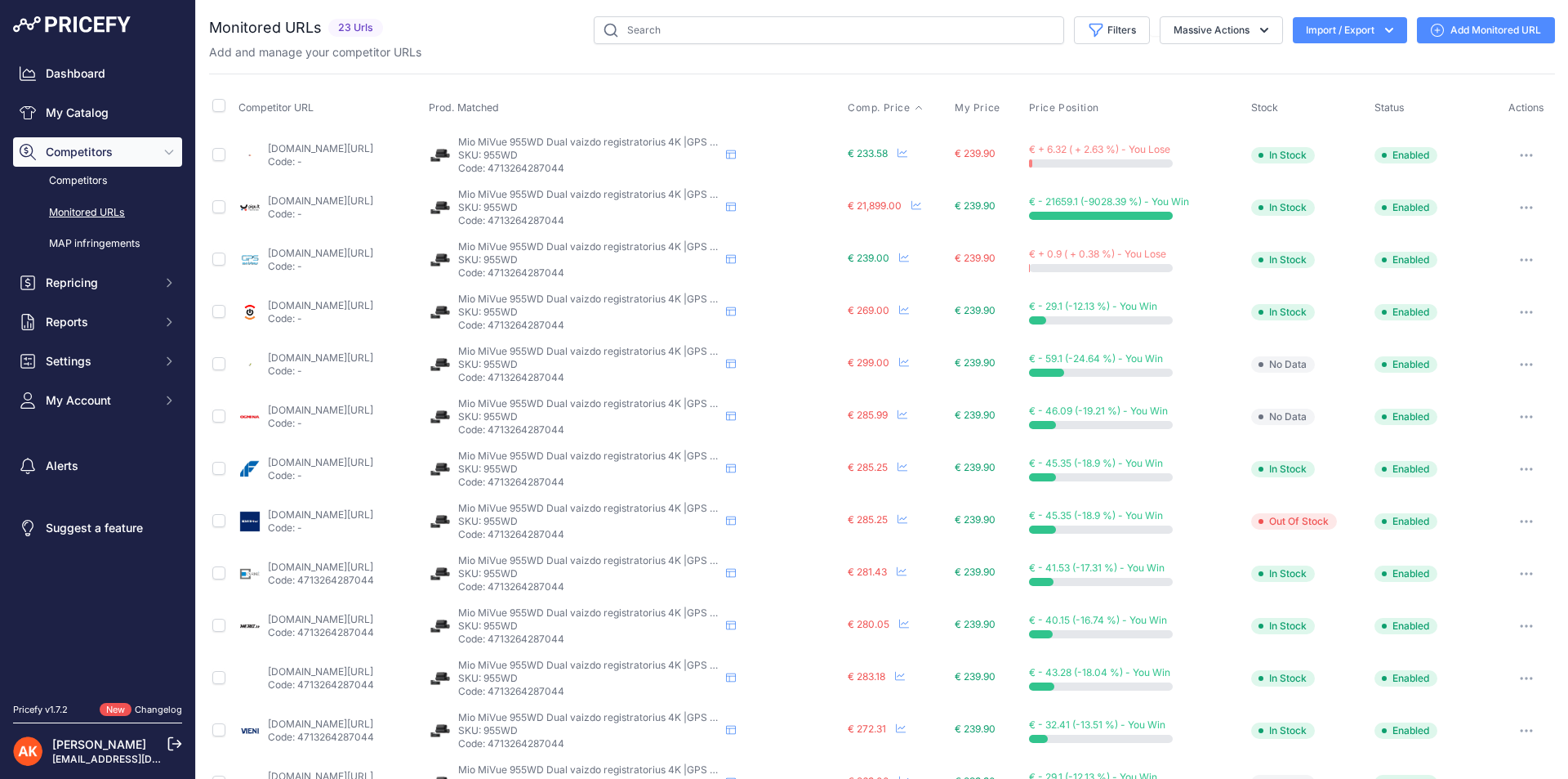
click at [911, 101] on span "Comp. Price" at bounding box center [878, 107] width 63 height 13
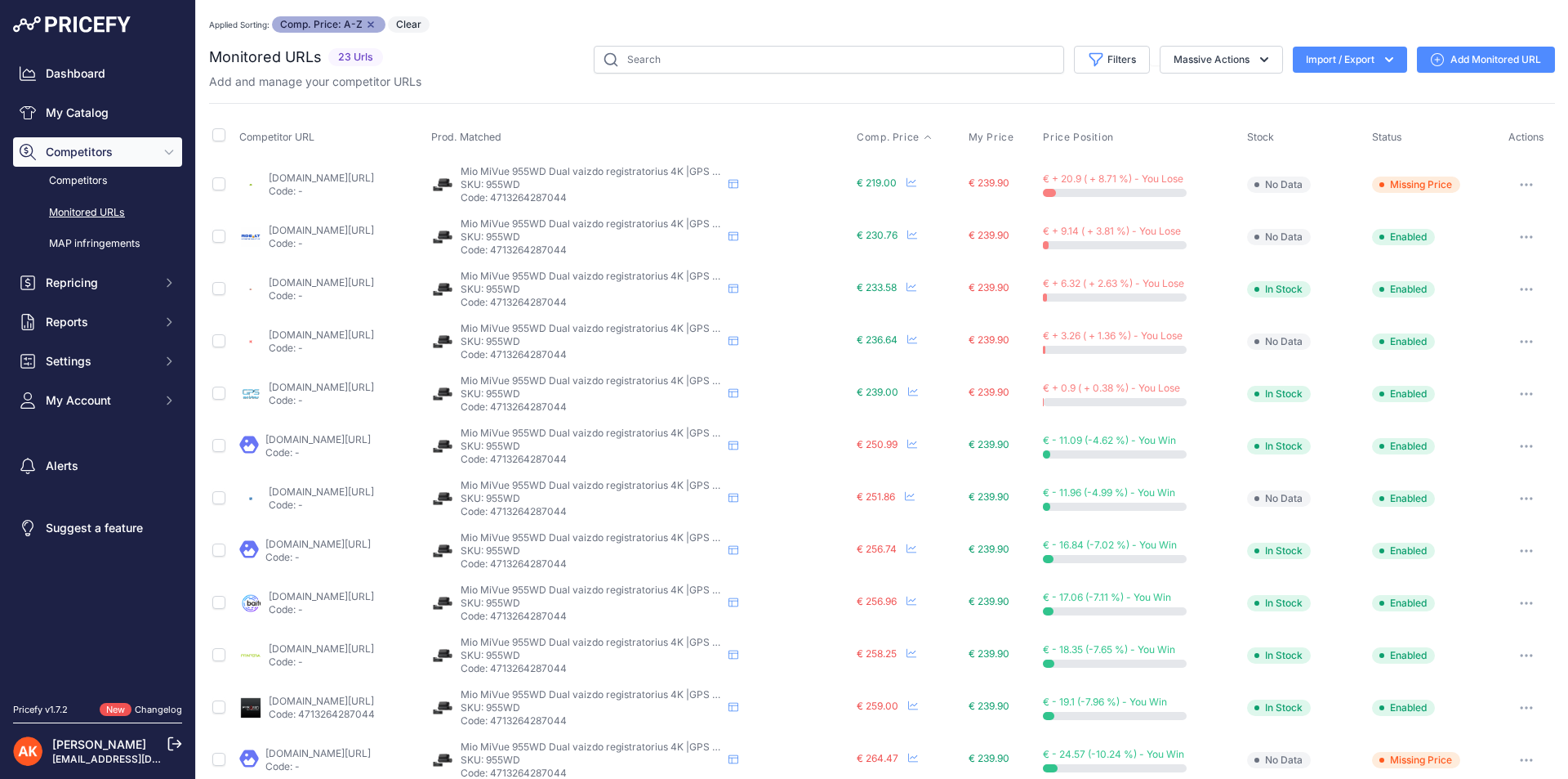
click at [612, 252] on p "Code: 4713264287044" at bounding box center [591, 250] width 261 height 13
copy p "4713264287044"
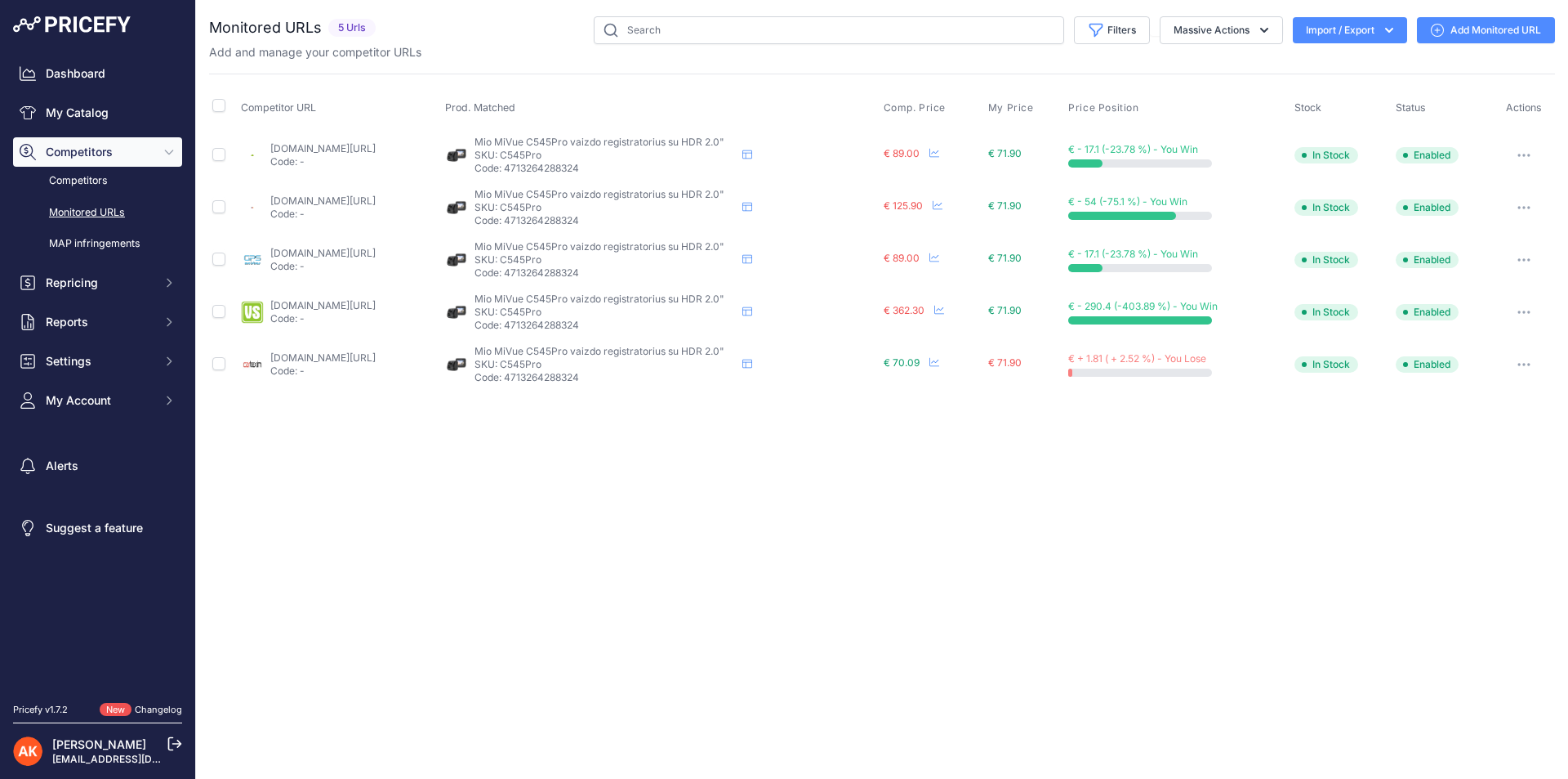
click at [1522, 361] on button "button" at bounding box center [1523, 364] width 33 height 23
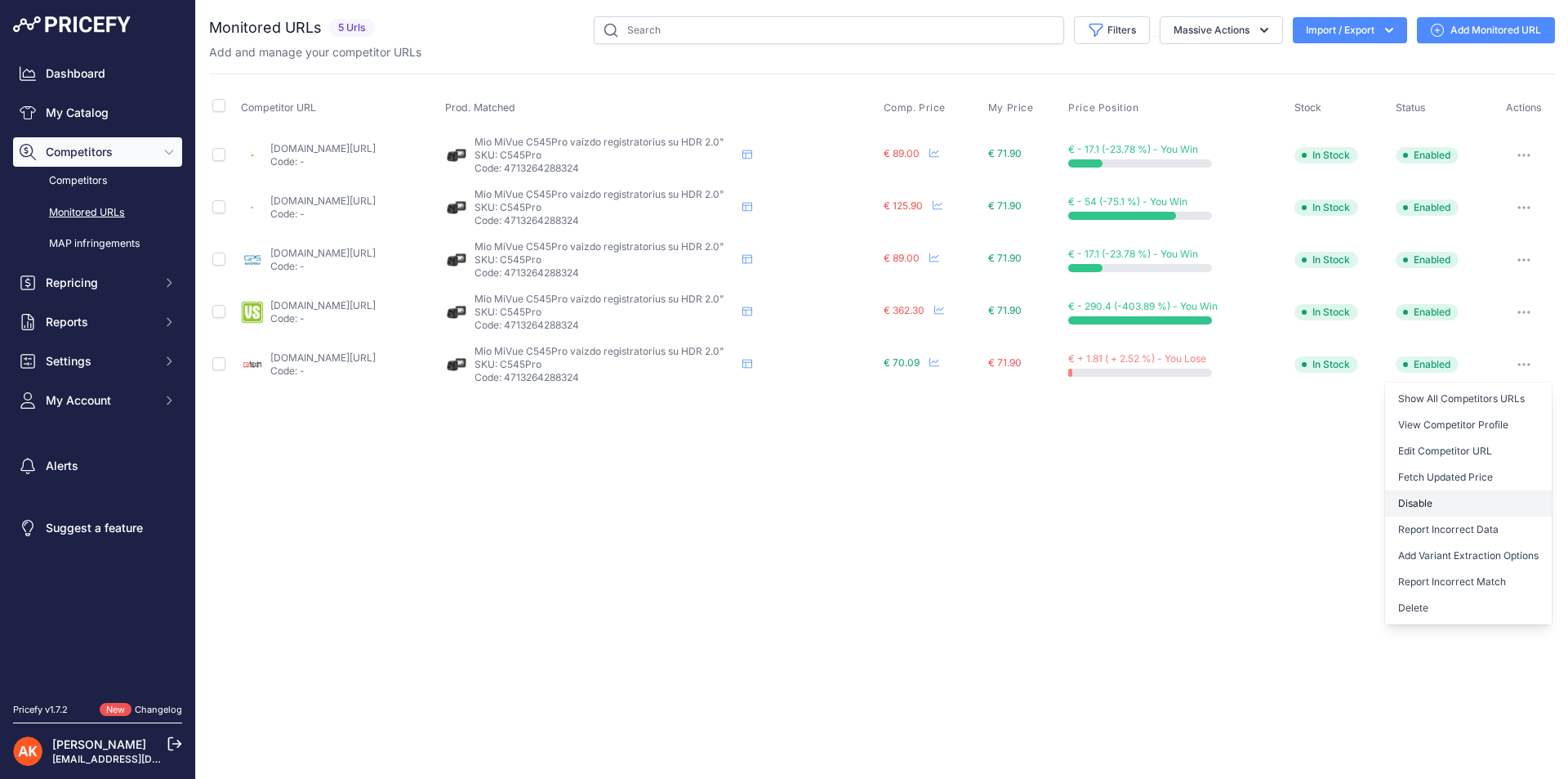
click at [1442, 501] on button "Disable" at bounding box center [1469, 503] width 167 height 26
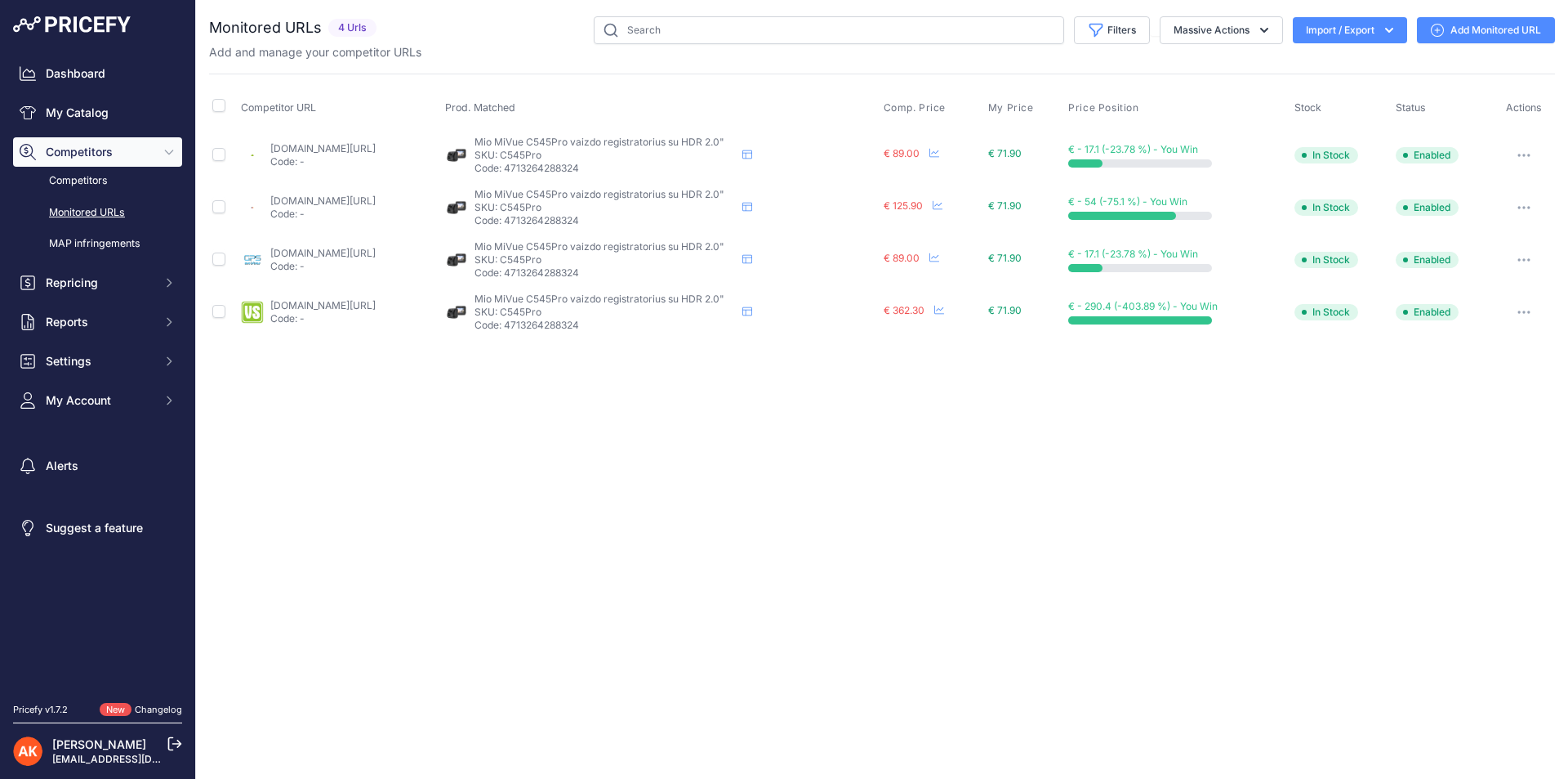
drag, startPoint x: 573, startPoint y: 154, endPoint x: 596, endPoint y: 156, distance: 23.1
click at [596, 156] on p "SKU: C545Pro" at bounding box center [605, 154] width 261 height 13
copy p "C545"
click at [1521, 307] on button "button" at bounding box center [1523, 311] width 33 height 23
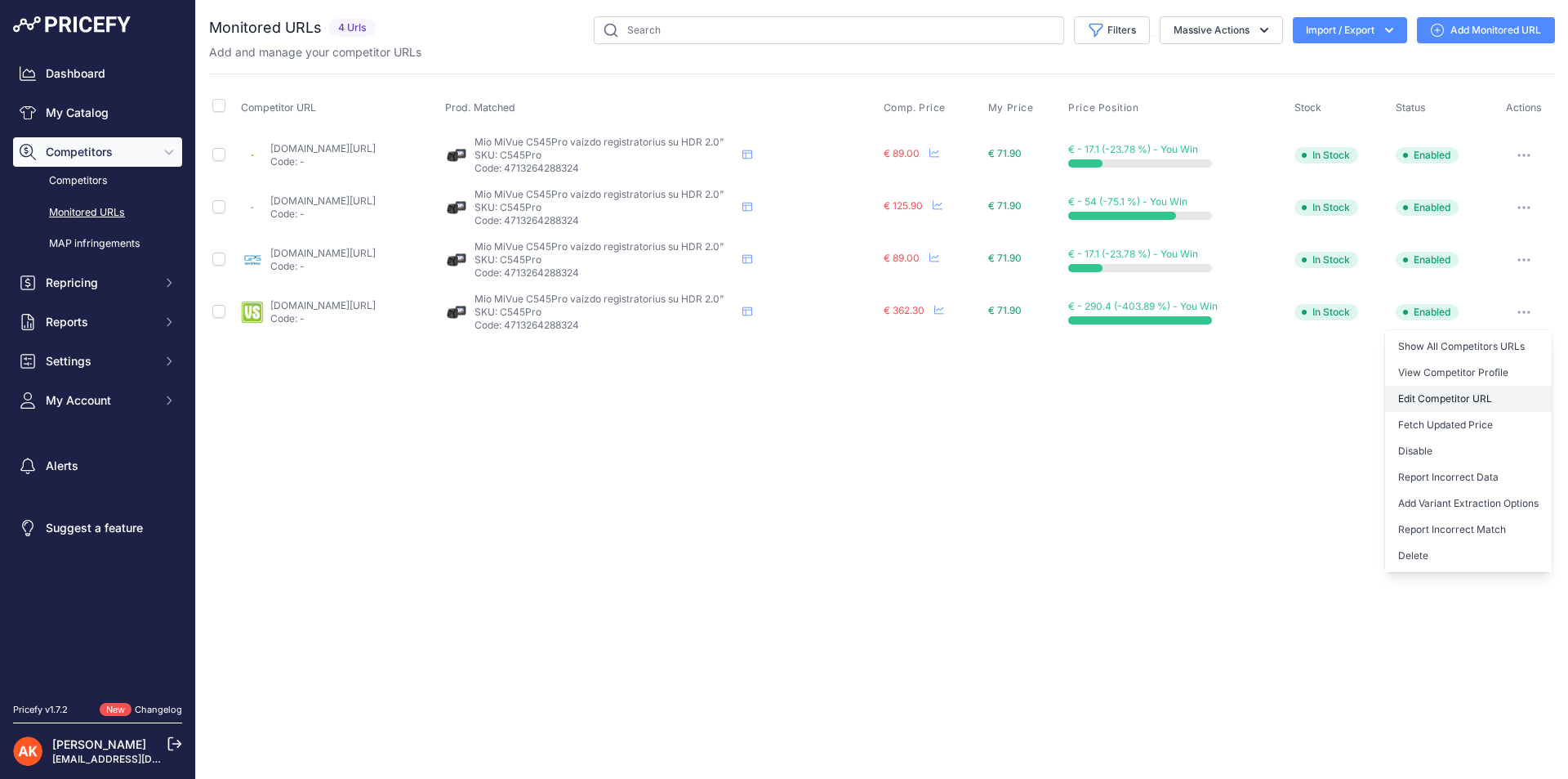
click at [1500, 390] on link "Edit Competitor URL" at bounding box center [1469, 399] width 167 height 26
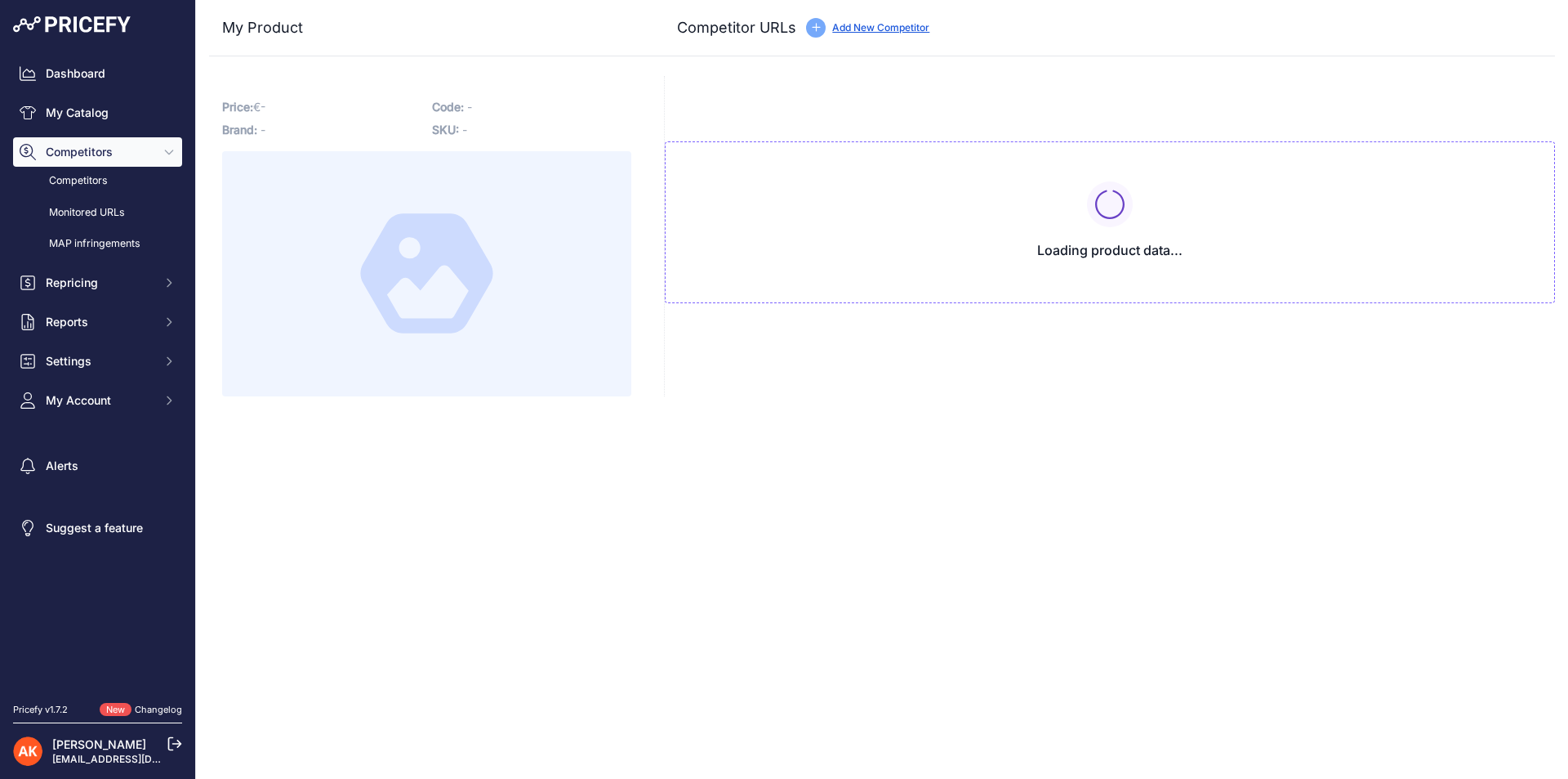
type input "[DOMAIN_NAME][URL]"
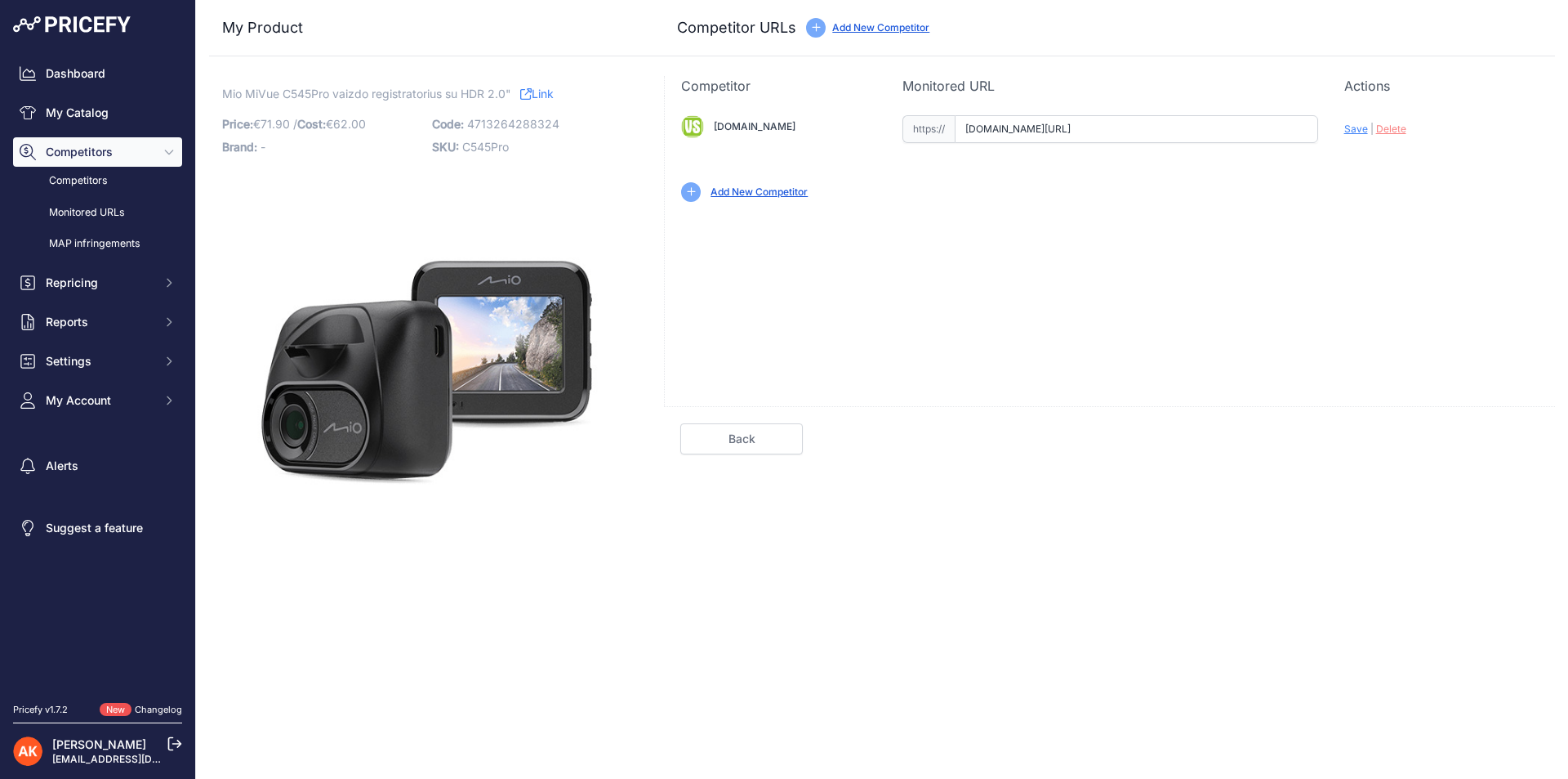
click at [1034, 125] on input "[DOMAIN_NAME][URL]" at bounding box center [1135, 129] width 363 height 28
paste input "[URL][DOMAIN_NAME]"
click at [1352, 128] on span "Save" at bounding box center [1356, 128] width 24 height 12
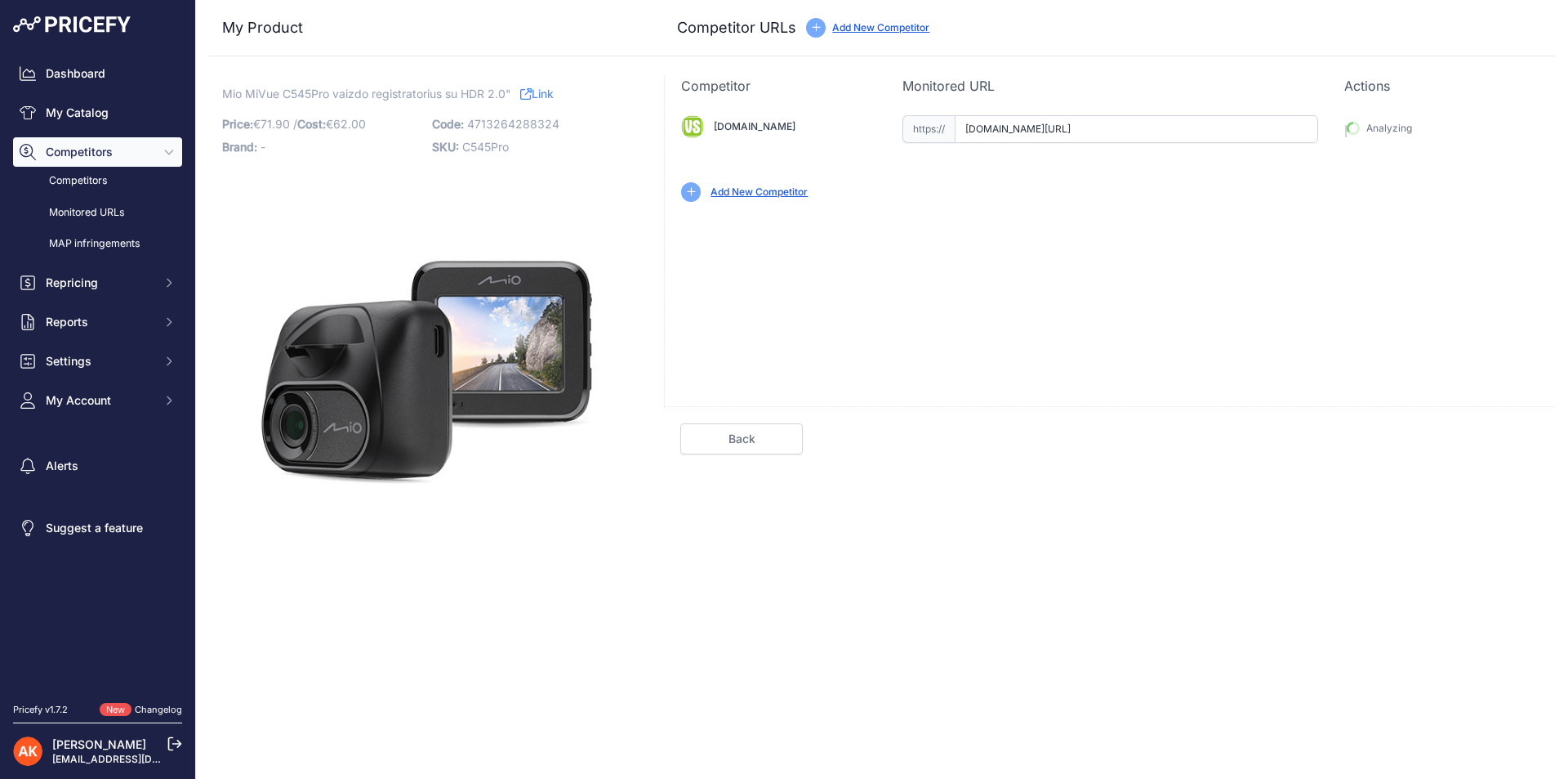
type input "[URL][DOMAIN_NAME]"
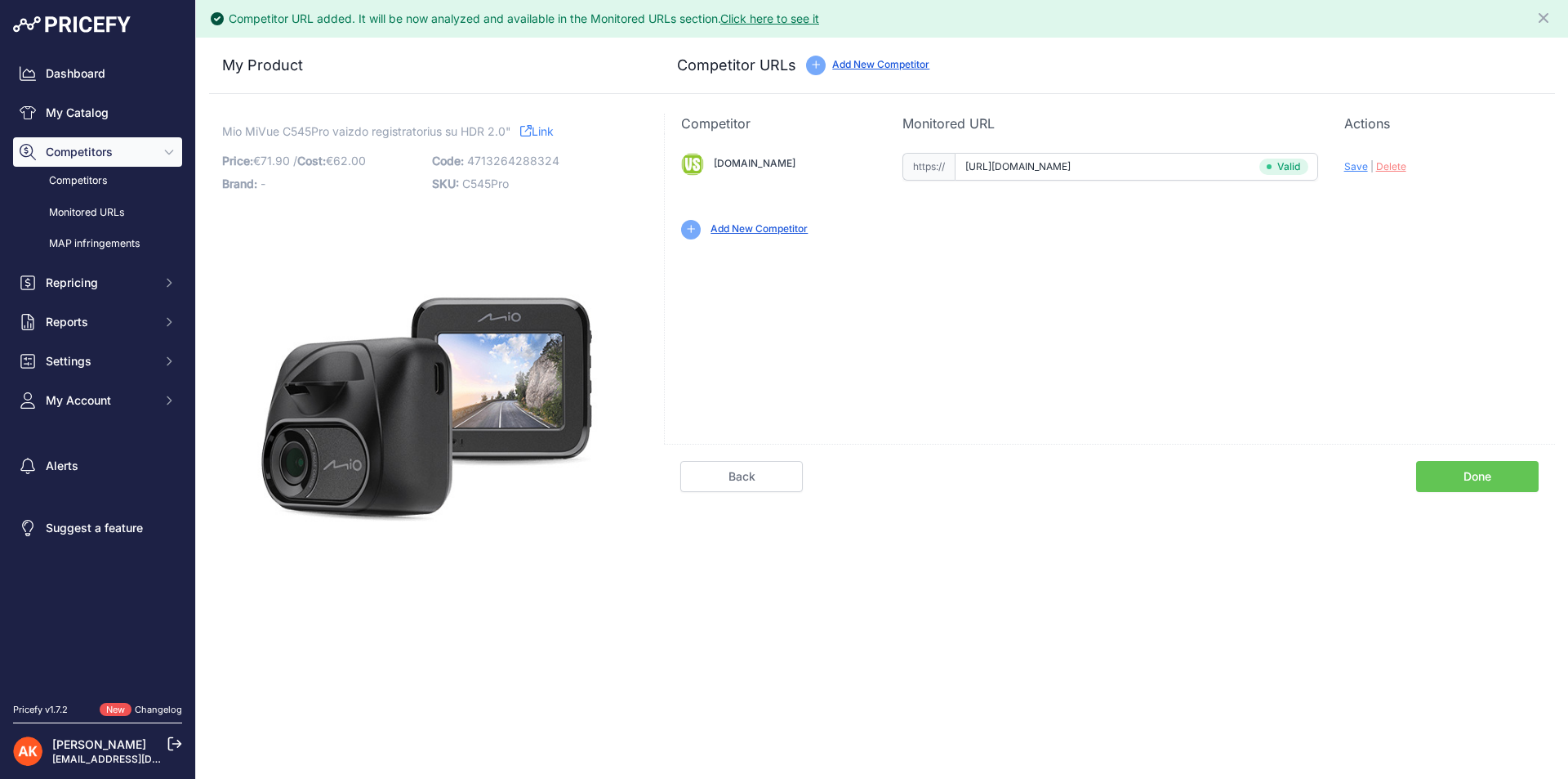
click at [1476, 487] on link "Done" at bounding box center [1477, 476] width 122 height 31
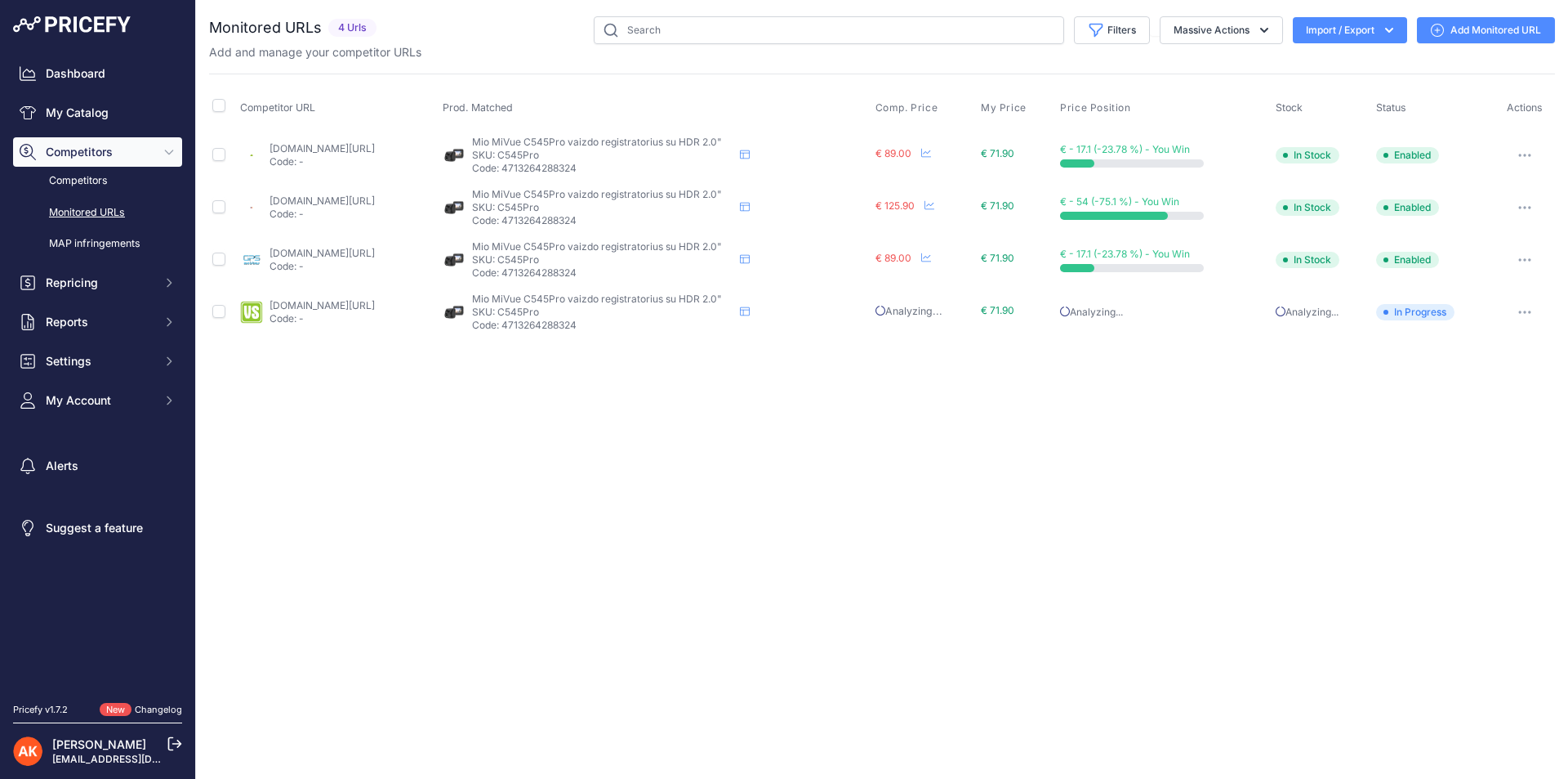
click at [615, 169] on p "Code: 4713264288324" at bounding box center [603, 168] width 261 height 13
copy p "4713264288324"
click at [950, 527] on div "Close You are not connected to the internet." at bounding box center [881, 389] width 1371 height 779
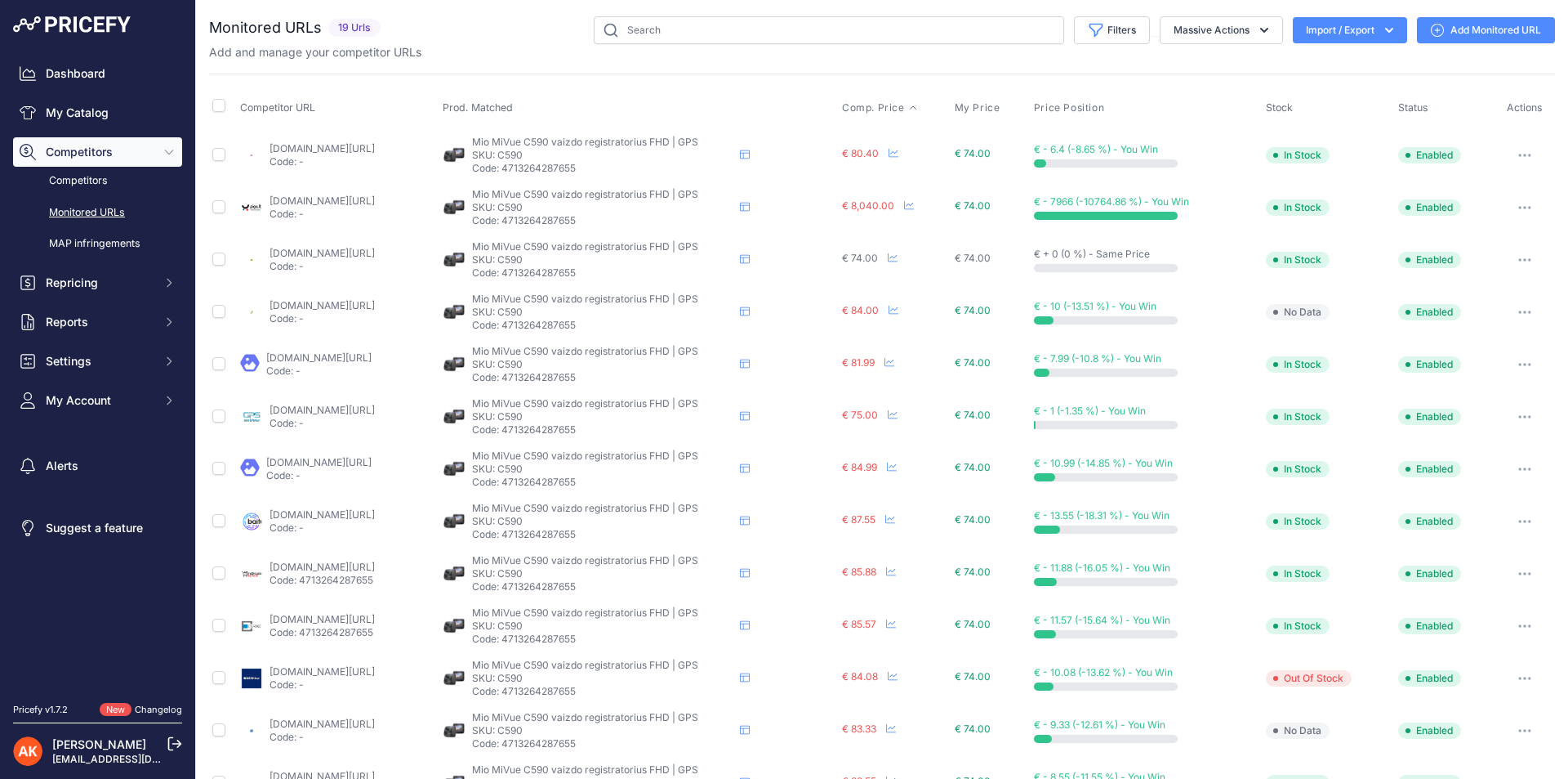
click at [905, 107] on span "Comp. Price" at bounding box center [873, 107] width 63 height 13
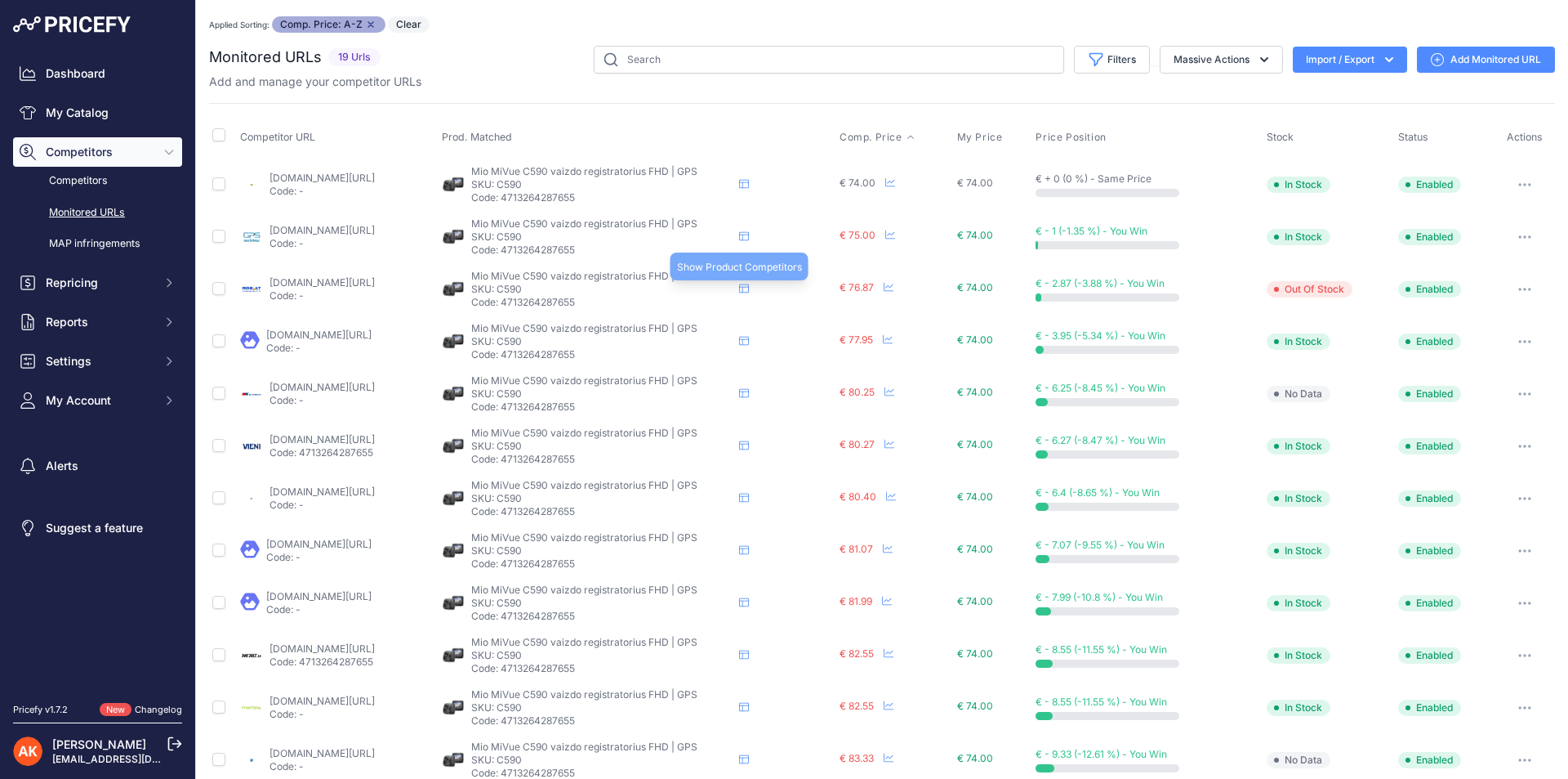
scroll to position [390, 0]
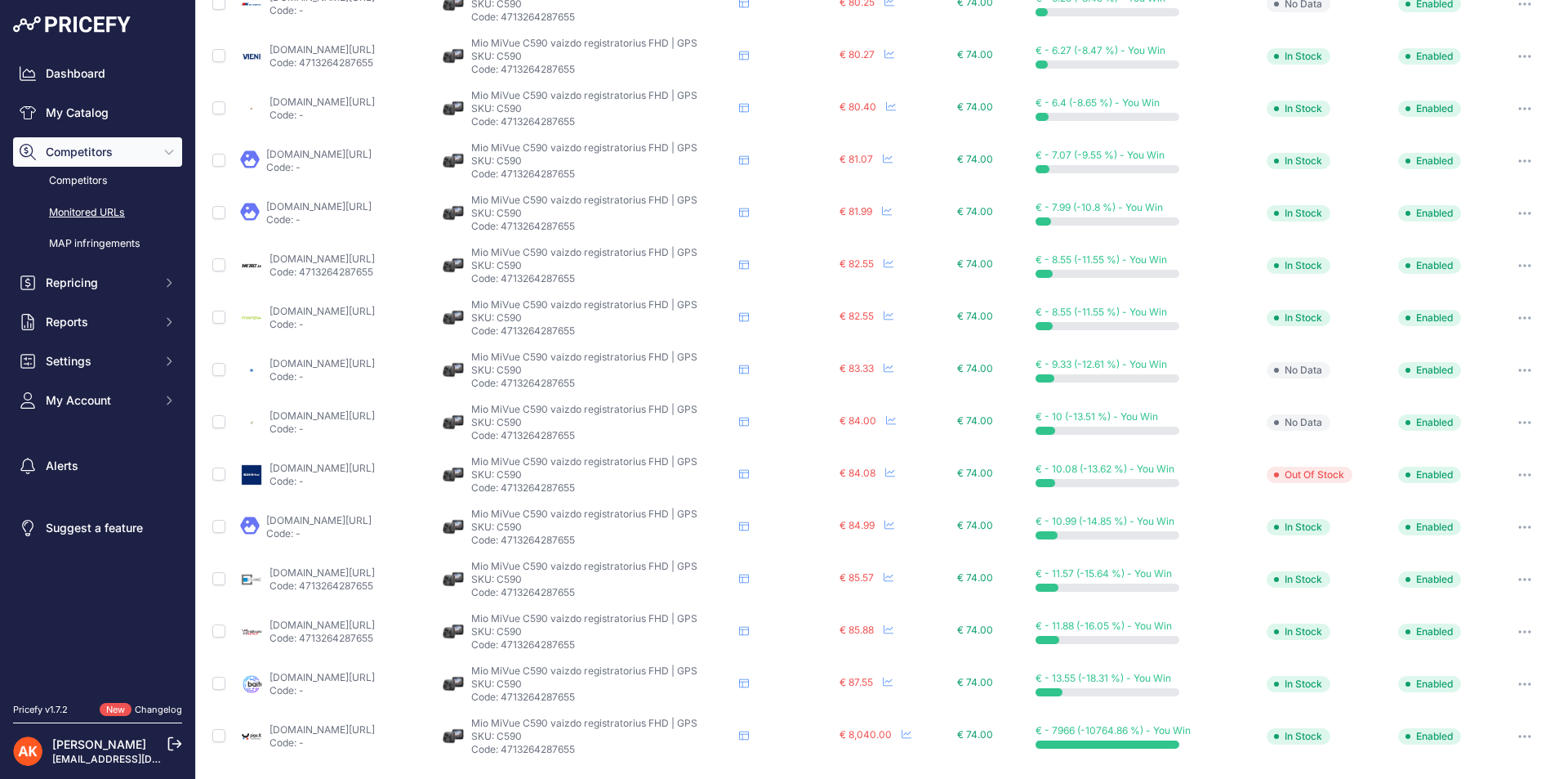
click at [1509, 739] on button "button" at bounding box center [1524, 735] width 33 height 23
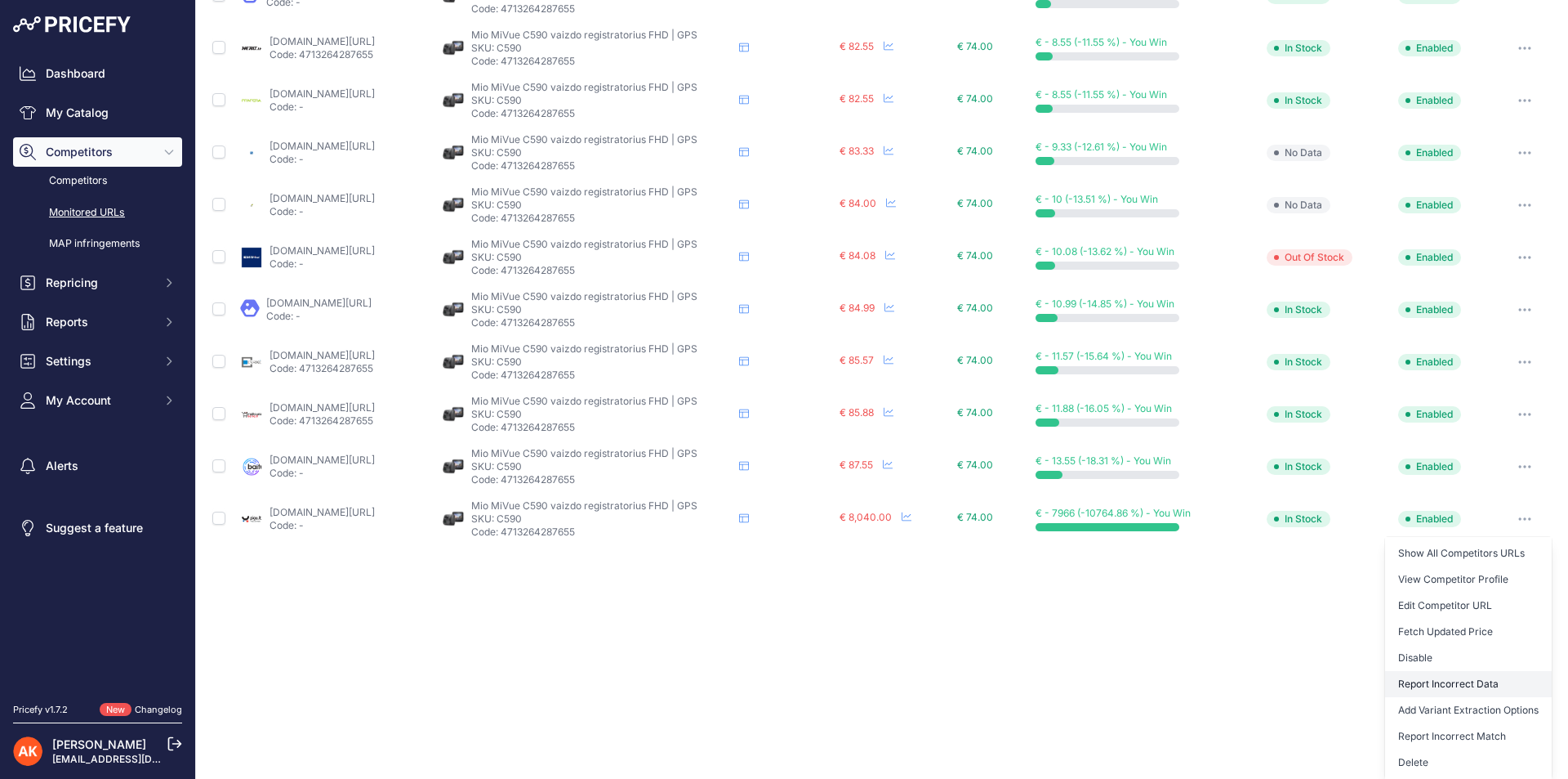
click at [1459, 677] on button "Report Incorrect Data" at bounding box center [1469, 683] width 167 height 26
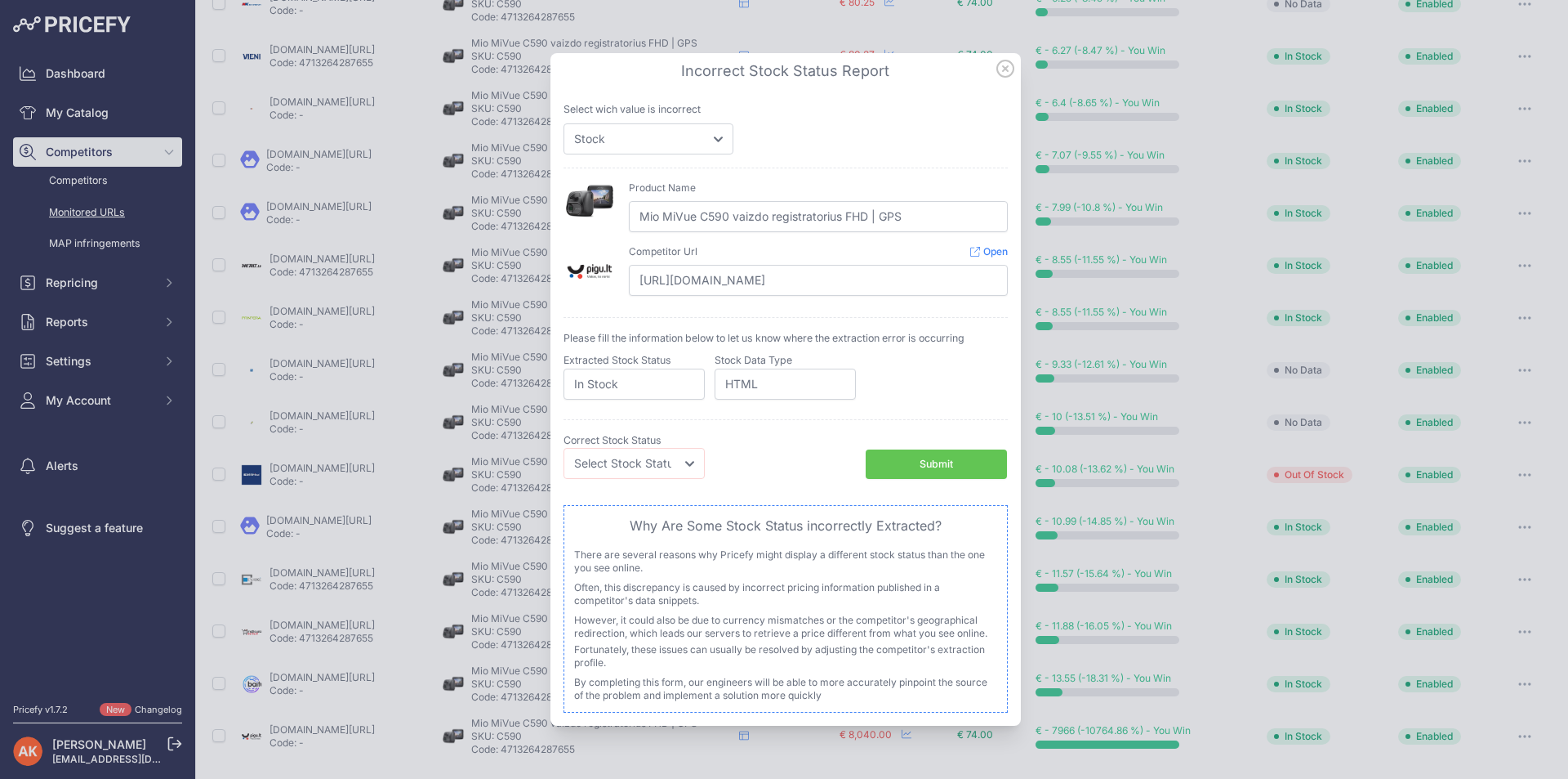
scroll to position [390, 0]
click at [654, 450] on select "Select Stock Status Out of Stock In Stock" at bounding box center [634, 463] width 141 height 31
click at [680, 139] on select "Price Stock" at bounding box center [648, 138] width 170 height 31
select select "price"
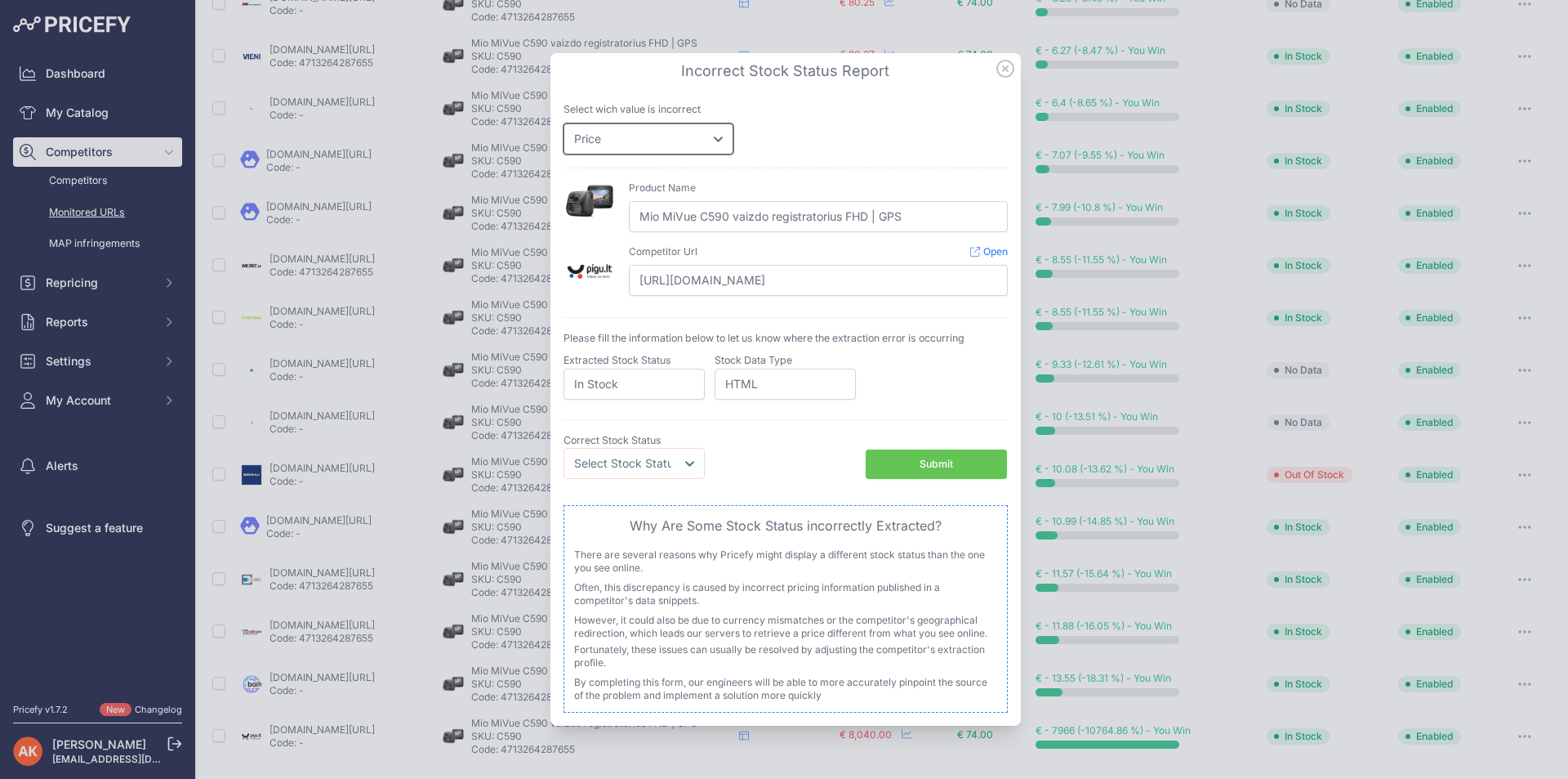
click at [564, 123] on select "Price Stock" at bounding box center [648, 138] width 170 height 31
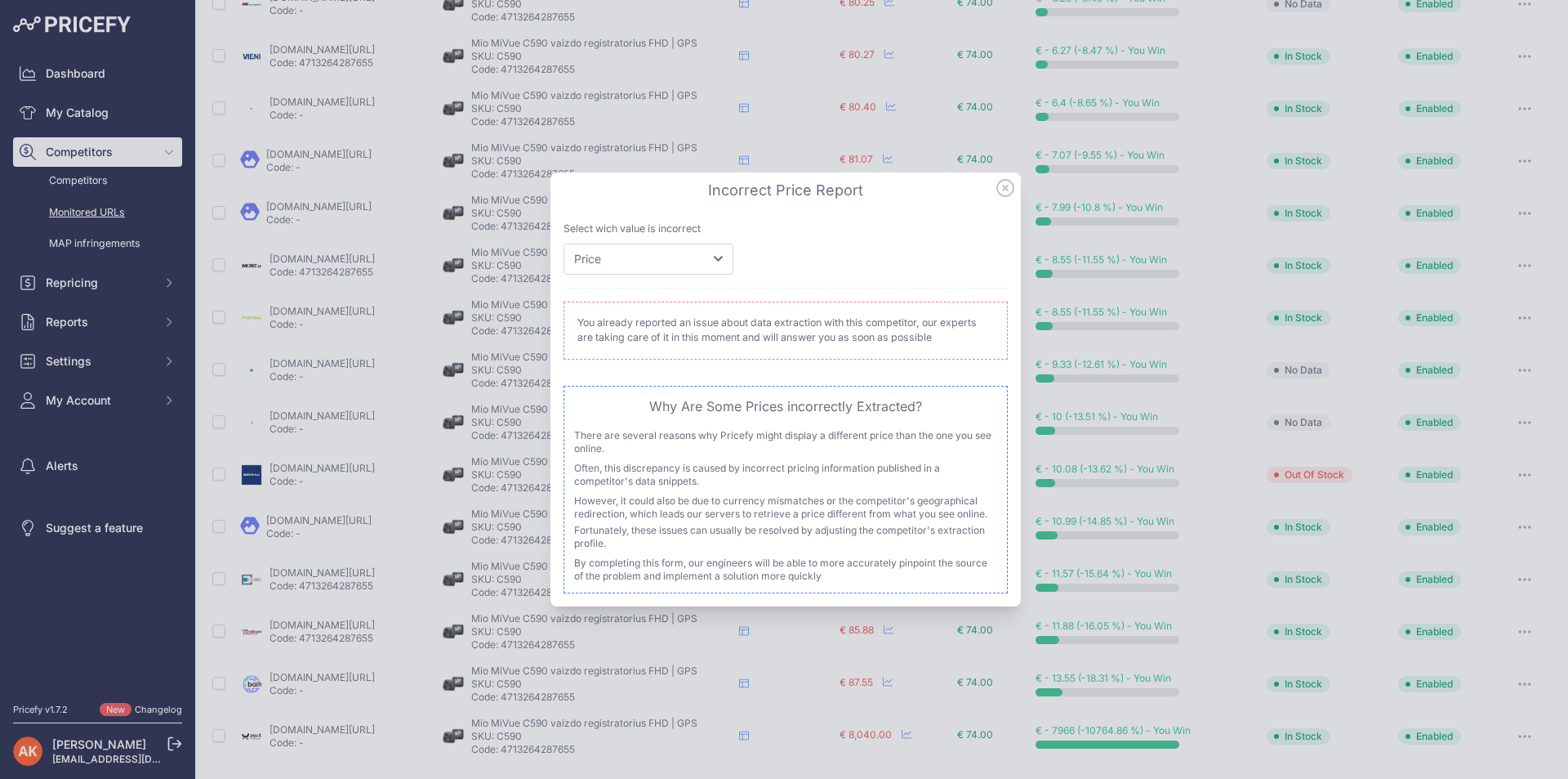
click at [1006, 191] on icon at bounding box center [1005, 188] width 18 height 18
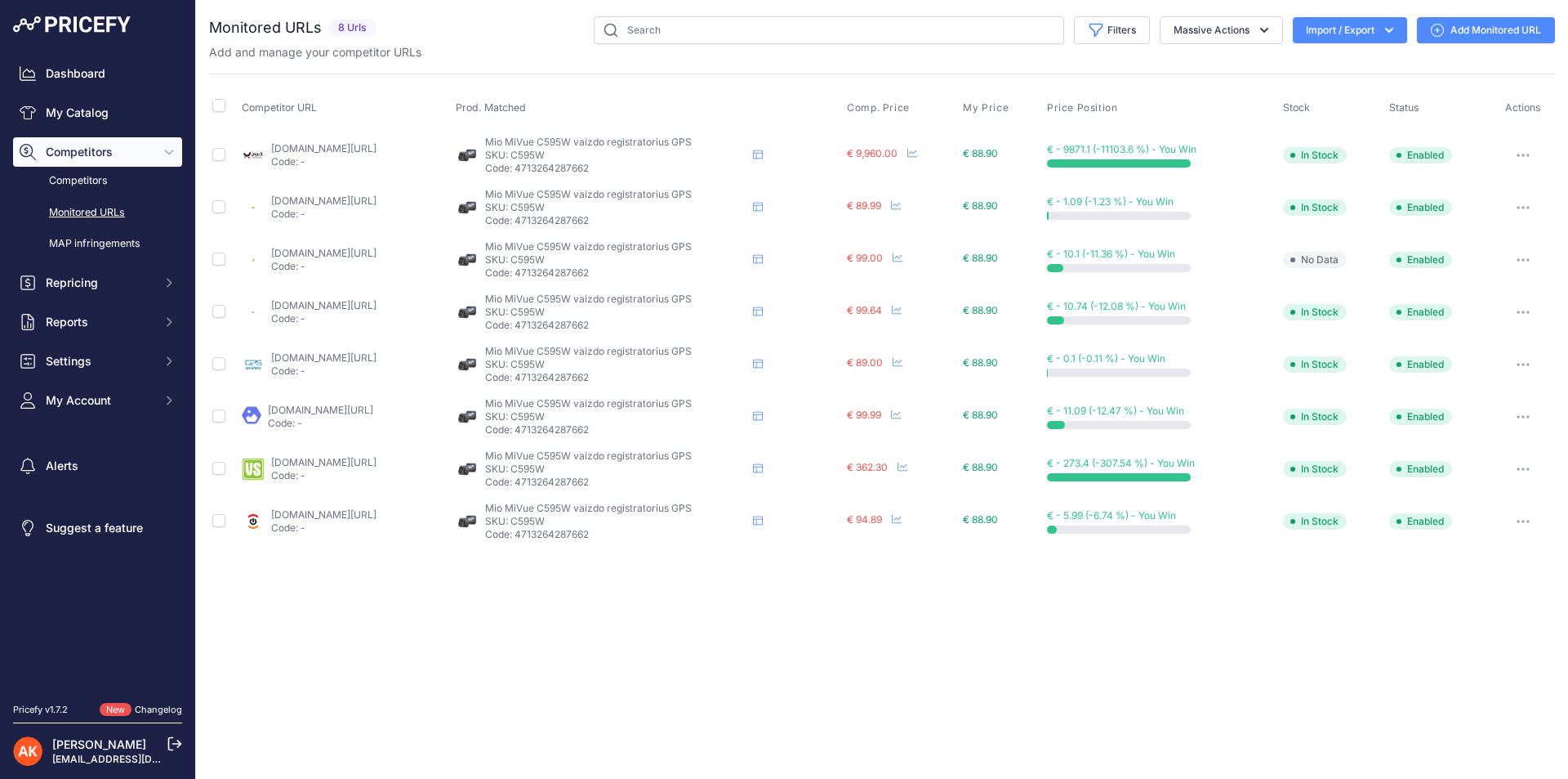
click at [604, 210] on p "SKU: C595W" at bounding box center [615, 207] width 261 height 13
drag, startPoint x: 610, startPoint y: 199, endPoint x: 597, endPoint y: 204, distance: 13.9
click at [597, 204] on p "SKU: C595W" at bounding box center [615, 207] width 261 height 13
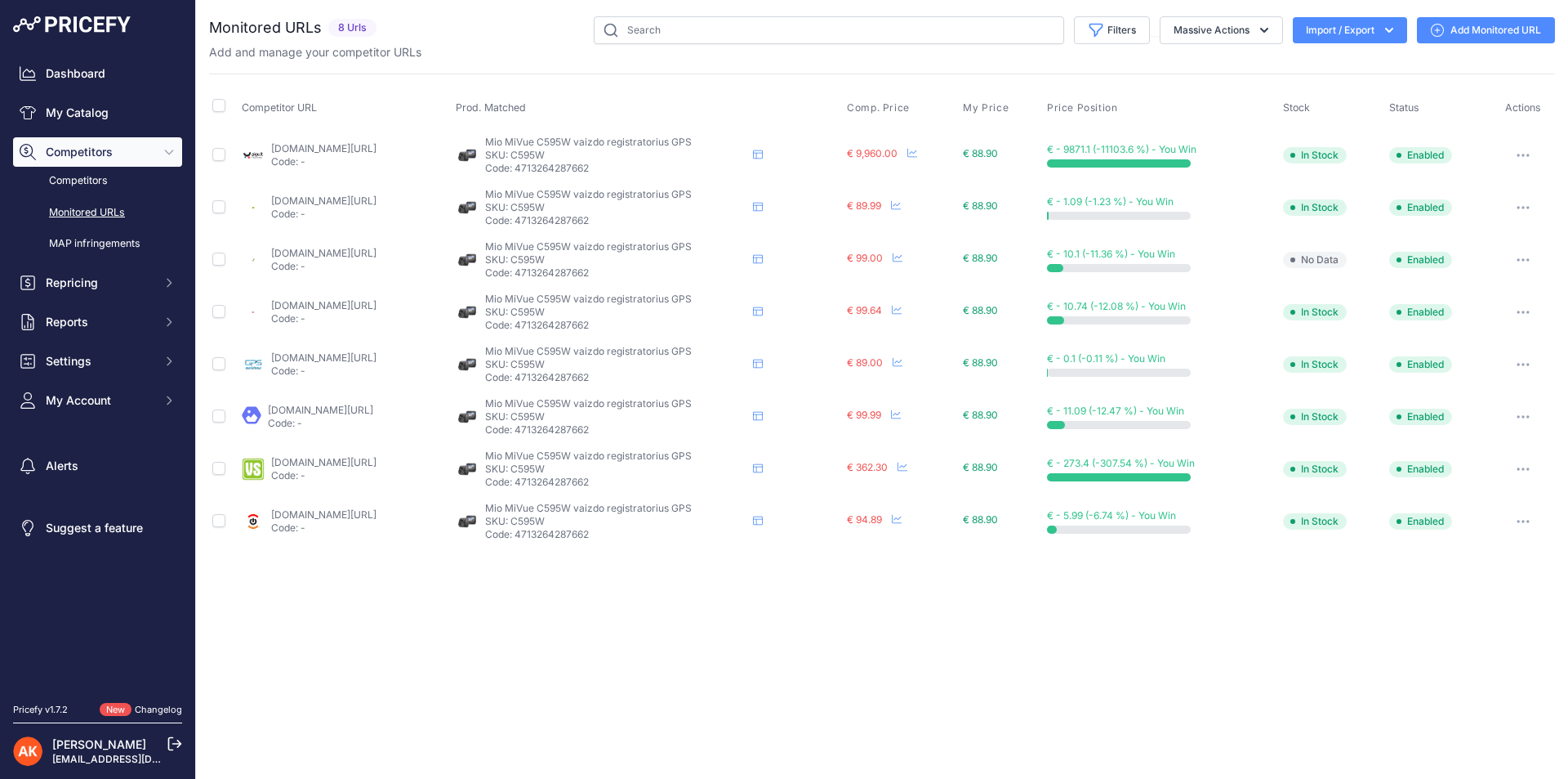
copy p "C595W"
click at [1528, 468] on icon "button" at bounding box center [1522, 469] width 13 height 3
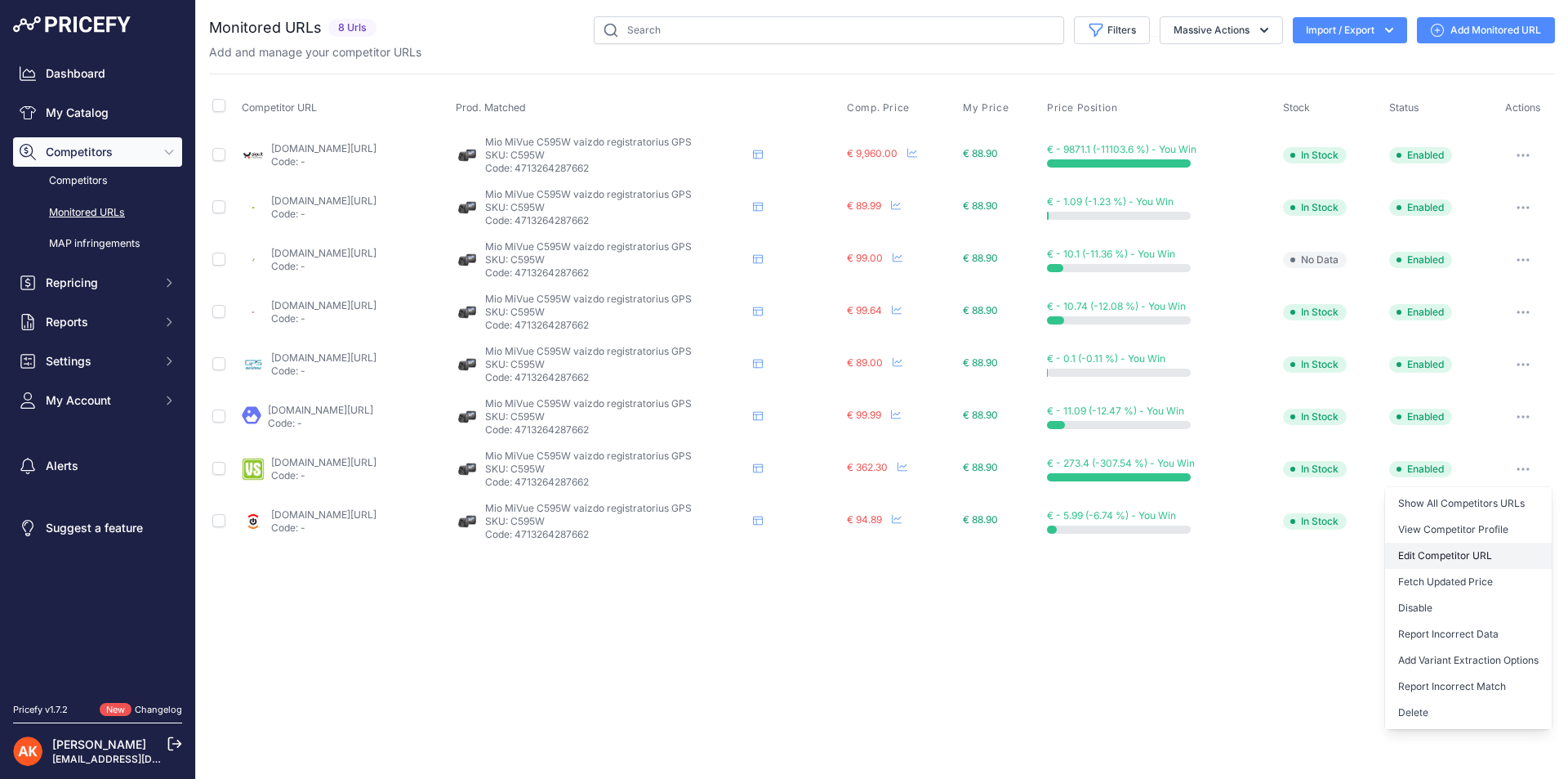
click at [1440, 550] on link "Edit Competitor URL" at bounding box center [1469, 555] width 167 height 26
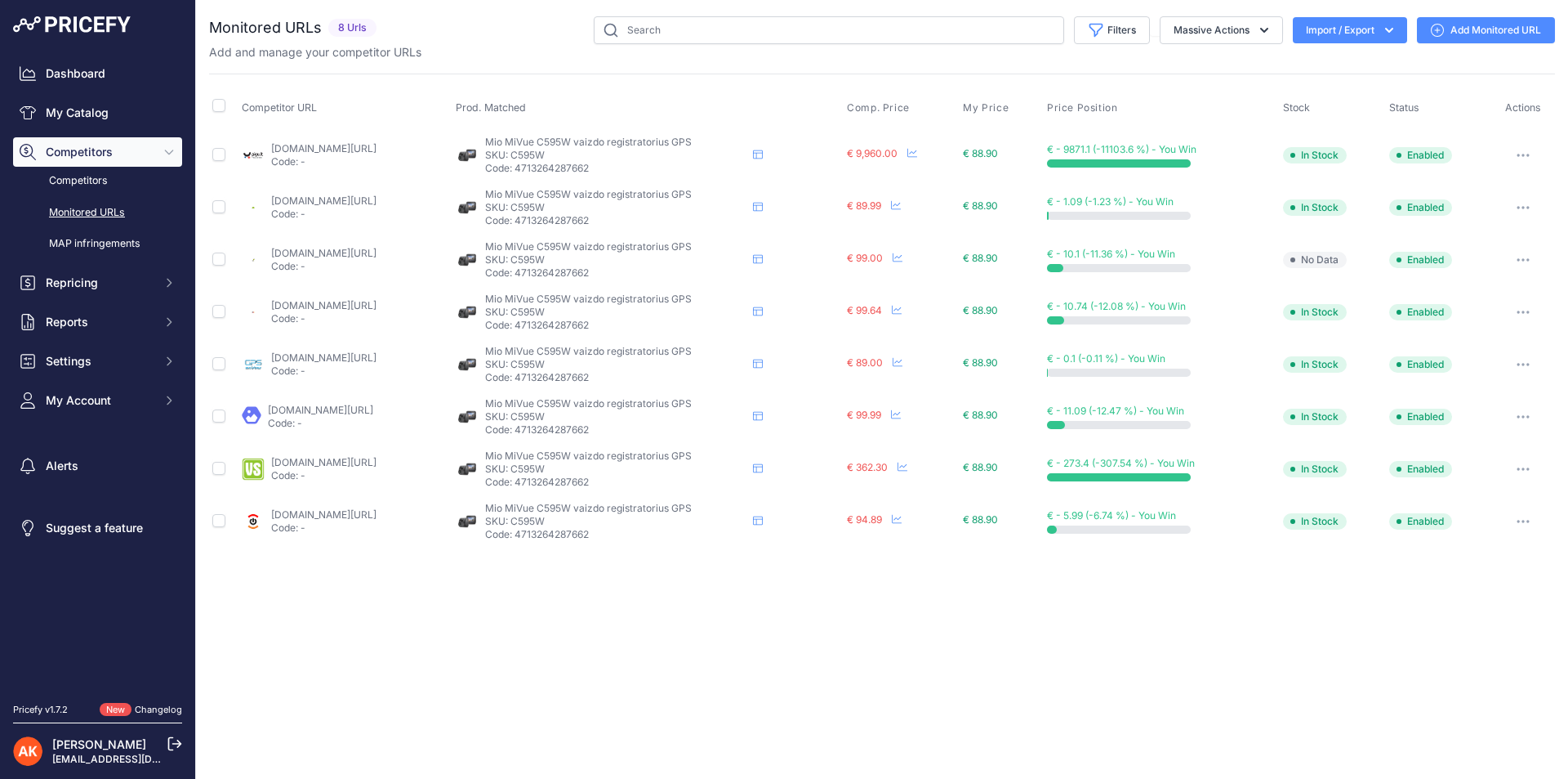
click at [1527, 148] on button "button" at bounding box center [1522, 155] width 33 height 23
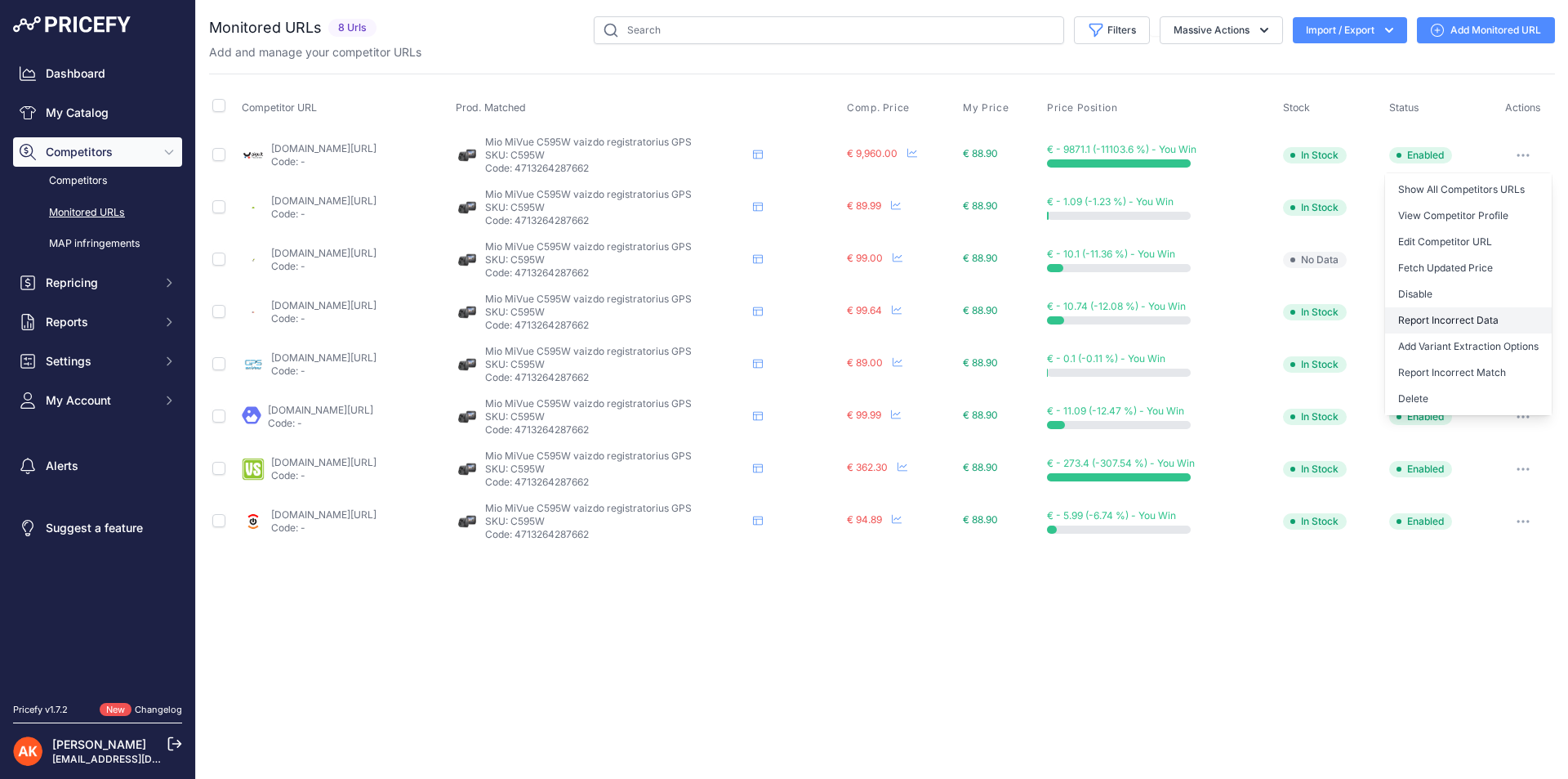
click at [1480, 317] on button "Report Incorrect Data" at bounding box center [1469, 320] width 167 height 26
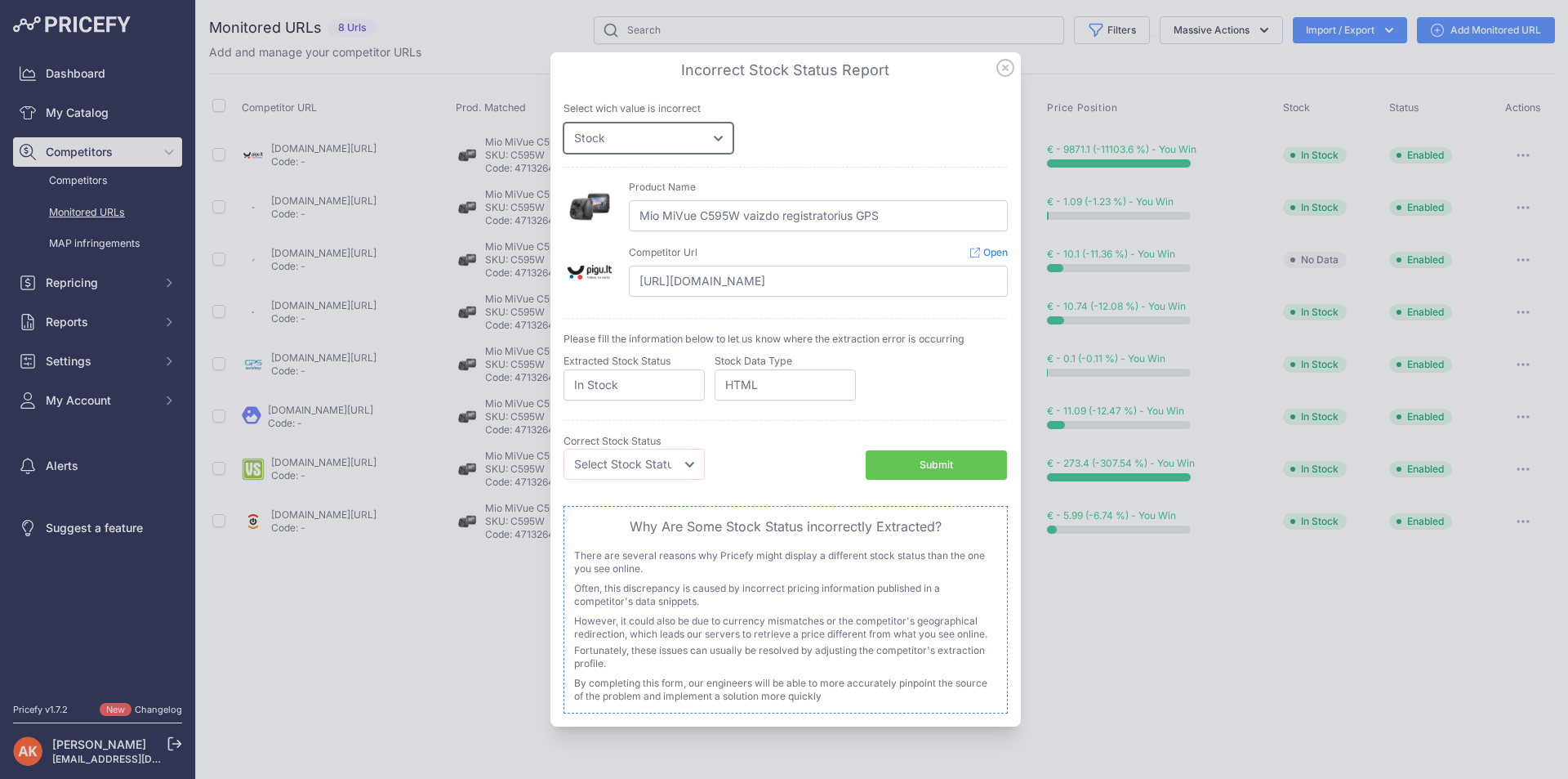
click at [632, 134] on select "Price Stock" at bounding box center [648, 137] width 170 height 31
select select "price"
click at [564, 122] on select "Price Stock" at bounding box center [648, 137] width 170 height 31
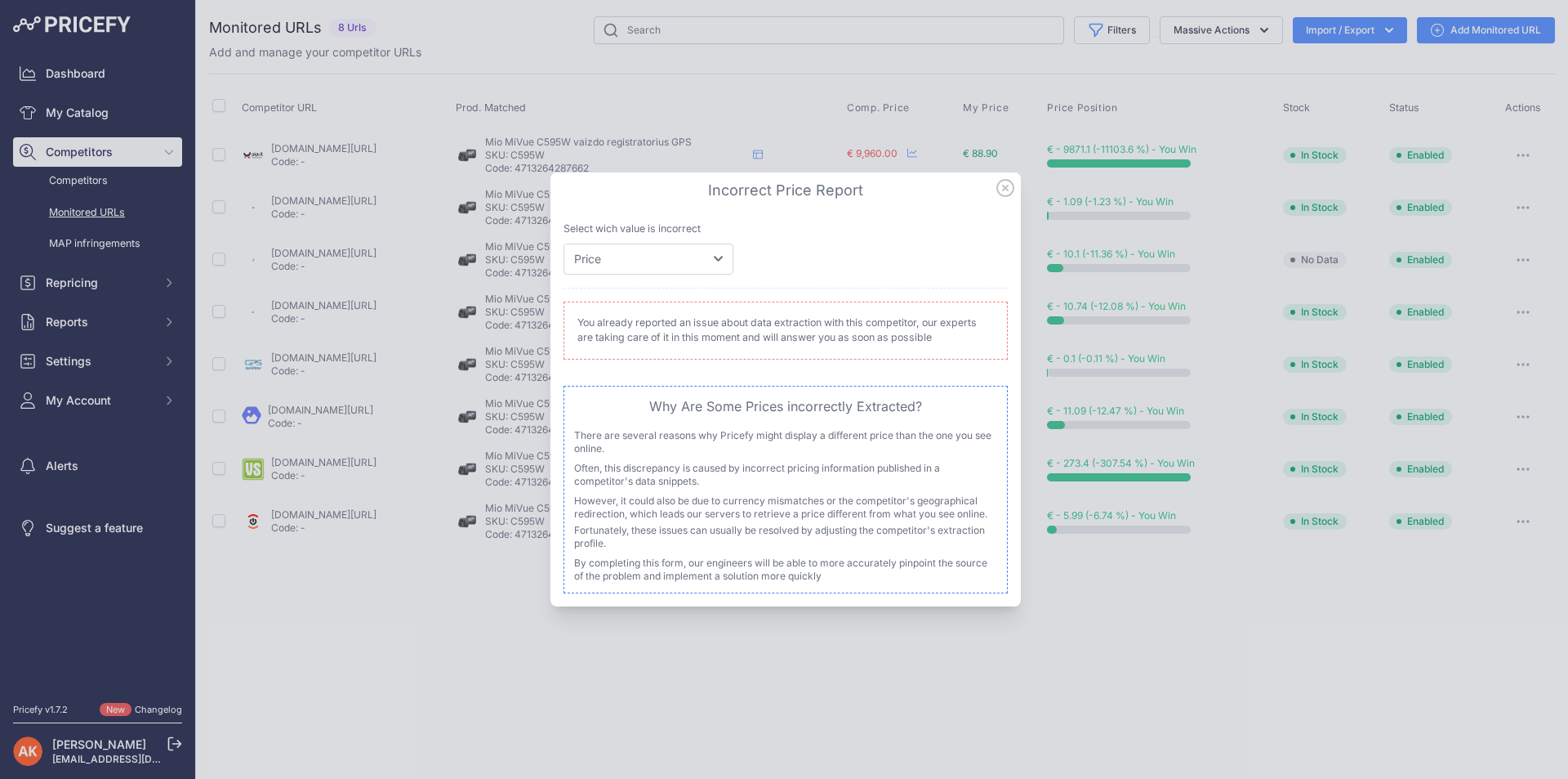
click at [1005, 193] on icon at bounding box center [1005, 188] width 18 height 18
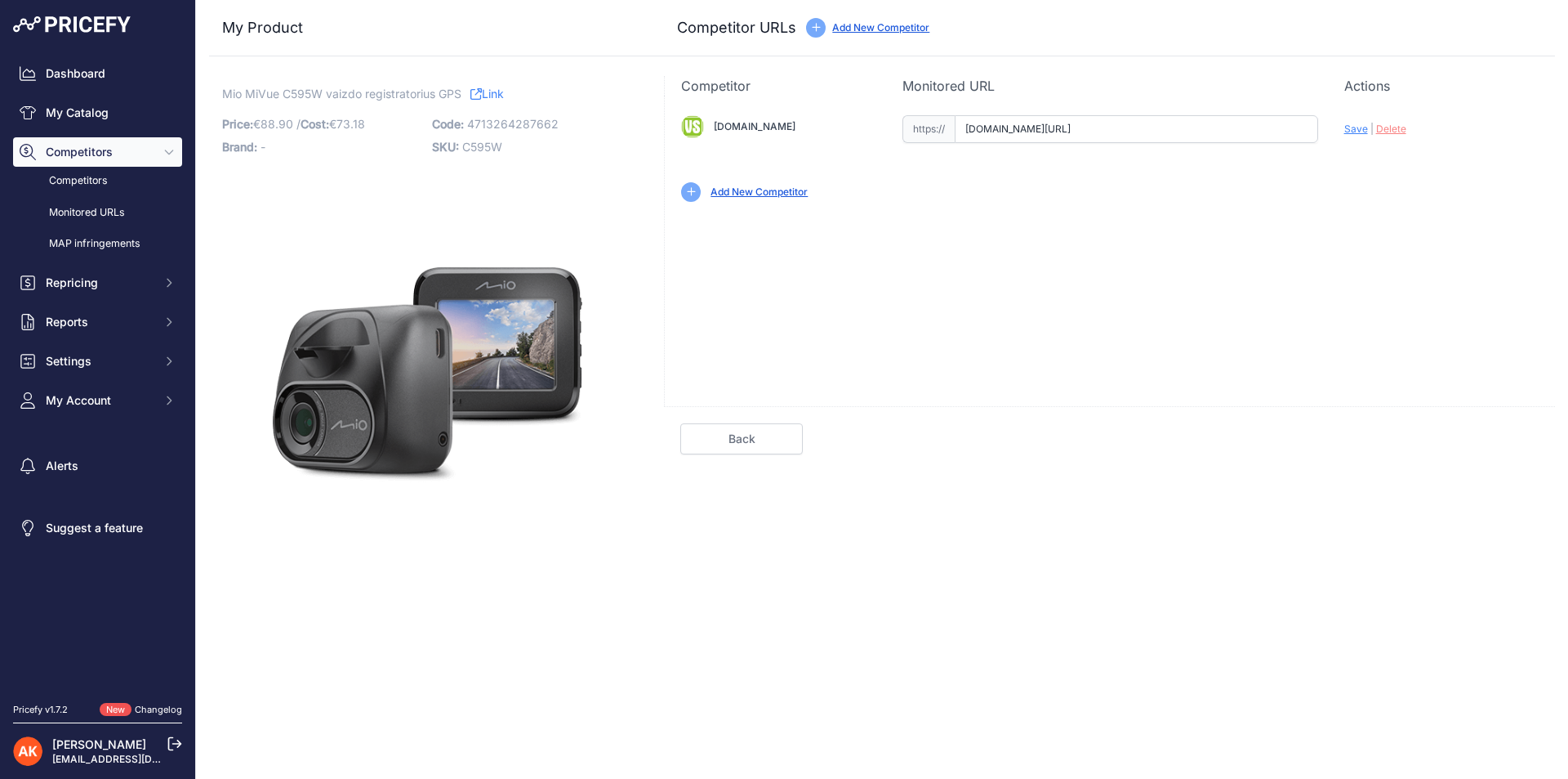
click at [1015, 134] on input "www.vssistemos.lt/automobiliams/vaizdo-registratoriai/vaizdo-registratoriai-mio…" at bounding box center [1135, 129] width 363 height 28
paste input "https://www.vssistemos.lt/automobiliams/vaizdo-registratoriai/vaizdo-registrato…"
click at [1348, 128] on span "Save" at bounding box center [1356, 128] width 24 height 12
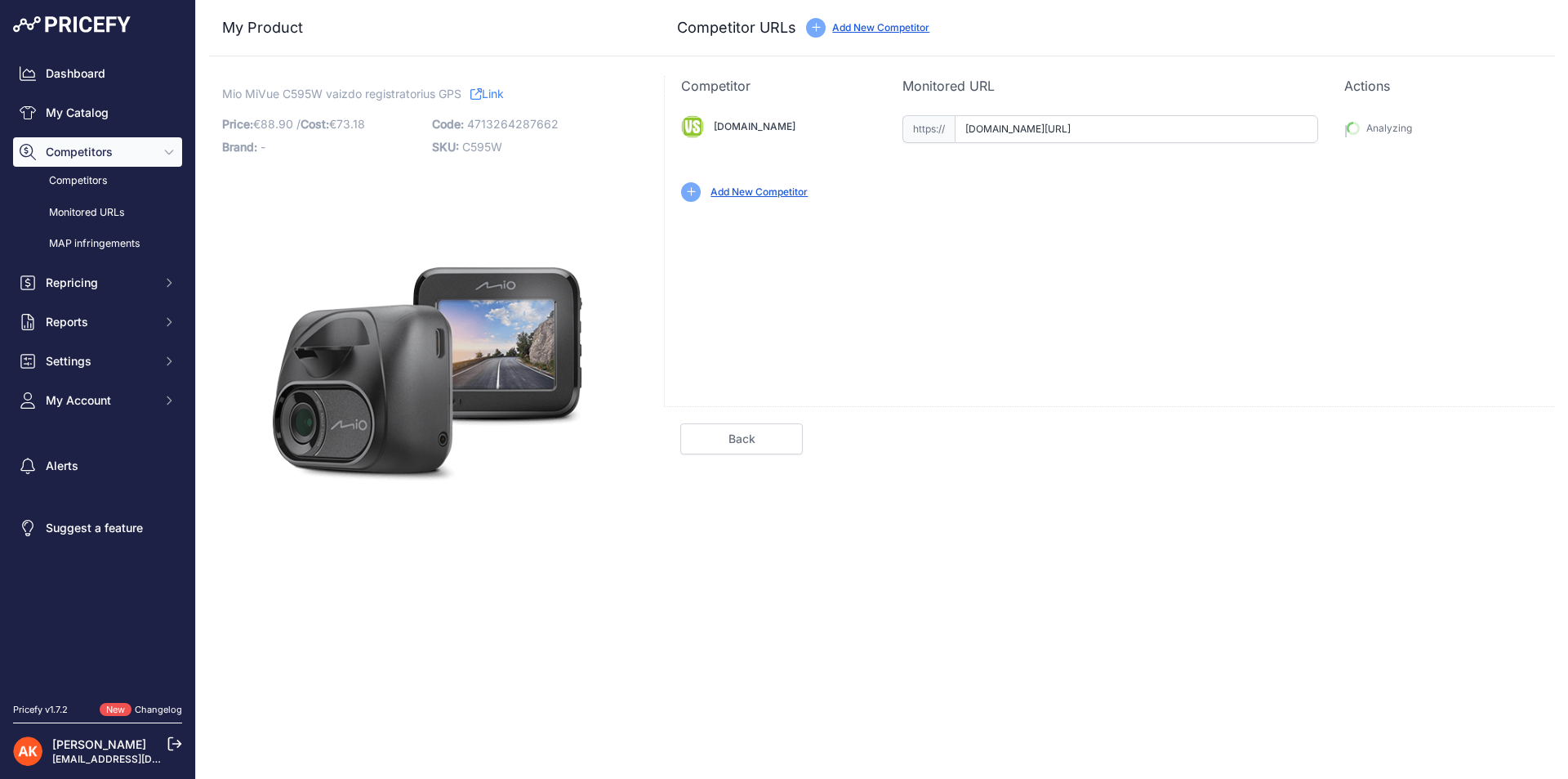
type input "[URL][DOMAIN_NAME]"
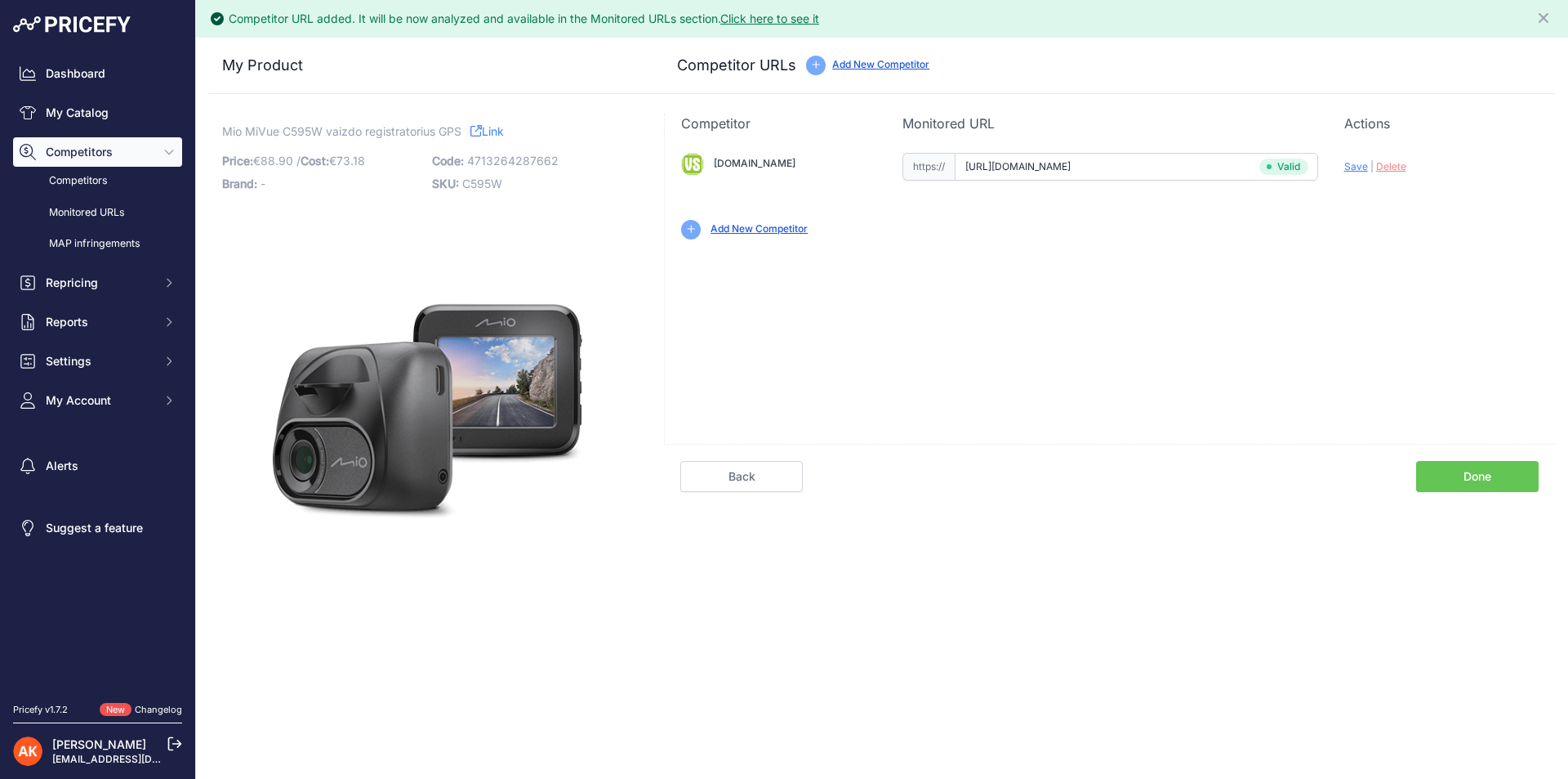
click at [1447, 473] on link "Done" at bounding box center [1477, 476] width 122 height 31
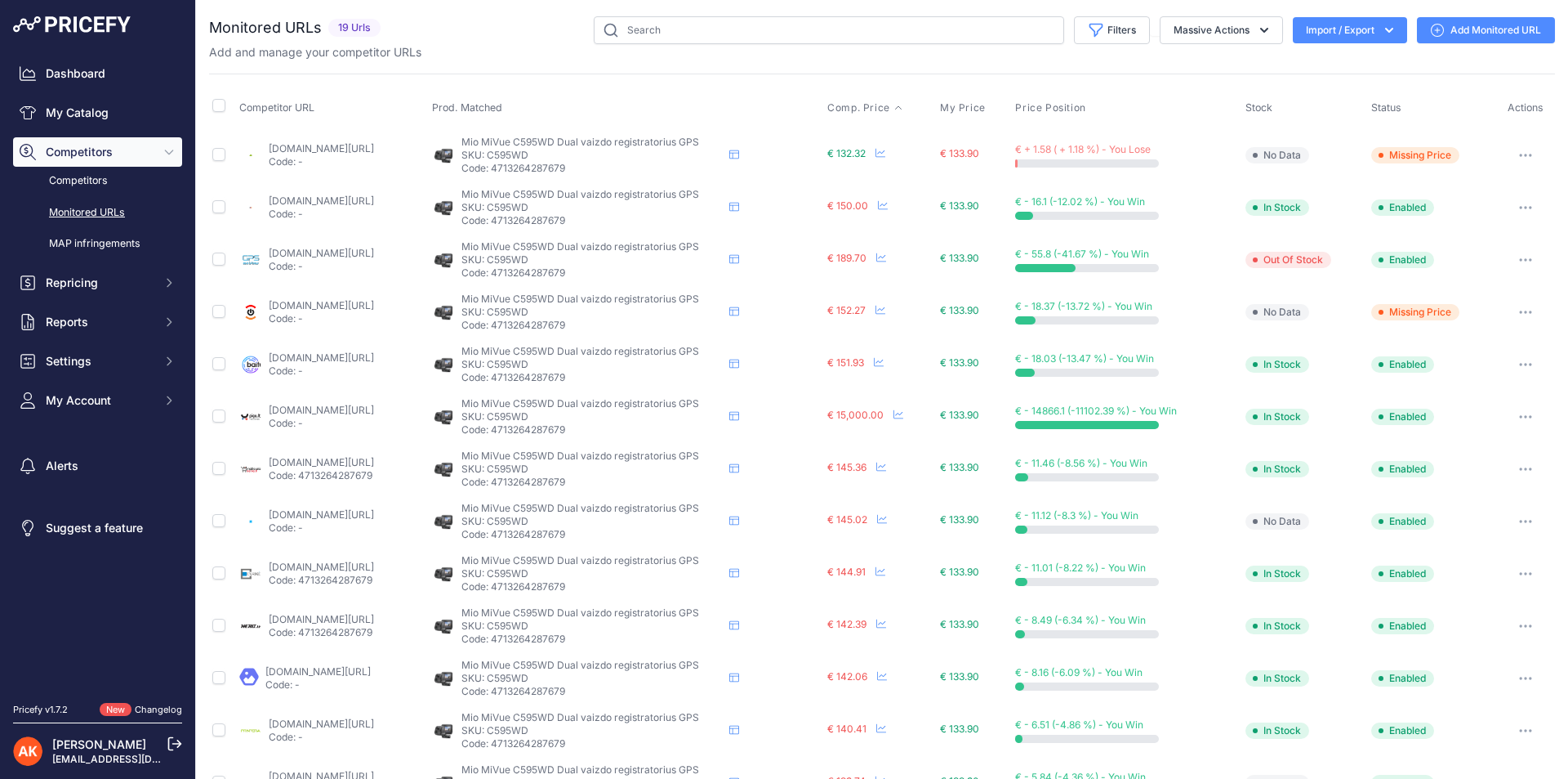
click at [888, 102] on span "Comp. Price" at bounding box center [858, 107] width 63 height 13
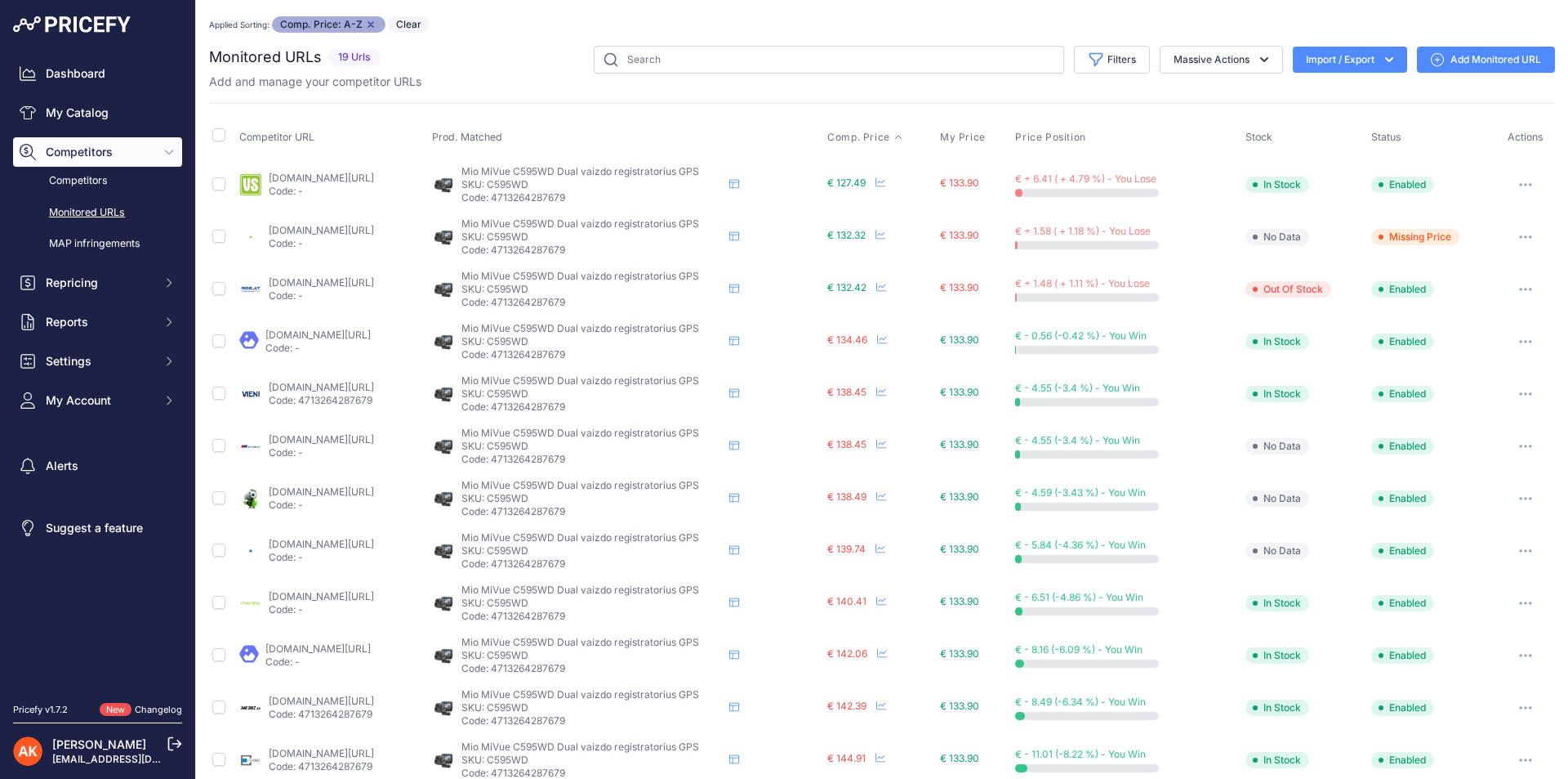
click at [580, 185] on p "SKU: C595WD" at bounding box center [592, 184] width 261 height 13
copy p "C595WD"
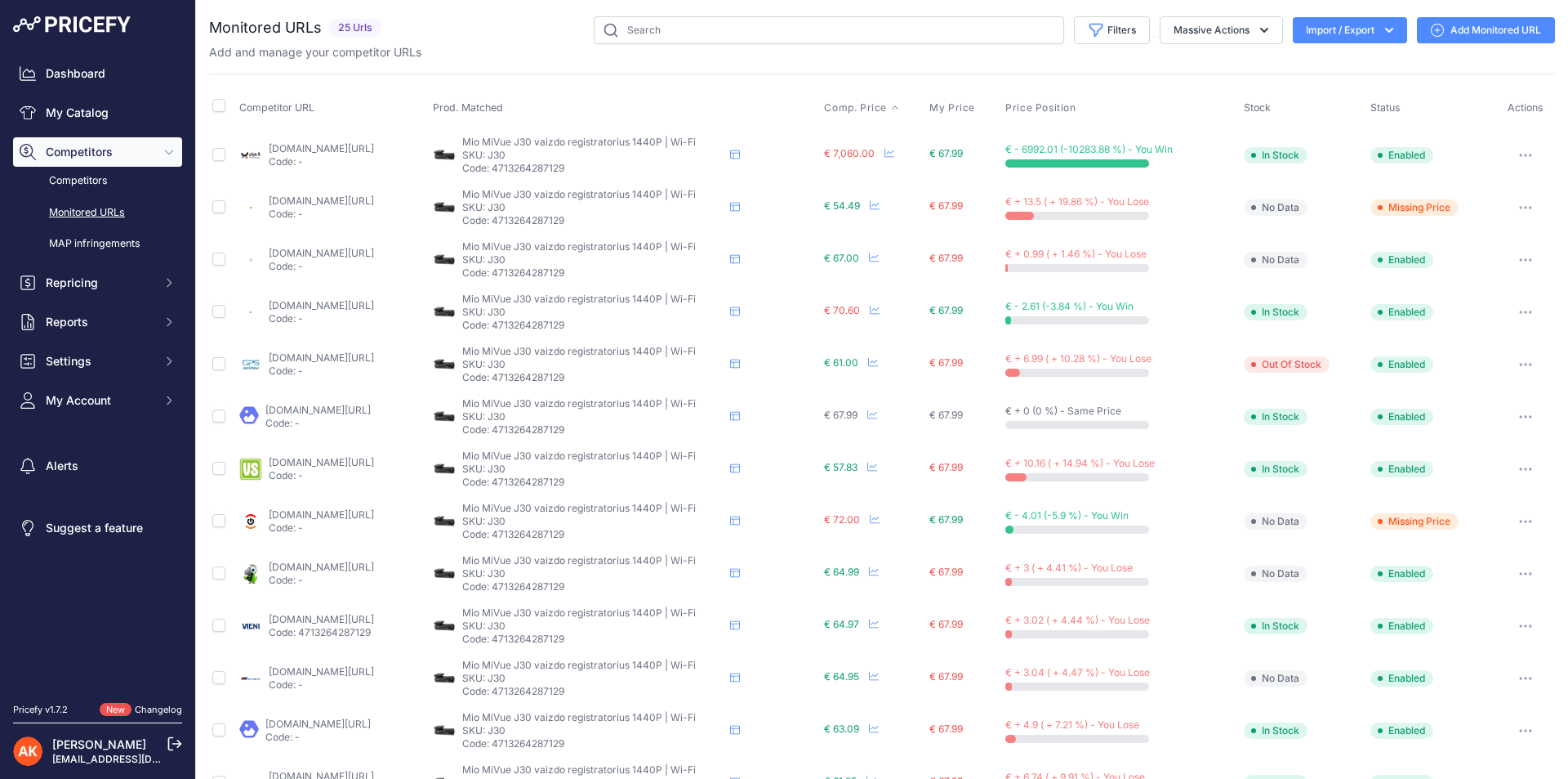
click at [887, 104] on span "Comp. Price" at bounding box center [855, 107] width 63 height 13
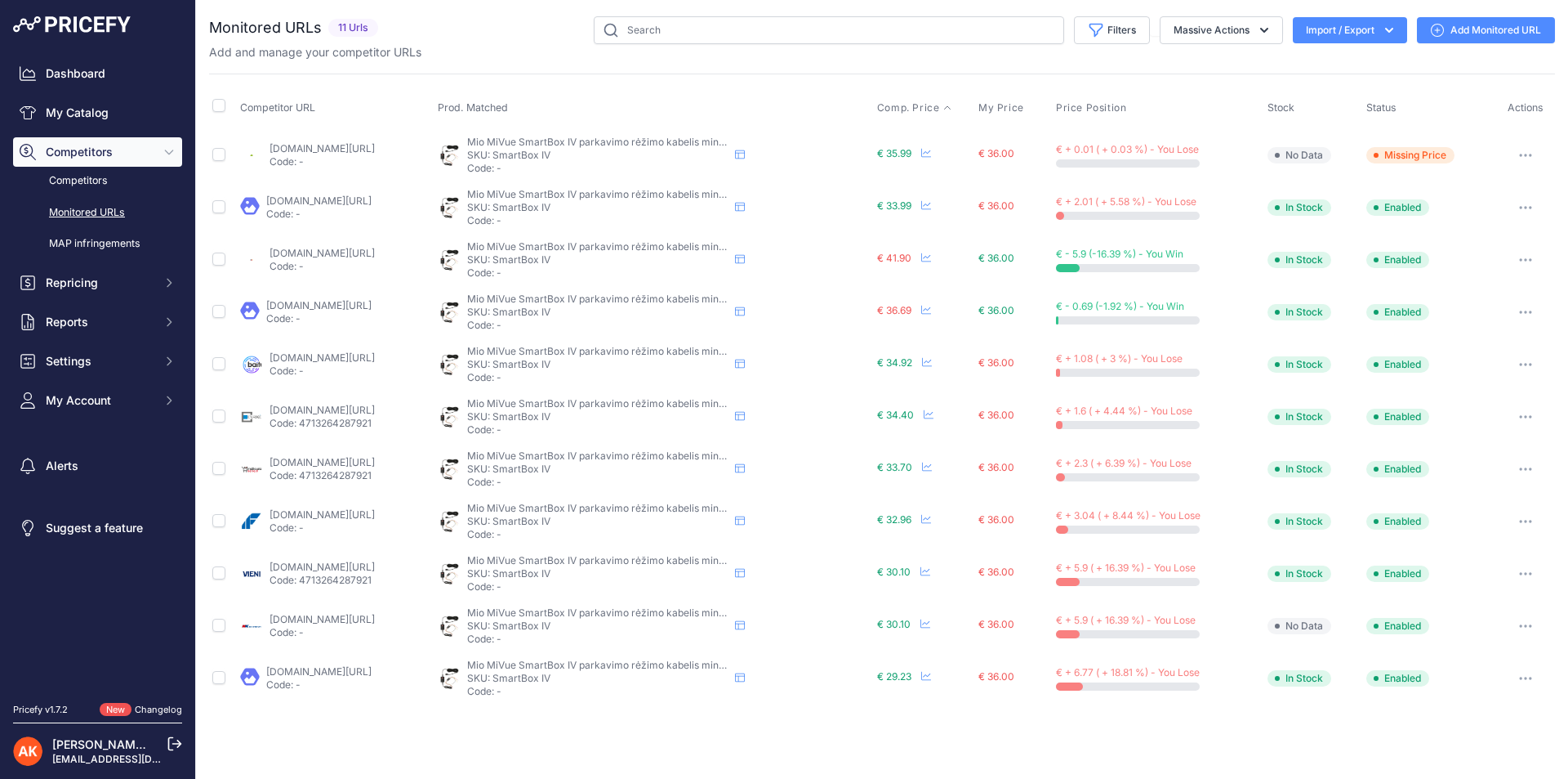
click at [940, 107] on span "Comp. Price" at bounding box center [908, 107] width 63 height 13
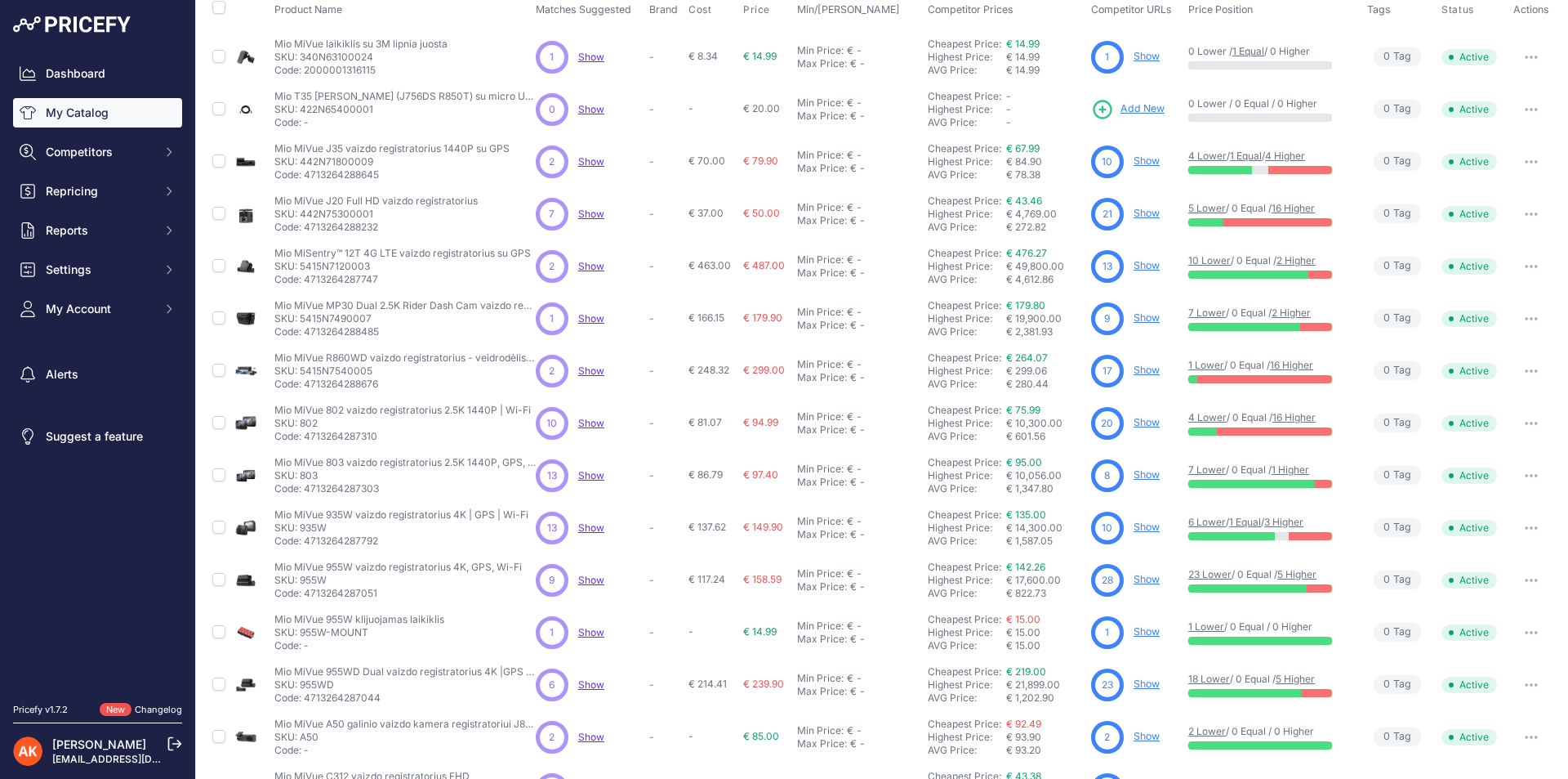
scroll to position [203, 0]
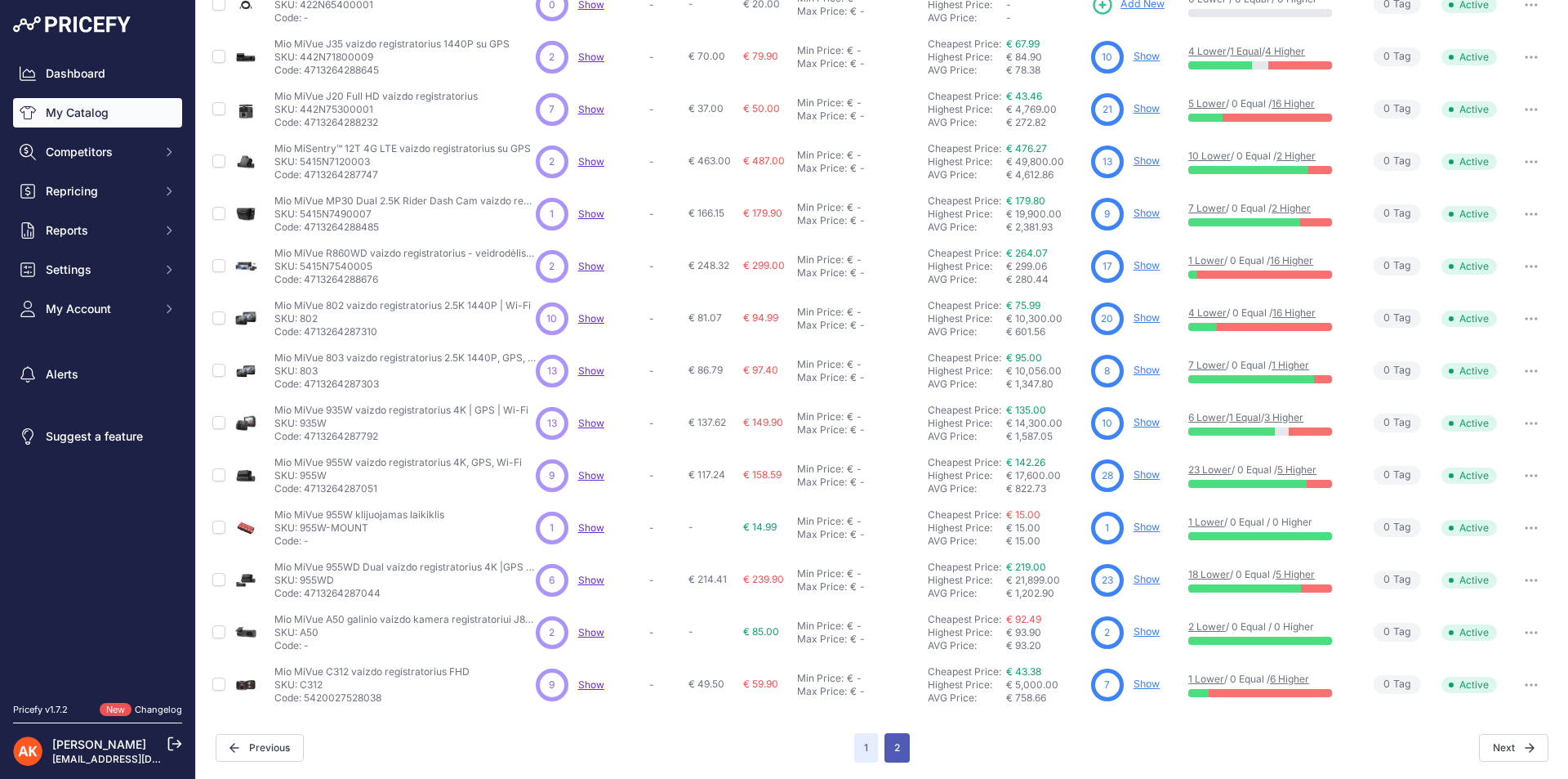
click at [890, 747] on button "2" at bounding box center [896, 748] width 25 height 30
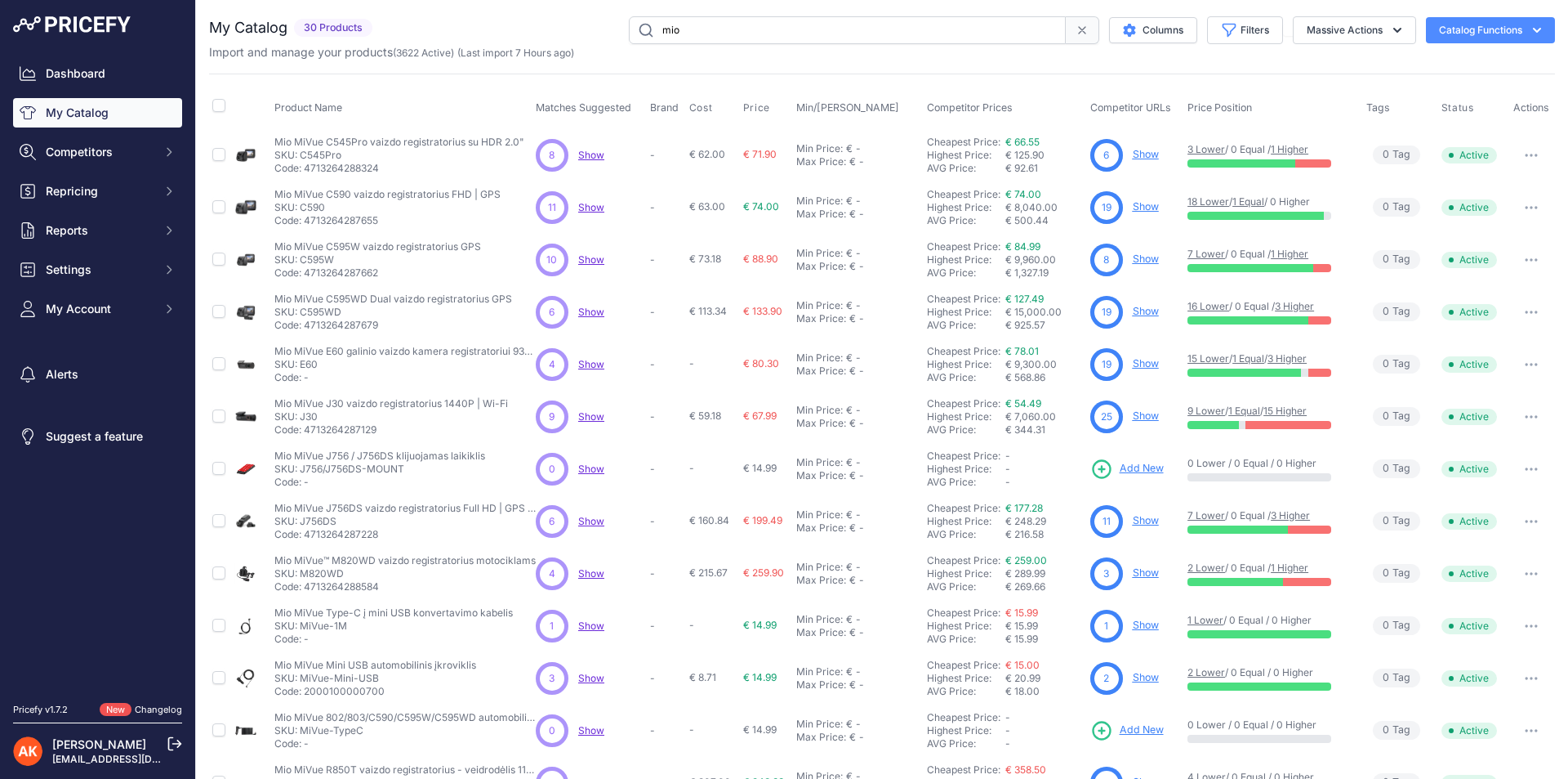
click at [1194, 110] on span "Price Position" at bounding box center [1219, 107] width 65 height 12
drag, startPoint x: 695, startPoint y: 34, endPoint x: 610, endPoint y: 27, distance: 85.3
click at [610, 27] on div "mio Columns Filters Status All Status Only Enabled Only Disabled" at bounding box center [966, 30] width 1175 height 28
type input "blackvue"
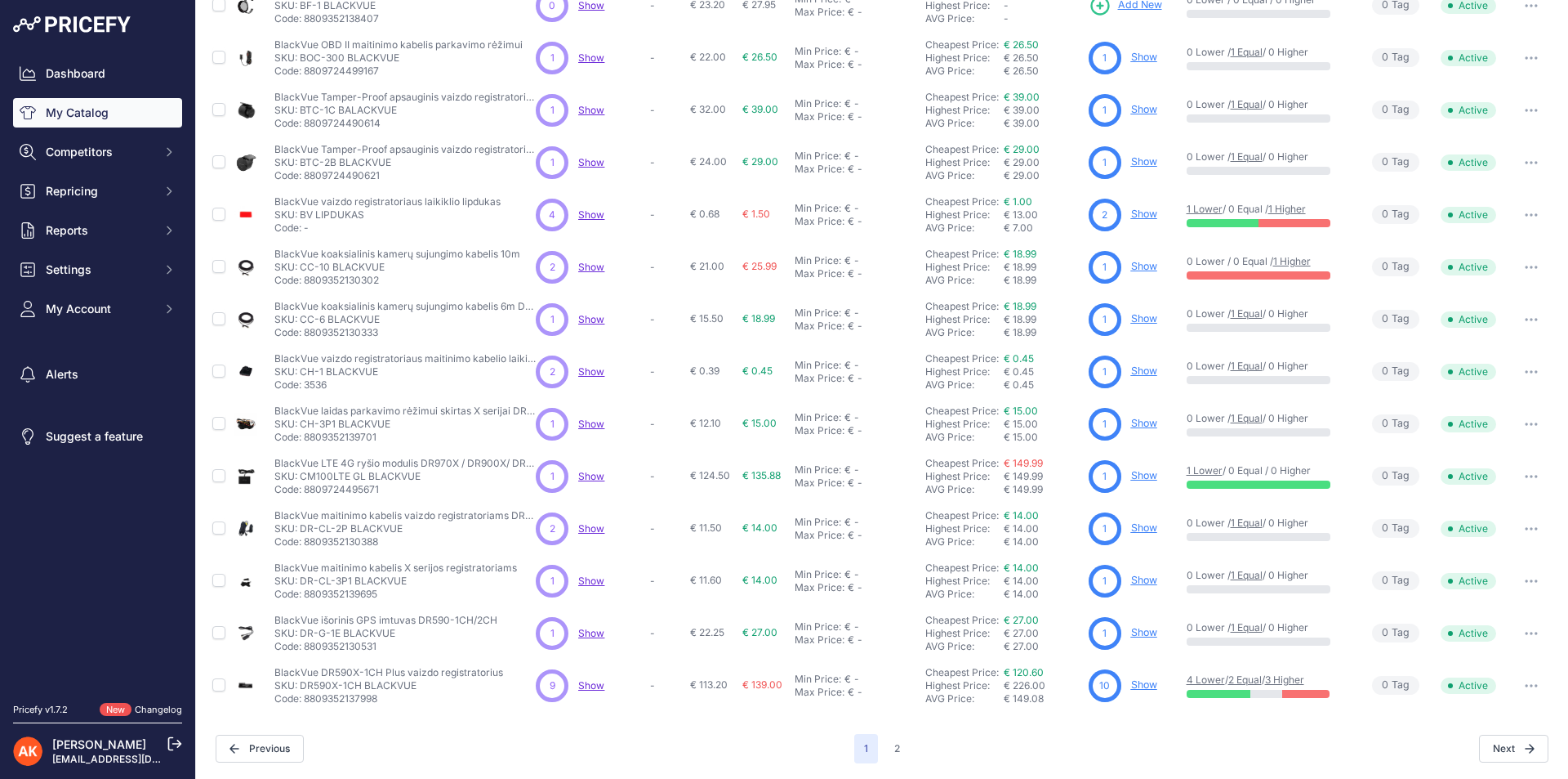
scroll to position [203, 0]
click at [892, 748] on button "2" at bounding box center [896, 748] width 25 height 30
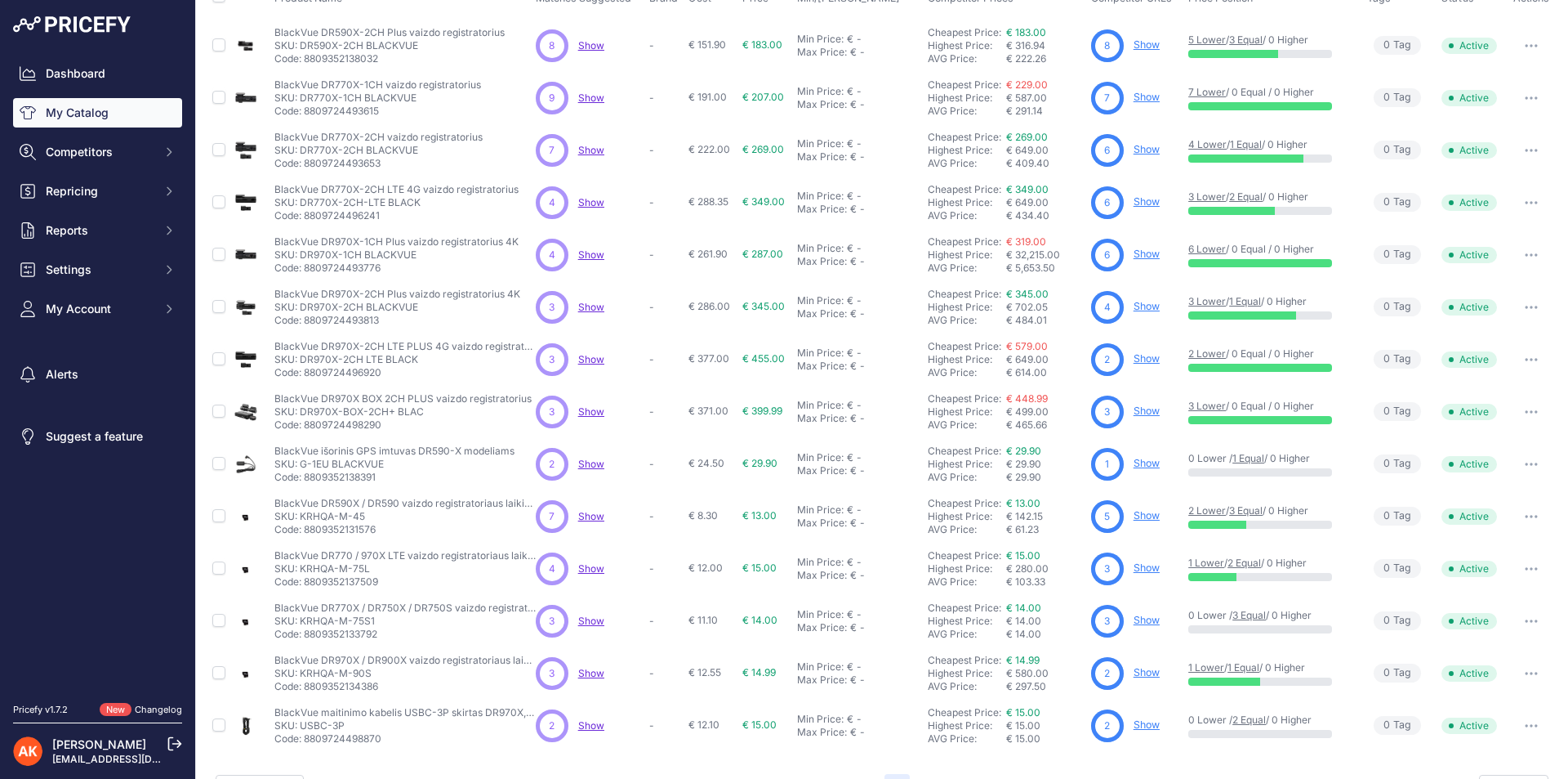
scroll to position [150, 0]
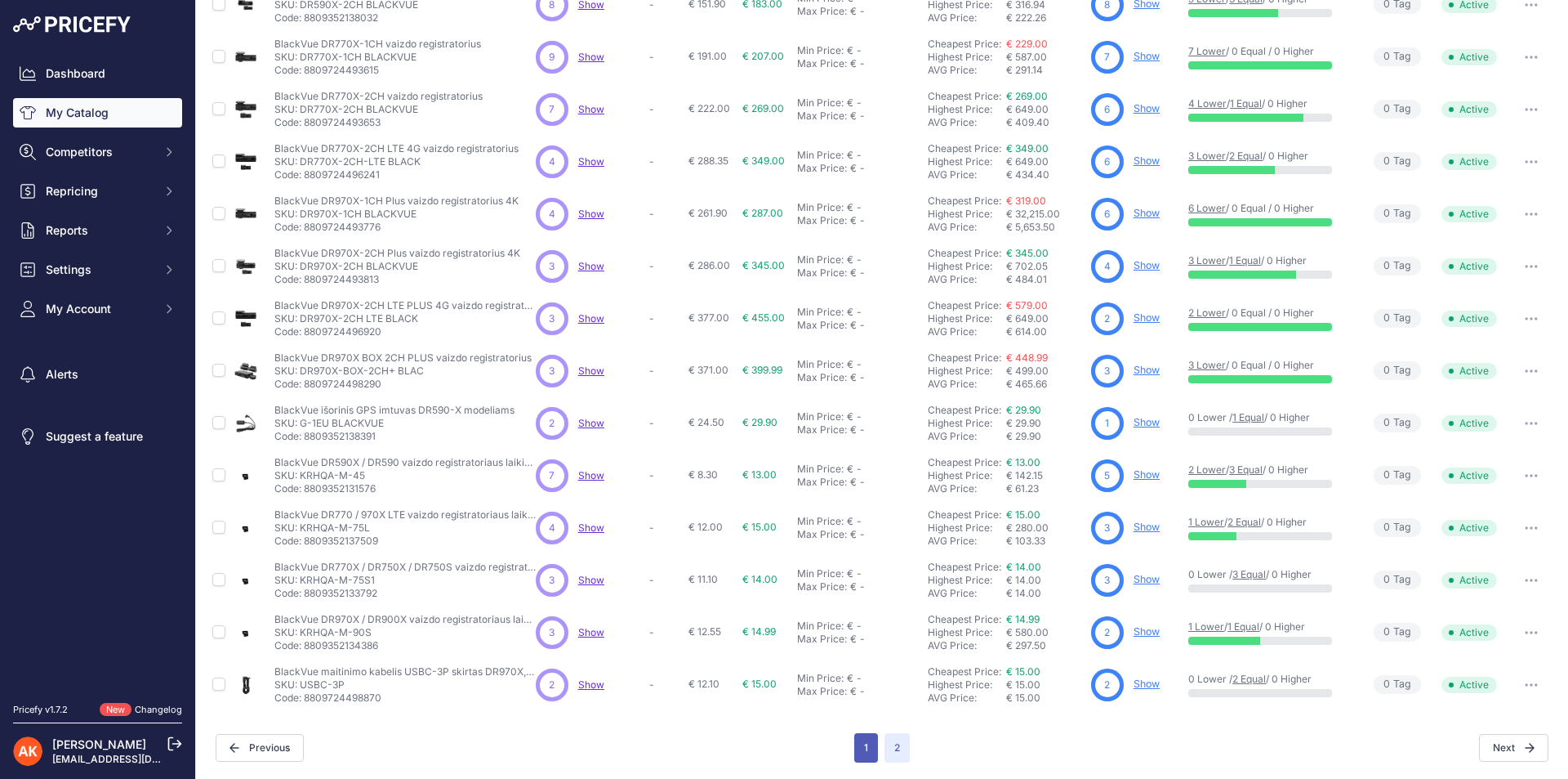
click at [860, 751] on button "1" at bounding box center [866, 748] width 24 height 30
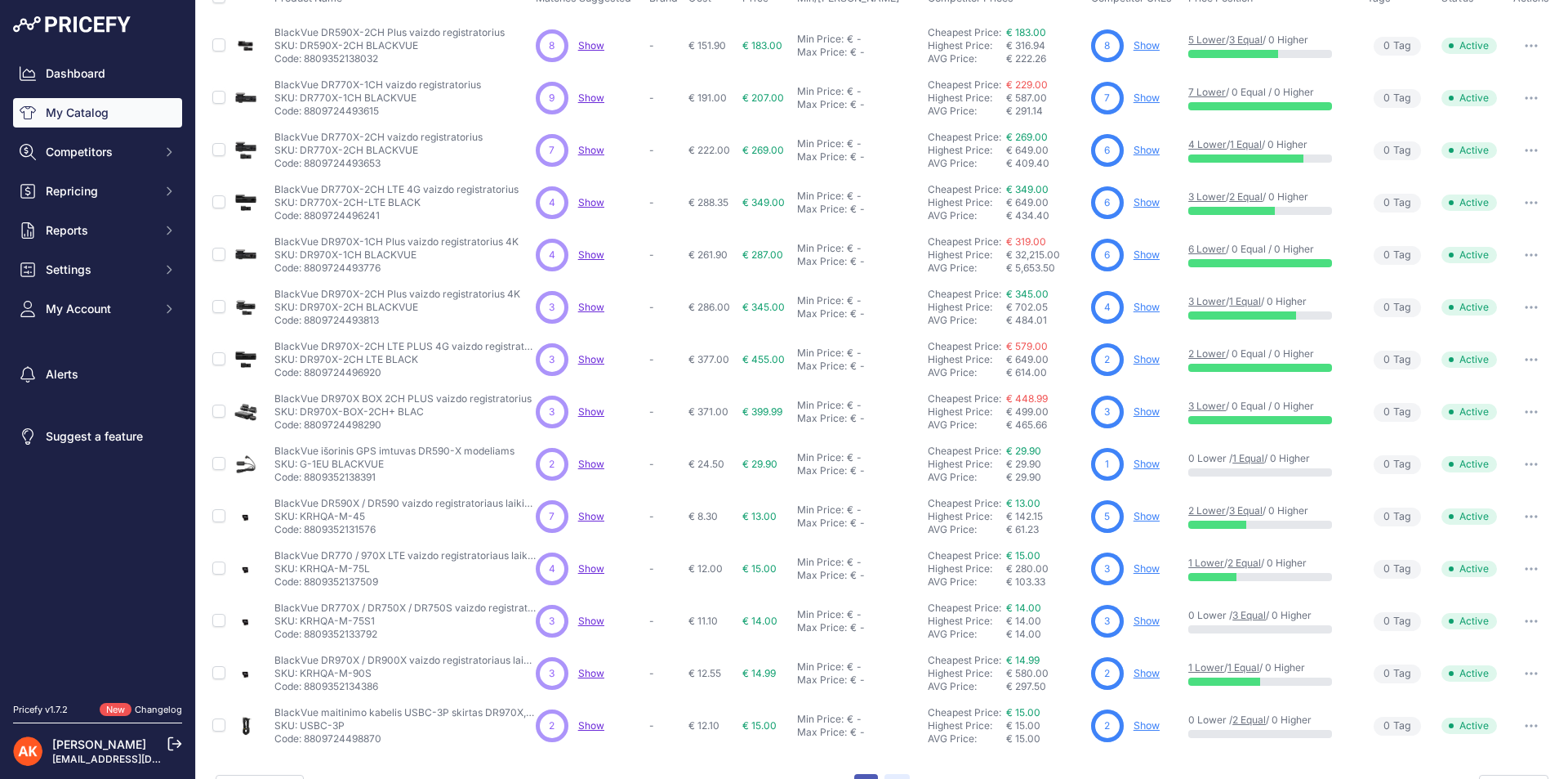
scroll to position [191, 0]
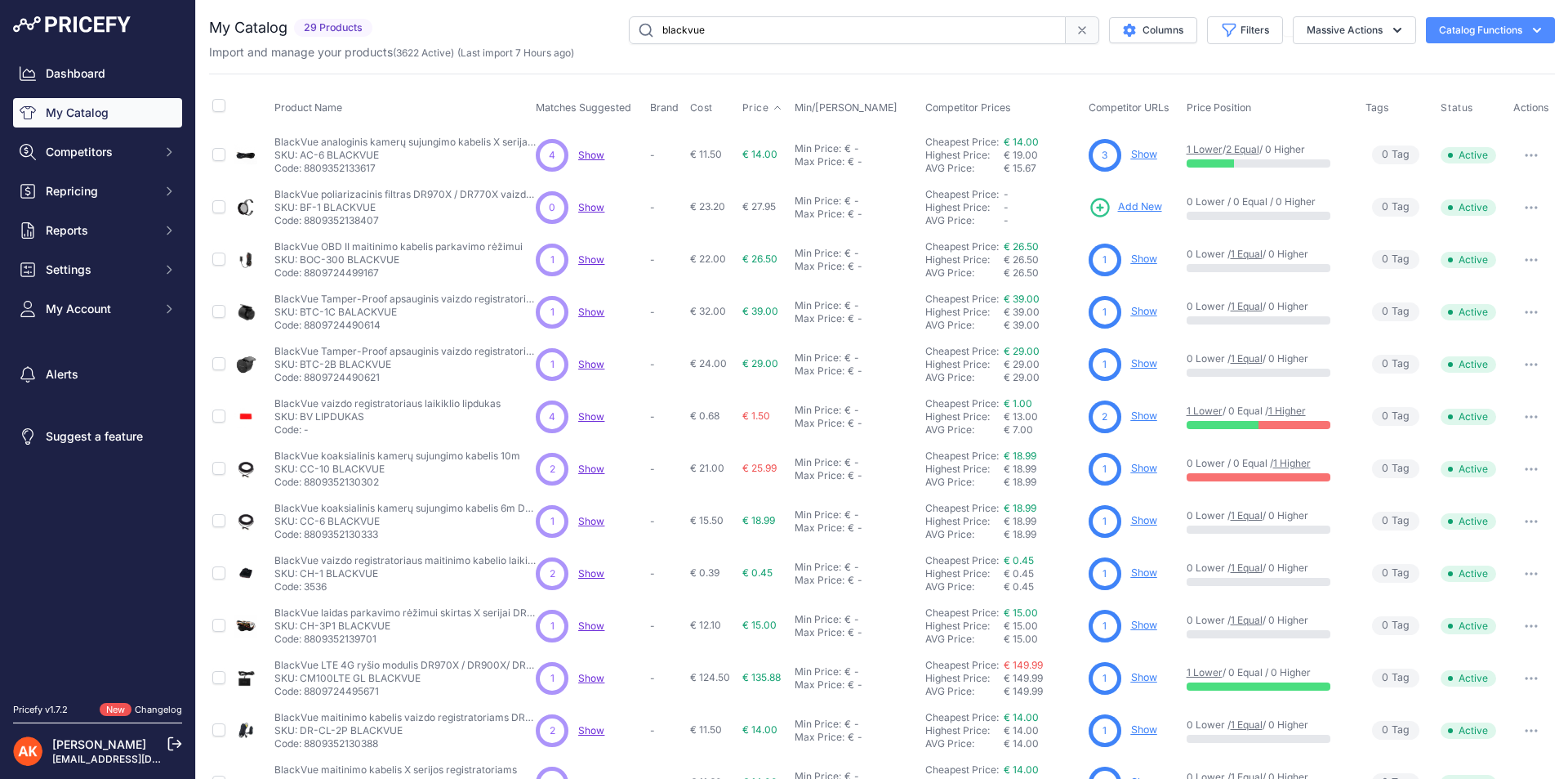
click at [751, 107] on span "Price" at bounding box center [755, 107] width 27 height 13
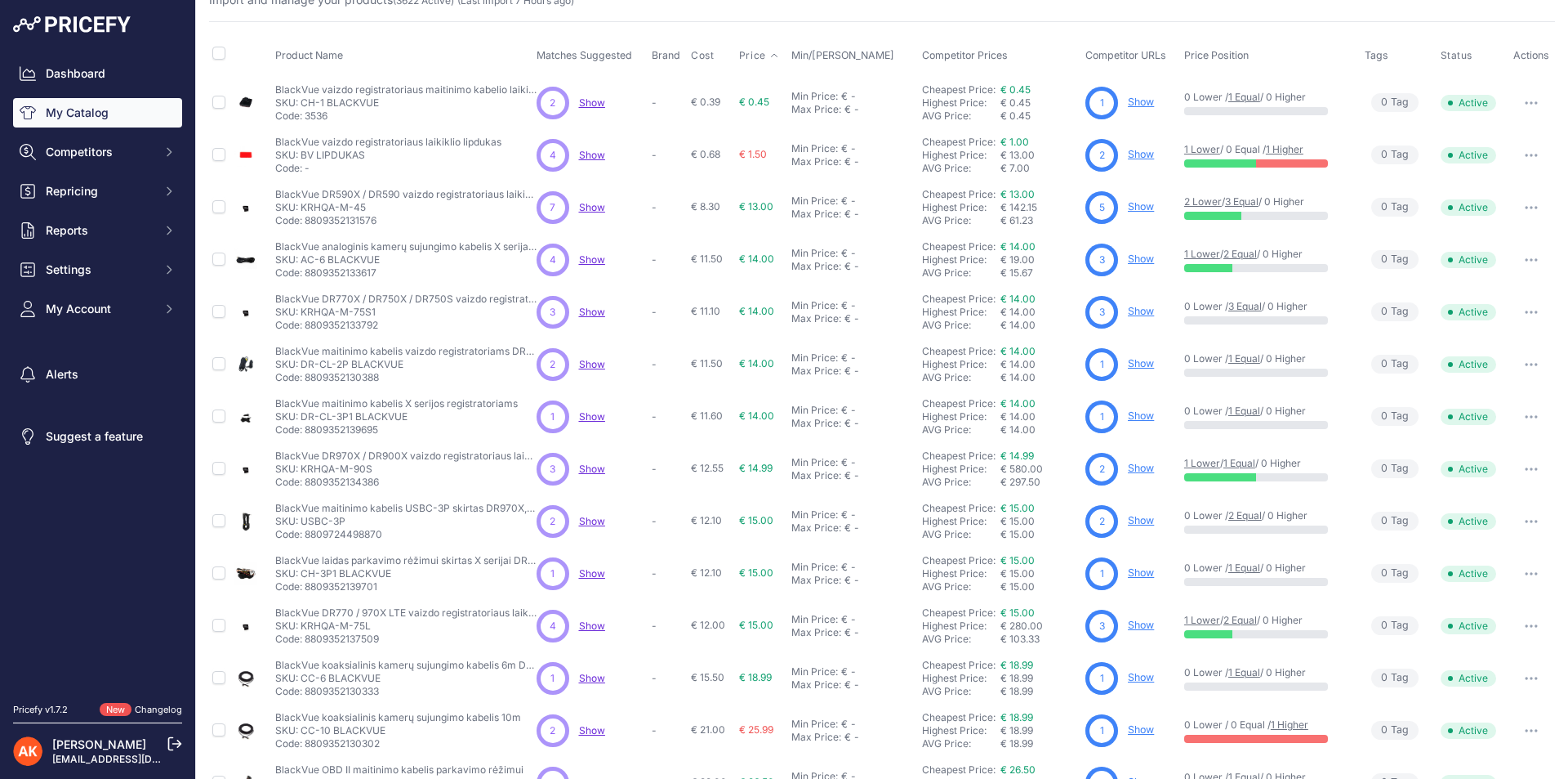
scroll to position [232, 0]
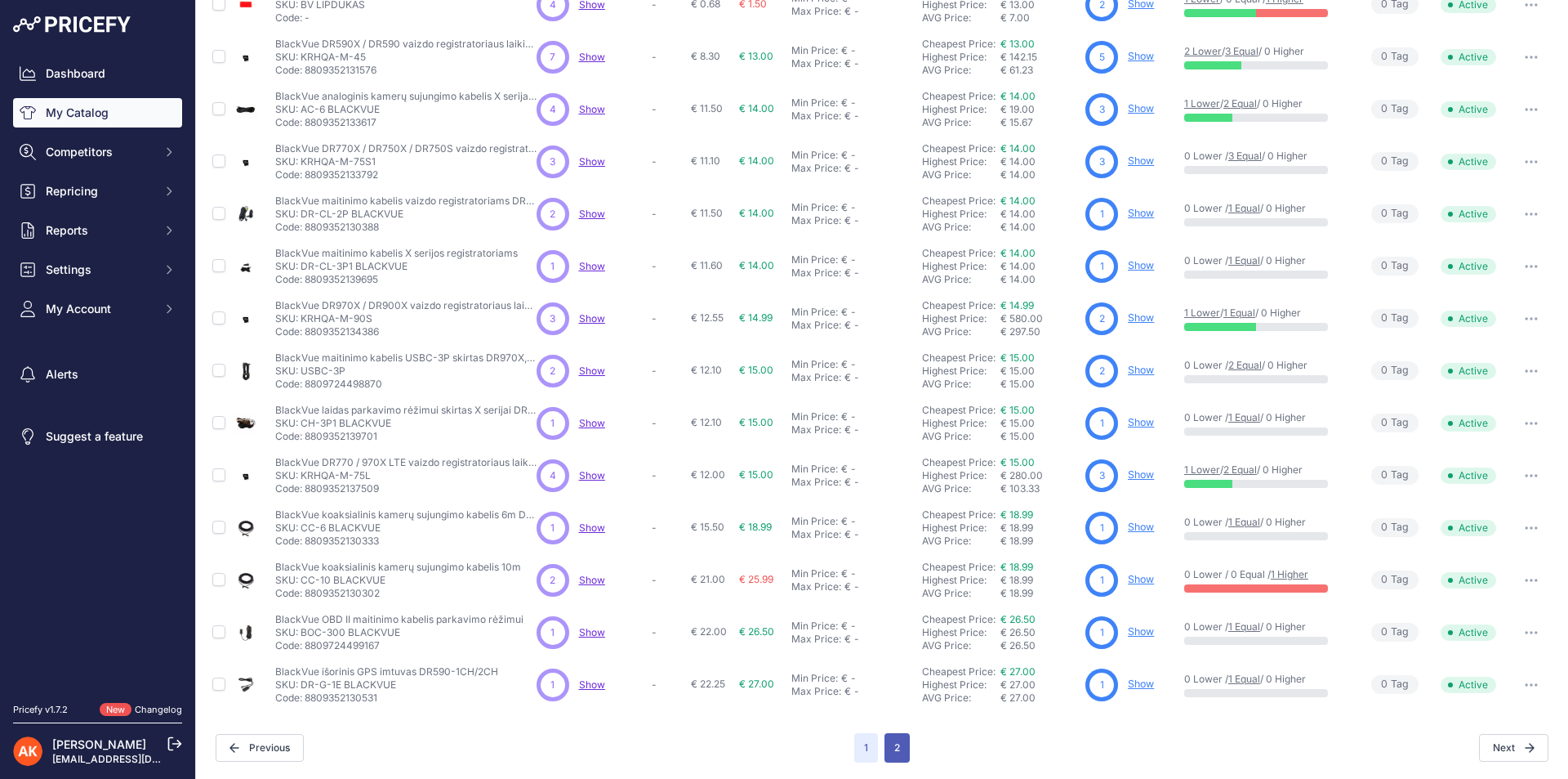
click at [891, 756] on button "2" at bounding box center [896, 748] width 25 height 30
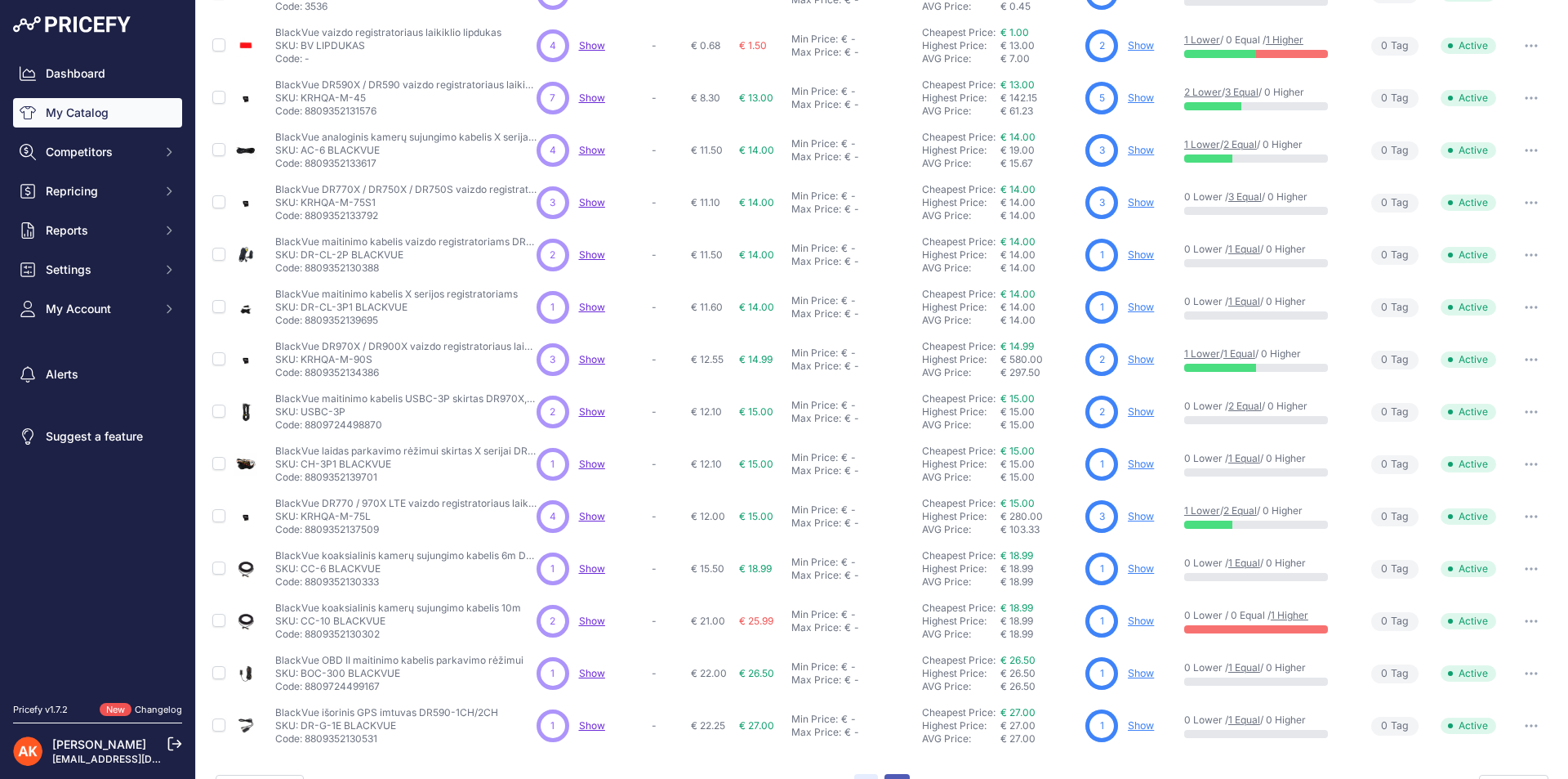
scroll to position [273, 0]
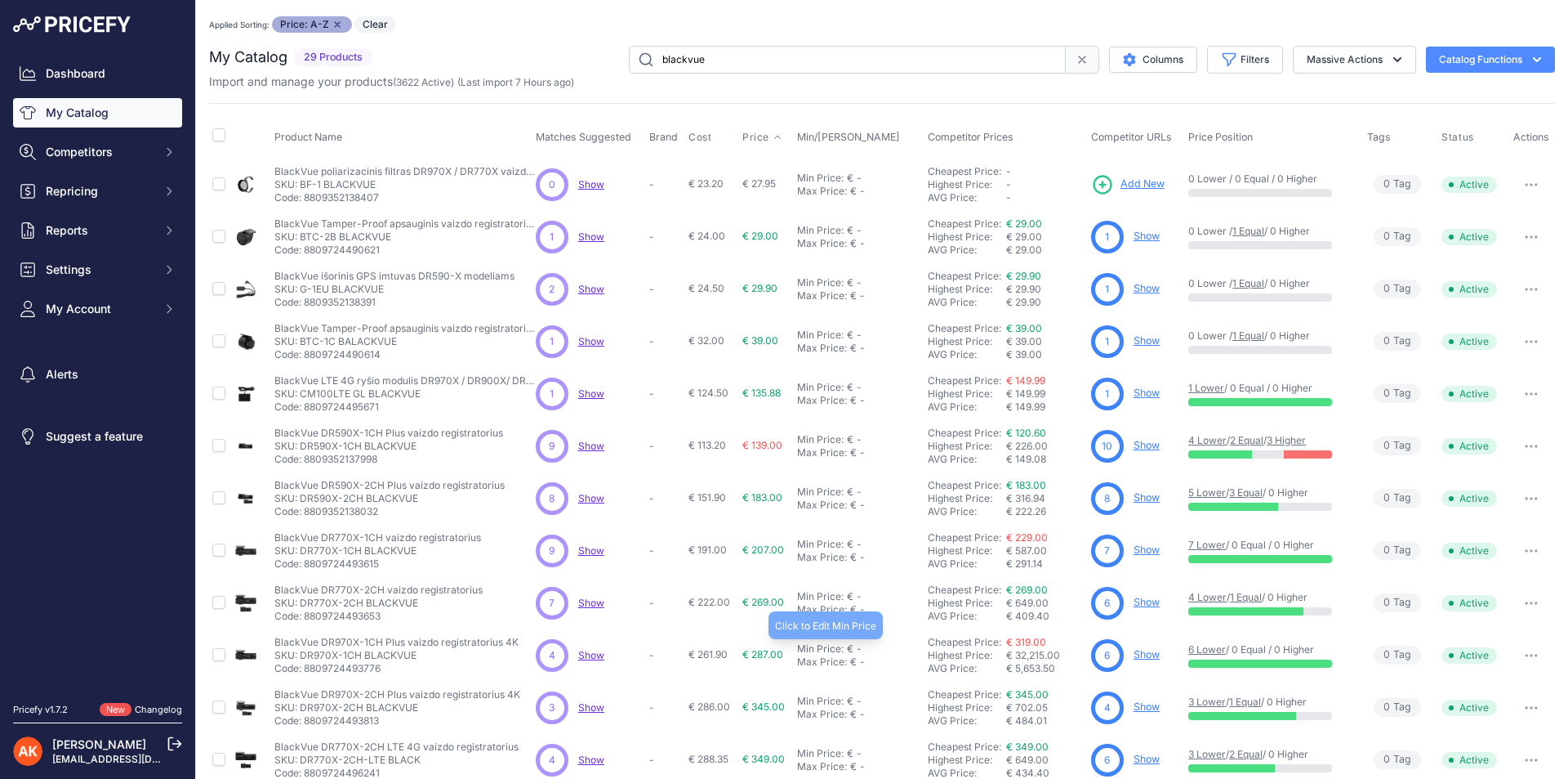
scroll to position [82, 0]
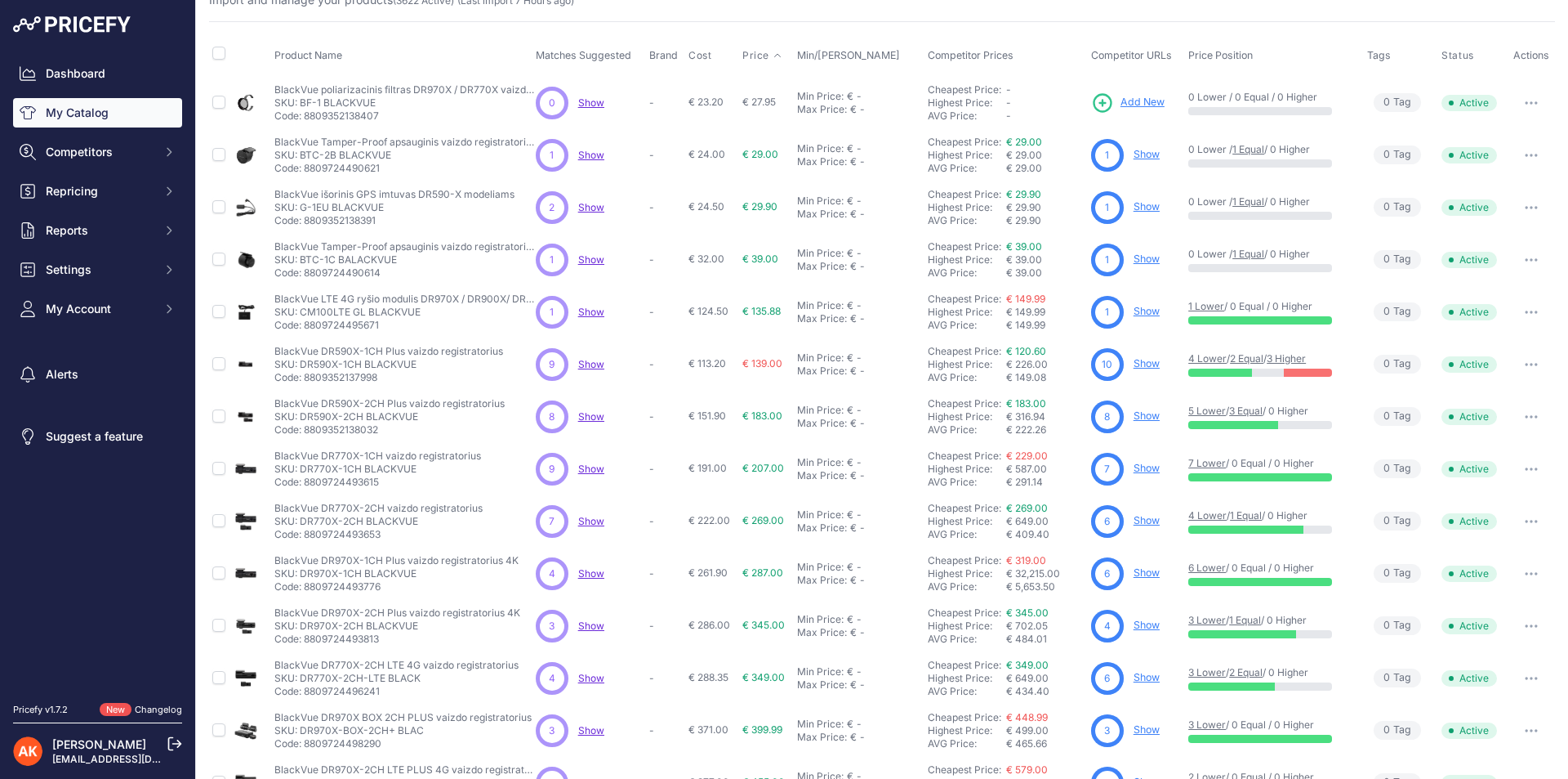
click at [353, 326] on p "Code: 8809724495671" at bounding box center [405, 324] width 261 height 13
copy p "8809724495671"
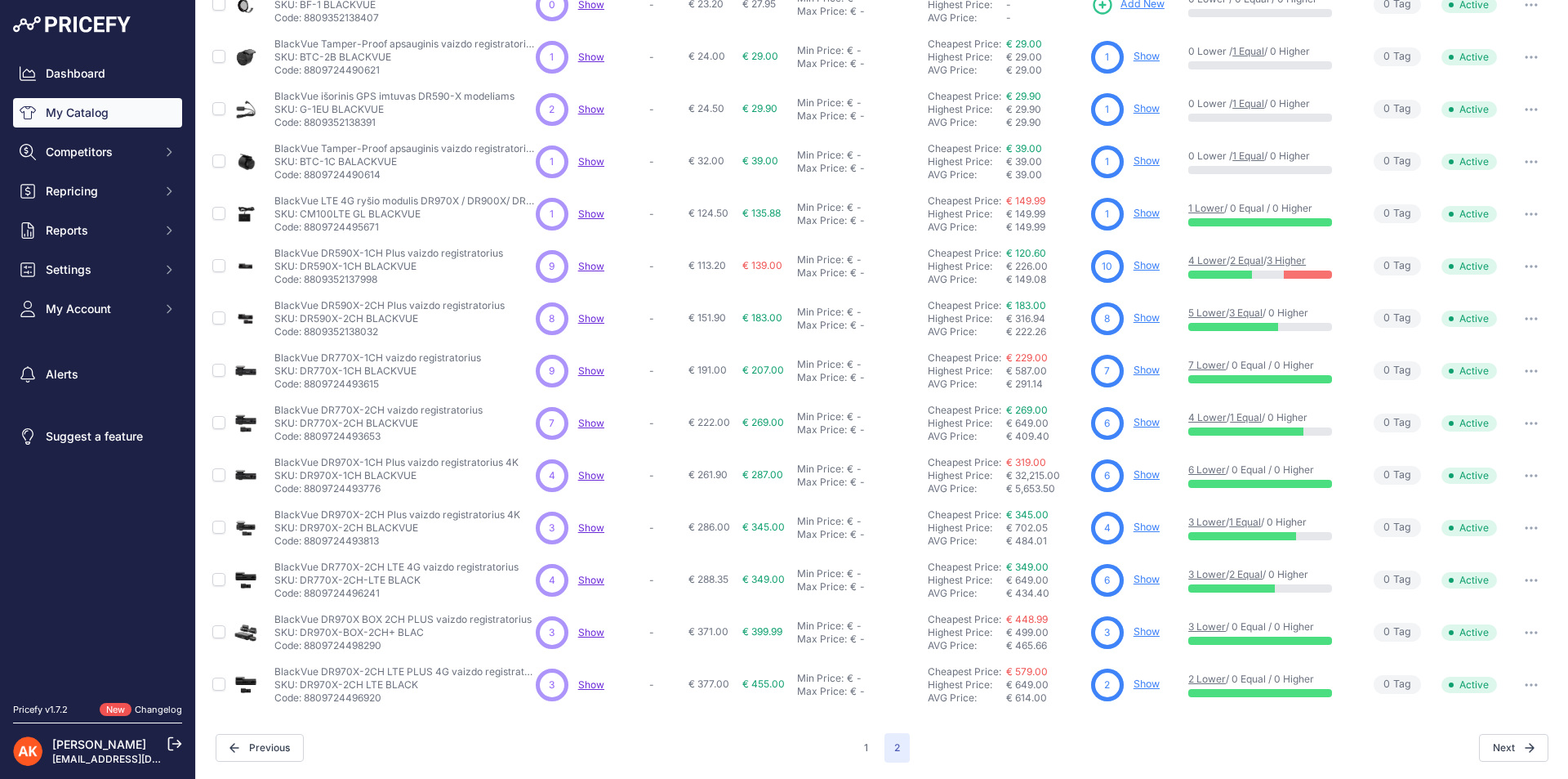
click at [351, 281] on p "Code: 8809352137998" at bounding box center [389, 279] width 229 height 13
copy p "8809352137998"
click at [349, 331] on p "Code: 8809352138032" at bounding box center [390, 331] width 231 height 13
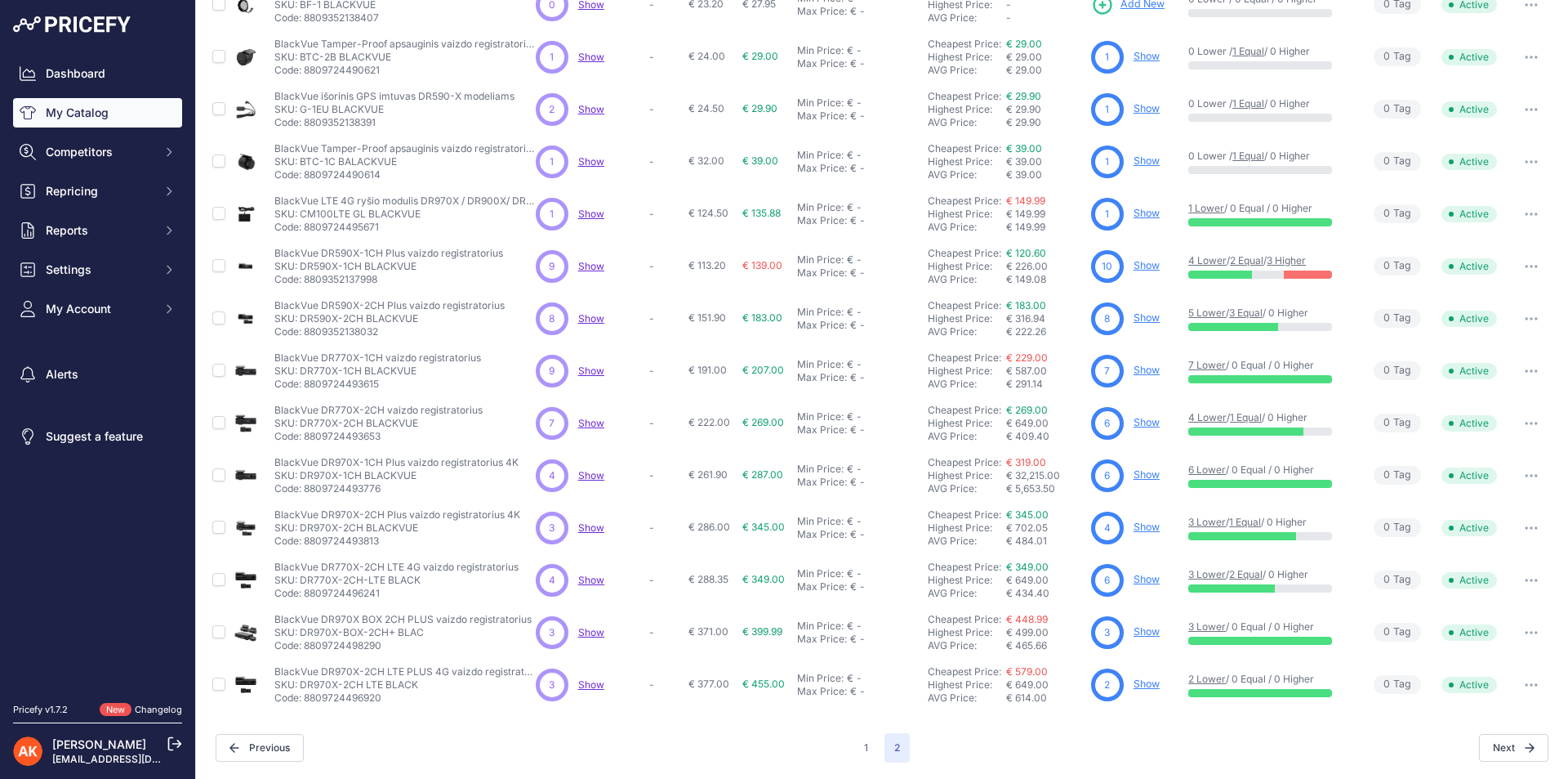
copy p "8809352138032"
click at [350, 383] on p "Code: 8809724493615" at bounding box center [378, 383] width 207 height 13
copy p "8809724493615"
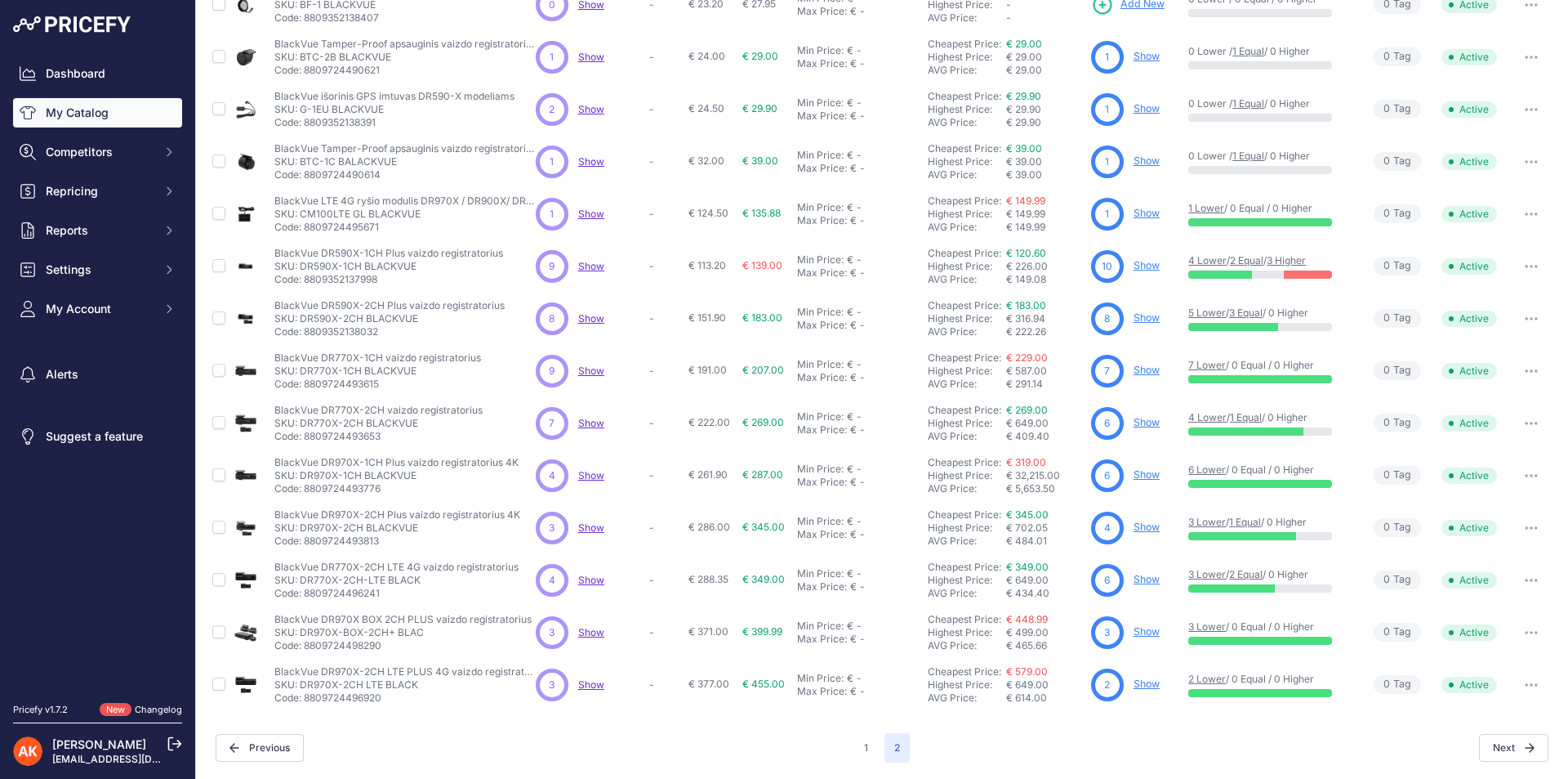
click at [310, 438] on p "Code: 8809724493653" at bounding box center [378, 436] width 208 height 13
copy p "8809724493653"
click at [344, 487] on p "Code: 8809724493776" at bounding box center [397, 487] width 245 height 13
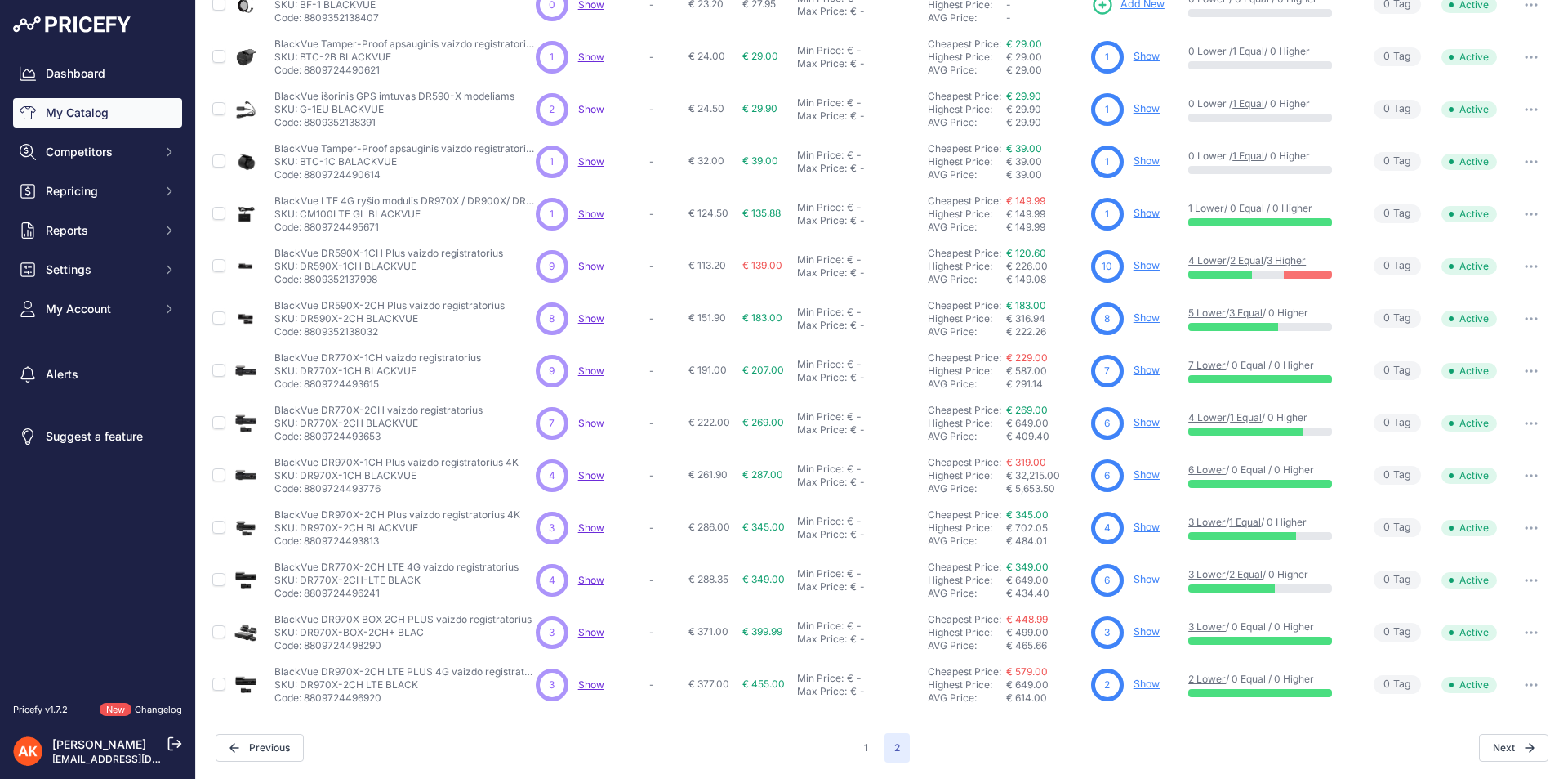
copy p "8809724493776"
click at [338, 648] on p "Code: 8809724498290" at bounding box center [403, 645] width 258 height 13
copy p "8809724498290"
click at [362, 698] on p "Code: 8809724496920" at bounding box center [405, 697] width 261 height 13
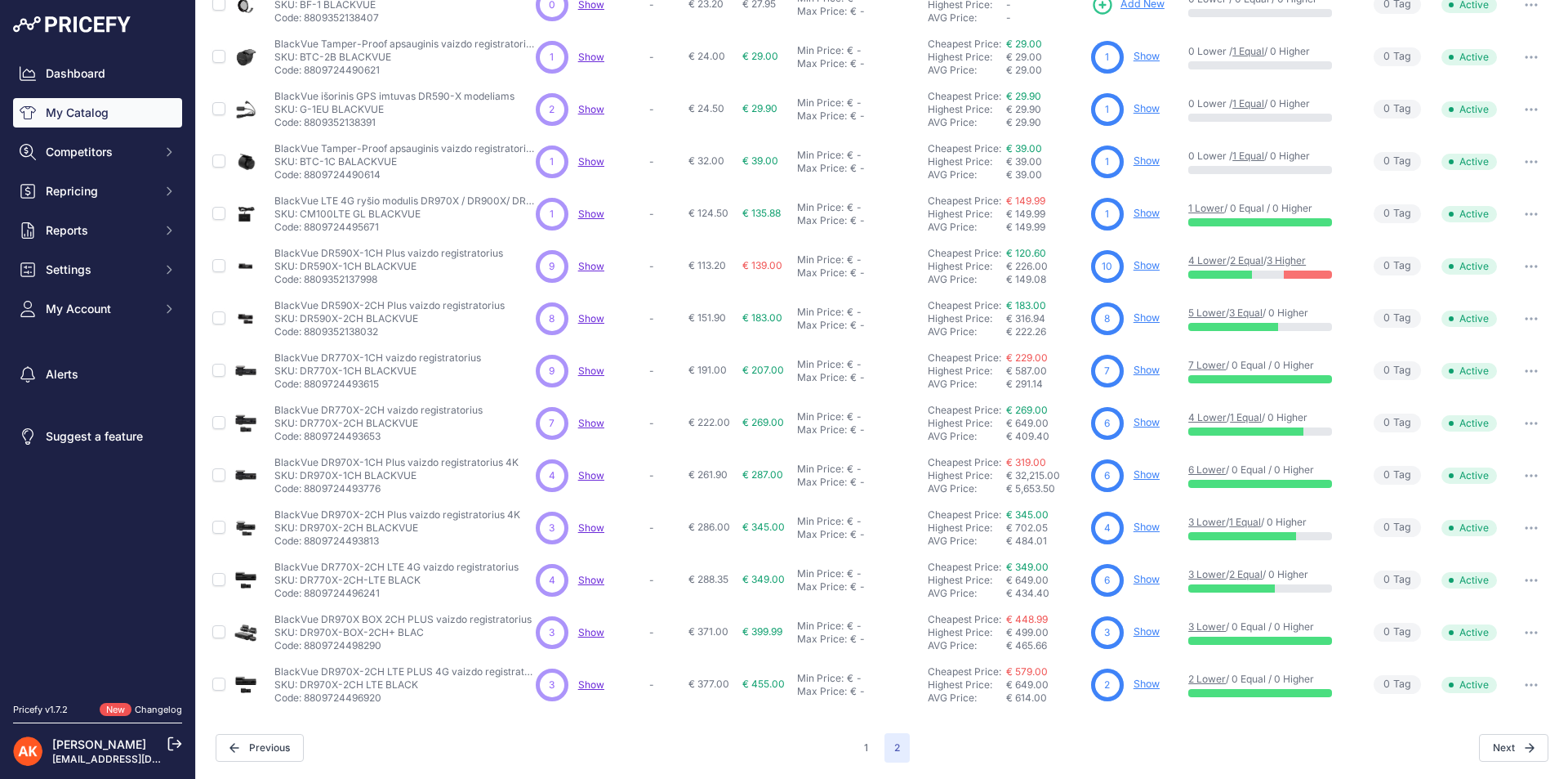
click at [362, 698] on p "Code: 8809724496920" at bounding box center [405, 697] width 261 height 13
copy p "8809724496920"
drag, startPoint x: 321, startPoint y: 672, endPoint x: 427, endPoint y: 668, distance: 106.1
click at [427, 668] on p "BlackVue DR970X-2CH LTE PLUS 4G vaizdo registratorius" at bounding box center [405, 671] width 261 height 13
copy p "DR970X-2CH LTE PLUS"
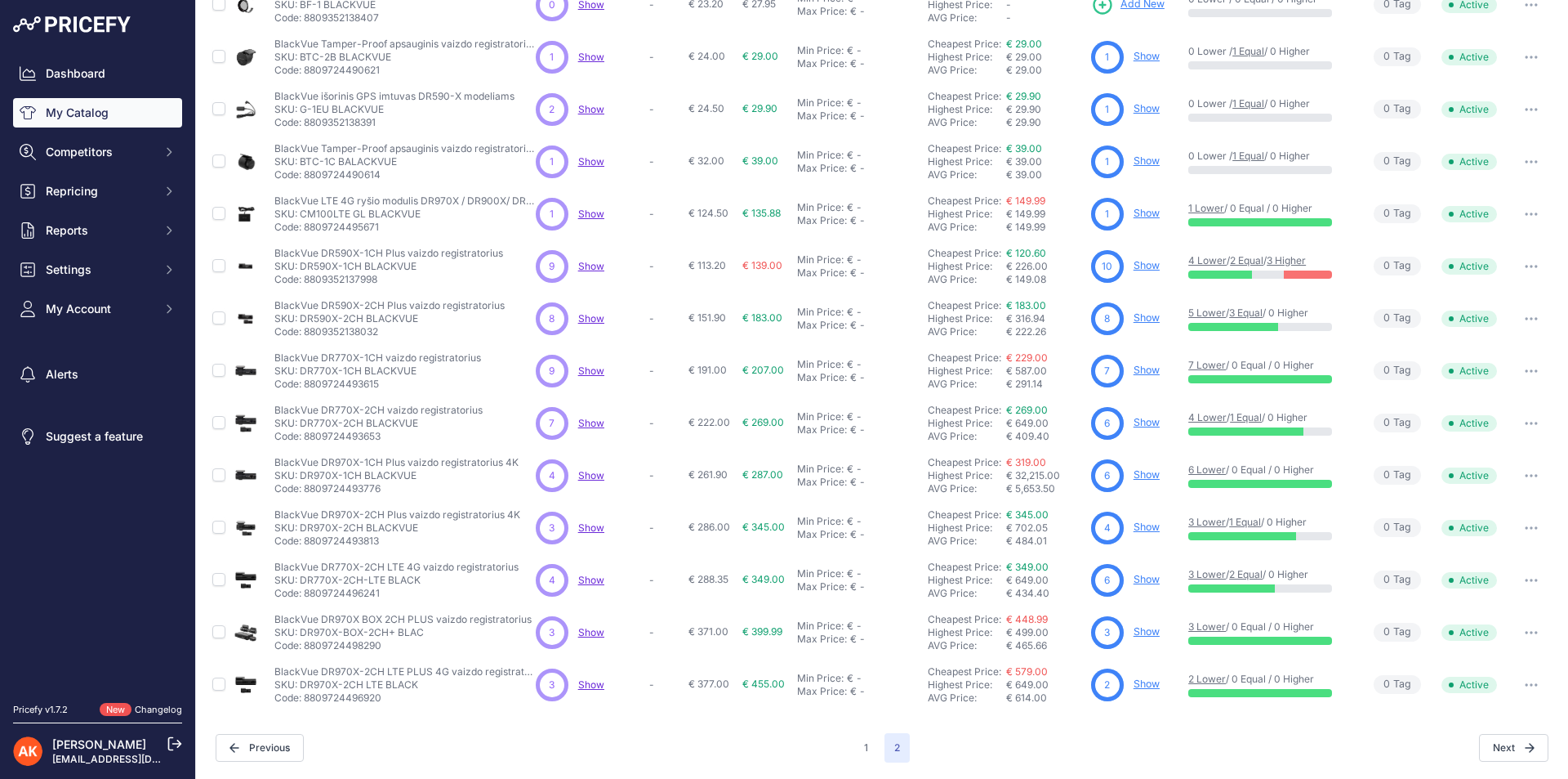
click at [331, 699] on p "Code: 8809724496920" at bounding box center [405, 697] width 261 height 13
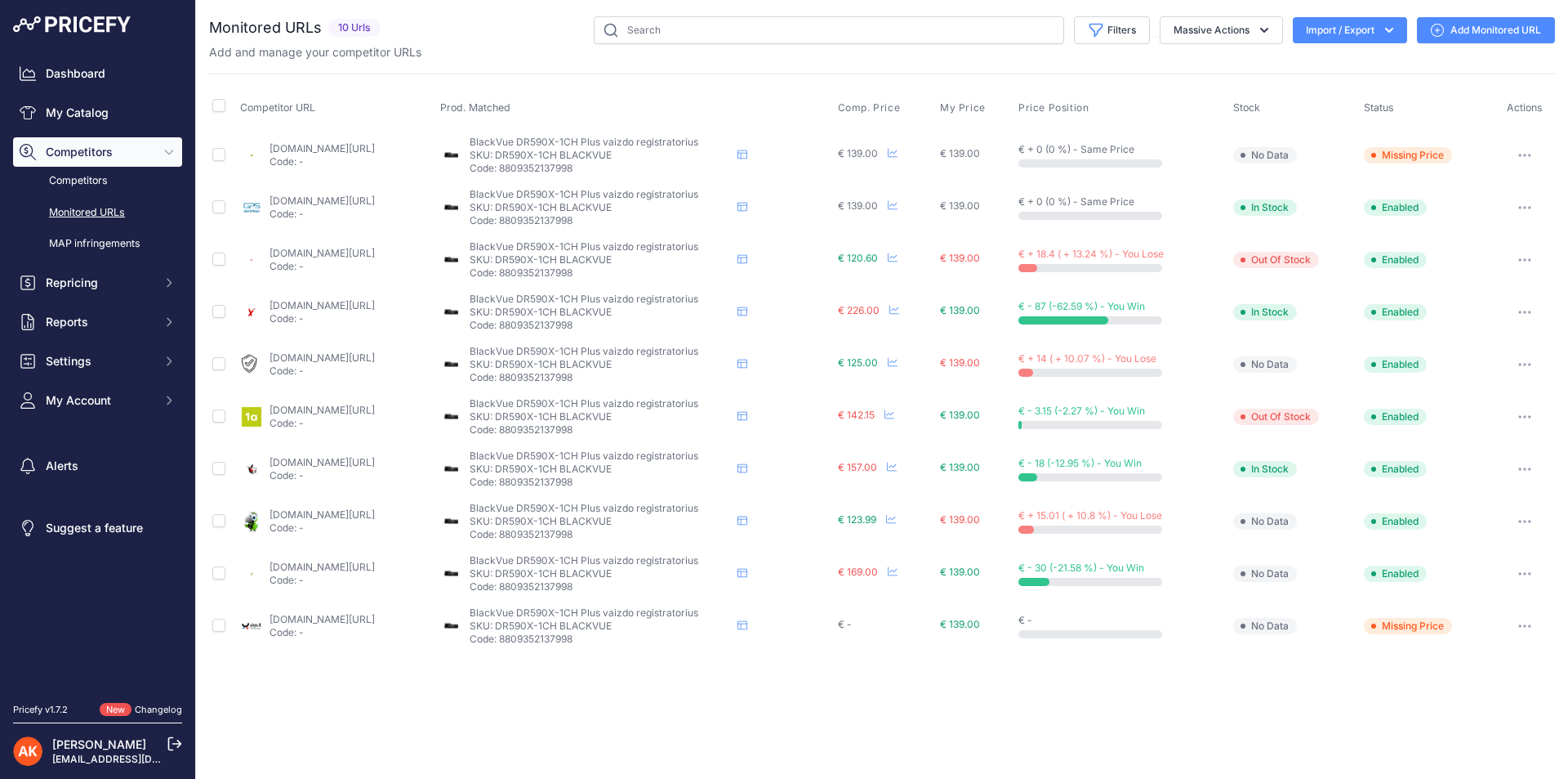
click at [312, 249] on link "[DOMAIN_NAME][URL]" at bounding box center [322, 253] width 105 height 12
click at [901, 102] on span "Comp. Price" at bounding box center [868, 107] width 63 height 13
